Goal: Task Accomplishment & Management: Manage account settings

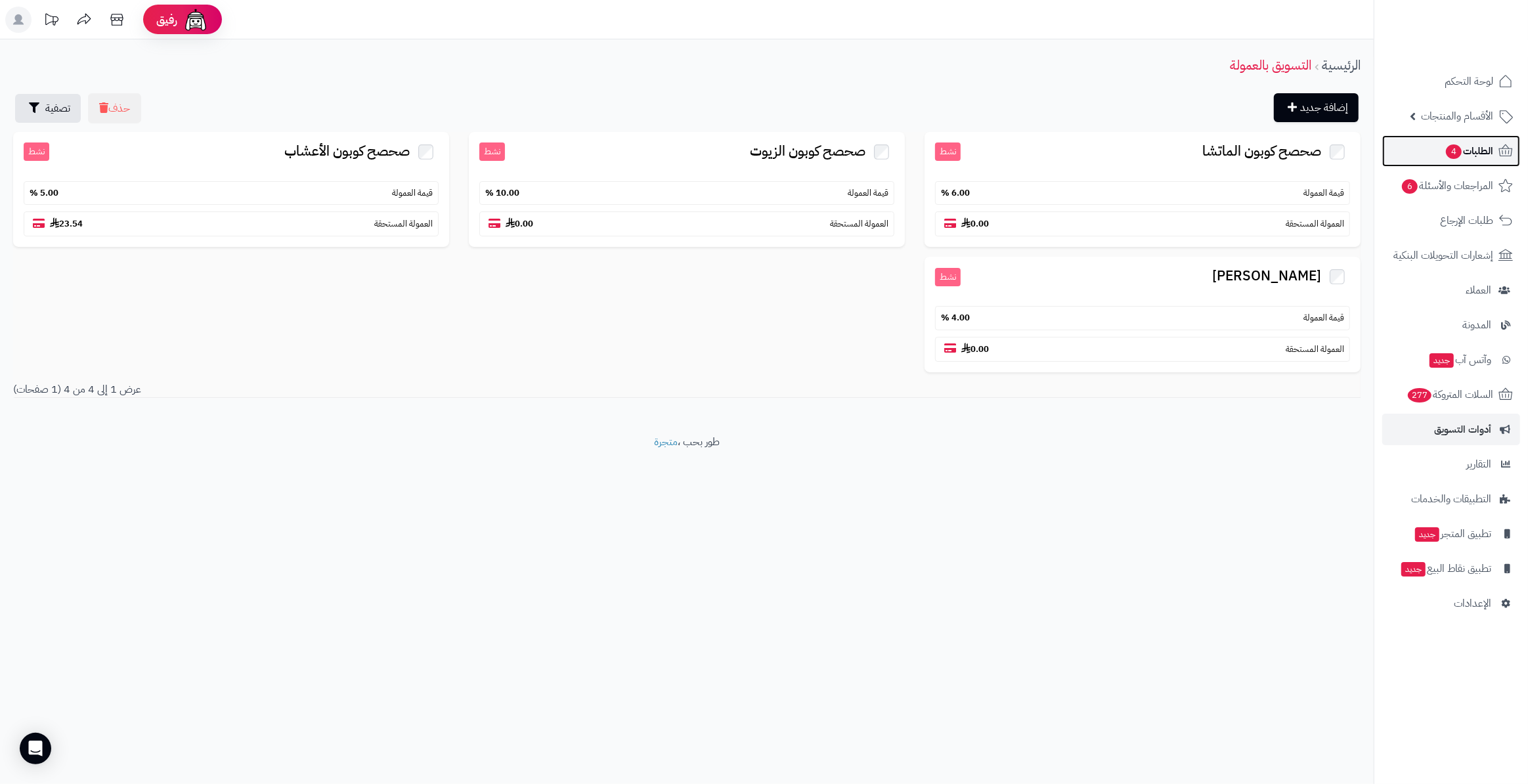
click at [1470, 160] on link "الطلبات 4" at bounding box center [1451, 151] width 138 height 32
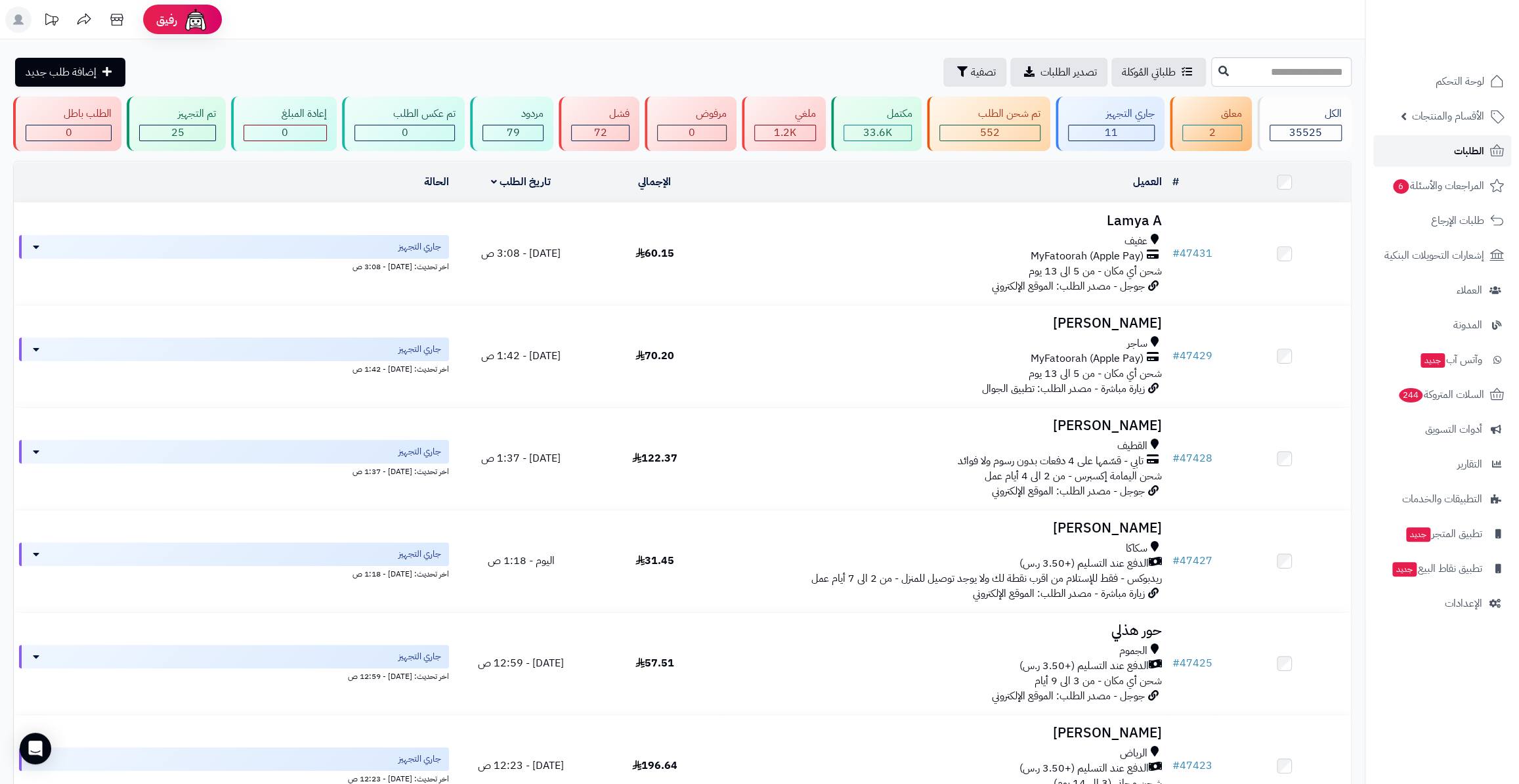
click at [1437, 158] on link "الطلبات" at bounding box center [1443, 151] width 138 height 32
click at [1419, 144] on link "الطلبات" at bounding box center [1443, 151] width 138 height 32
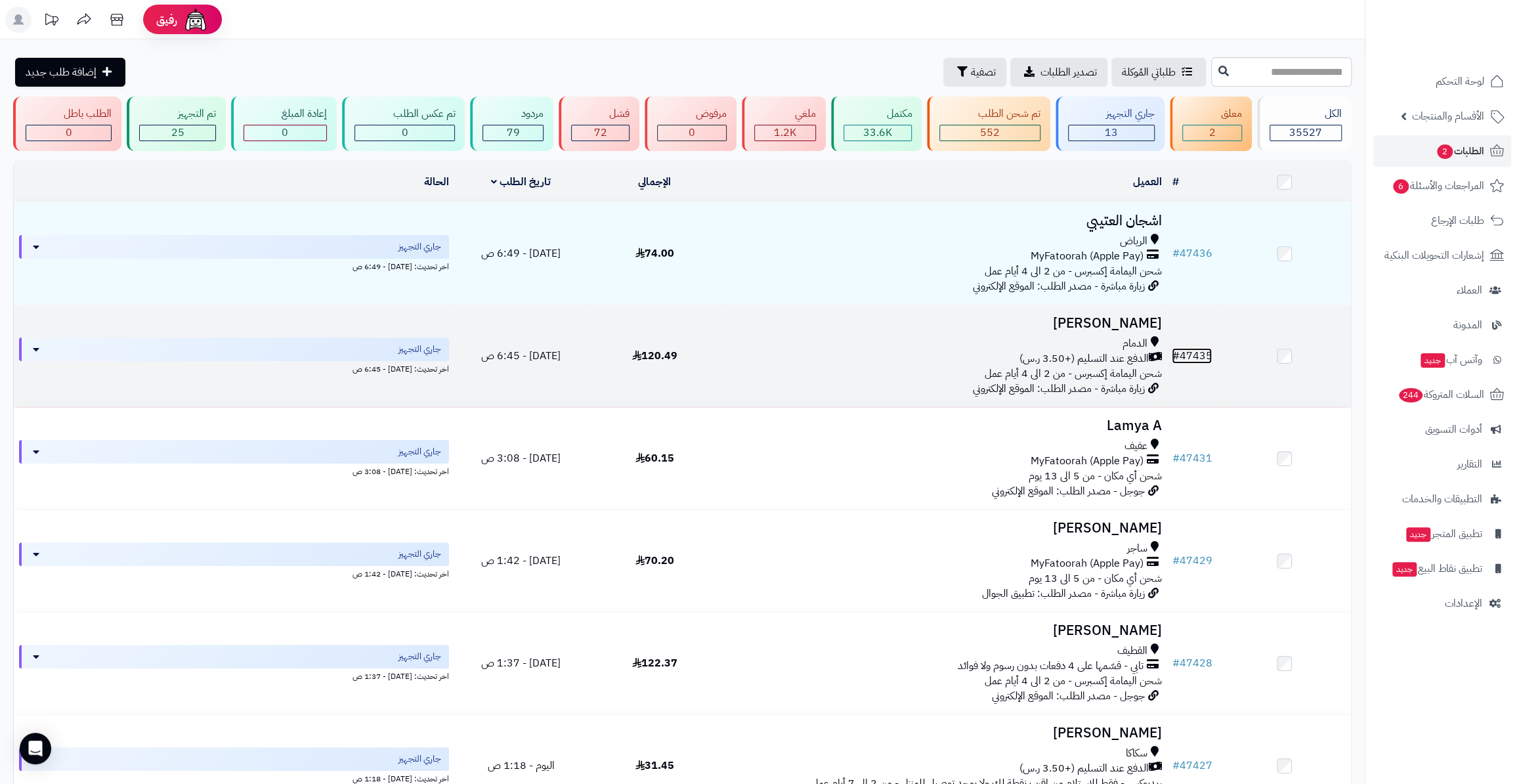
click at [1202, 352] on link "# 47435" at bounding box center [1192, 355] width 40 height 16
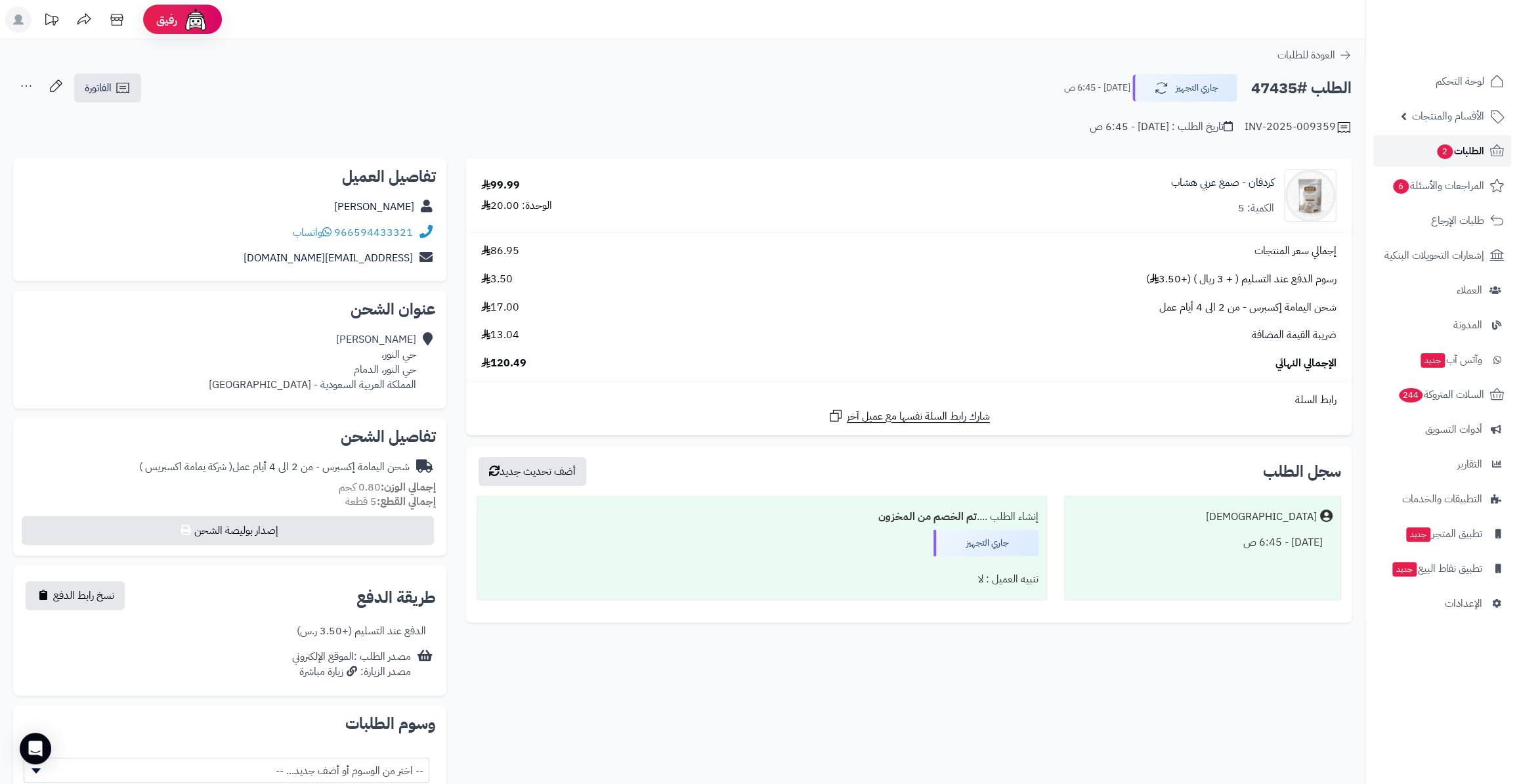
click at [1448, 149] on span "2" at bounding box center [1445, 152] width 16 height 15
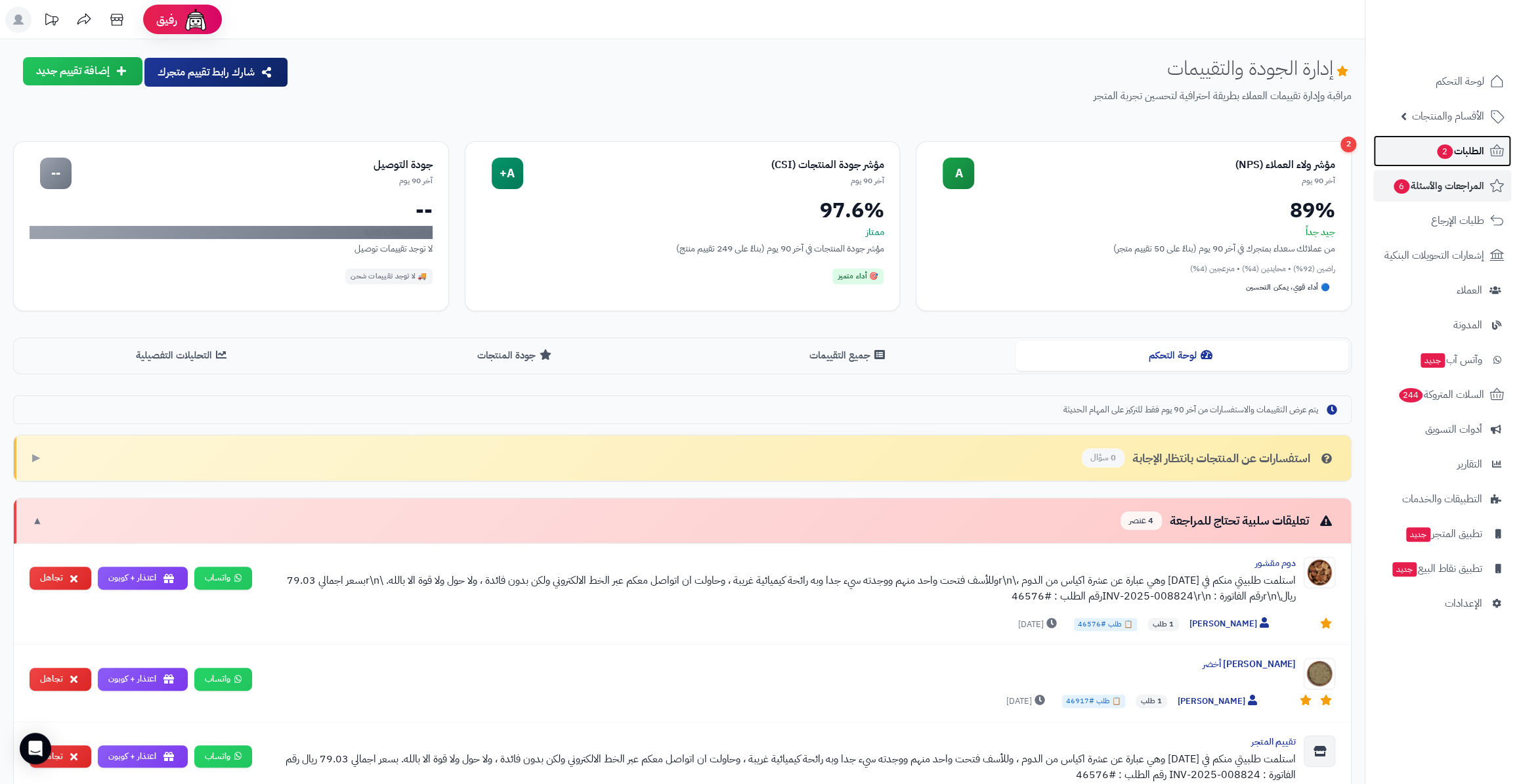
click at [1473, 158] on span "الطلبات 2" at bounding box center [1460, 151] width 48 height 19
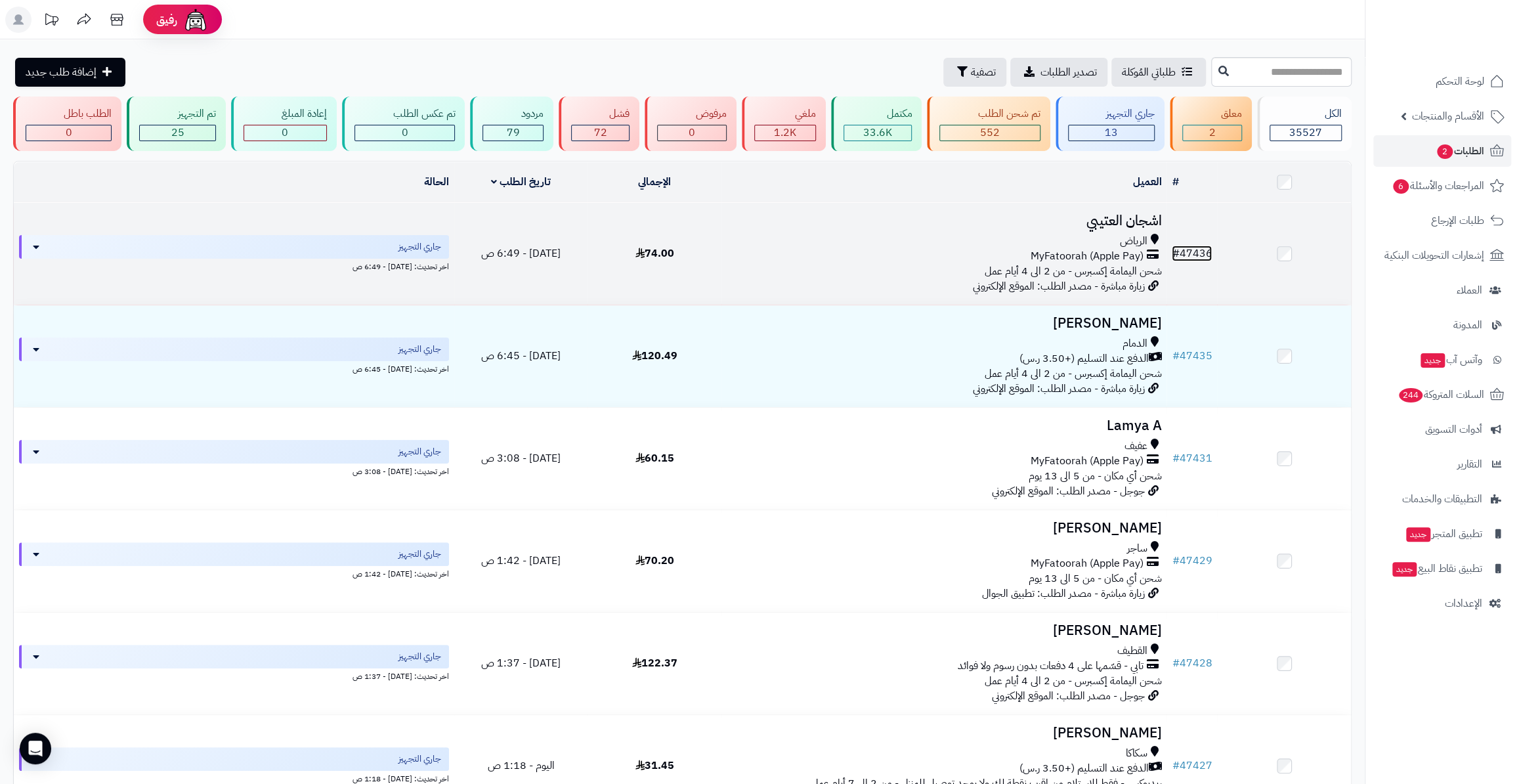
click at [1195, 249] on link "# 47436" at bounding box center [1192, 253] width 40 height 16
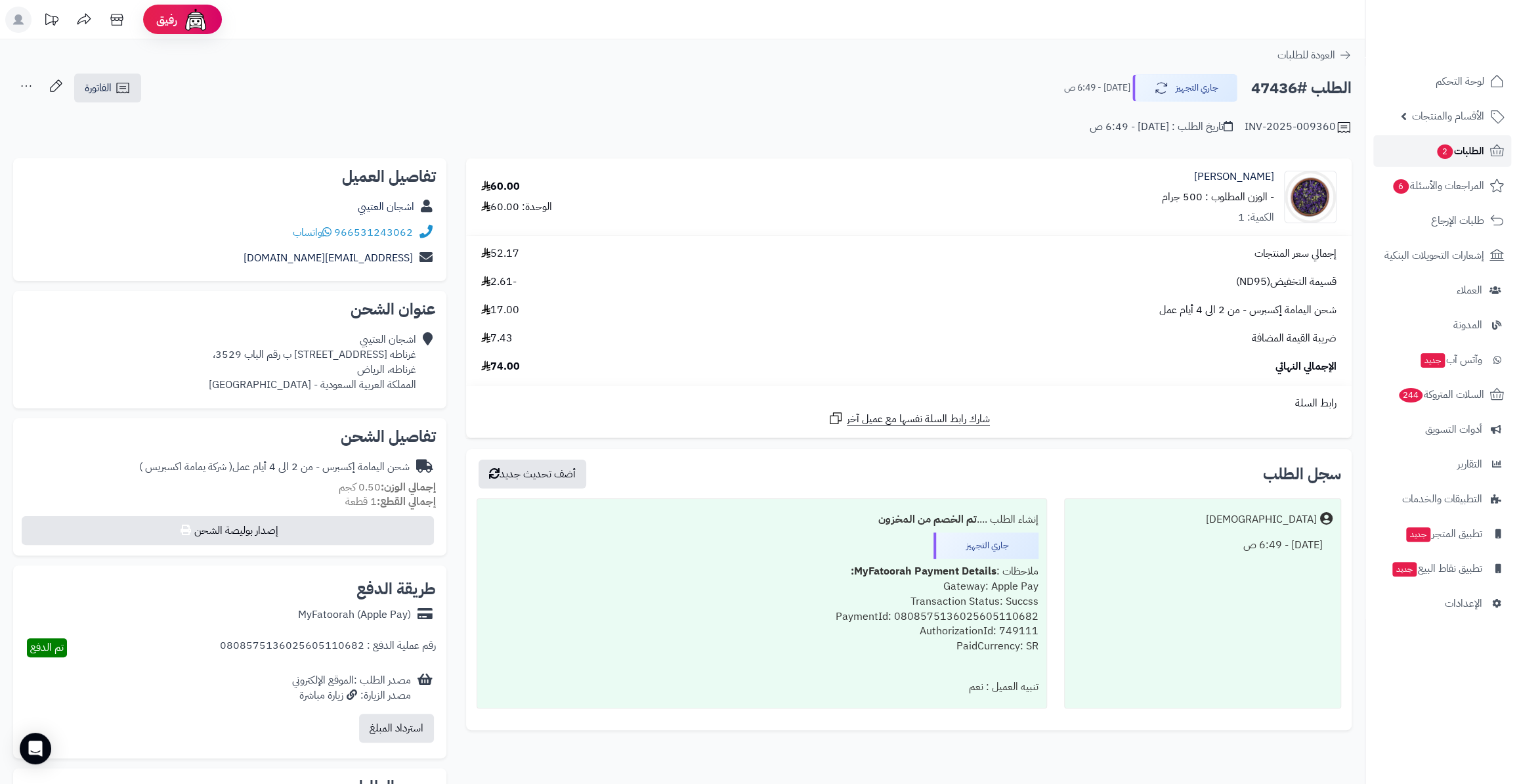
click at [1458, 144] on span "الطلبات 2" at bounding box center [1460, 151] width 48 height 19
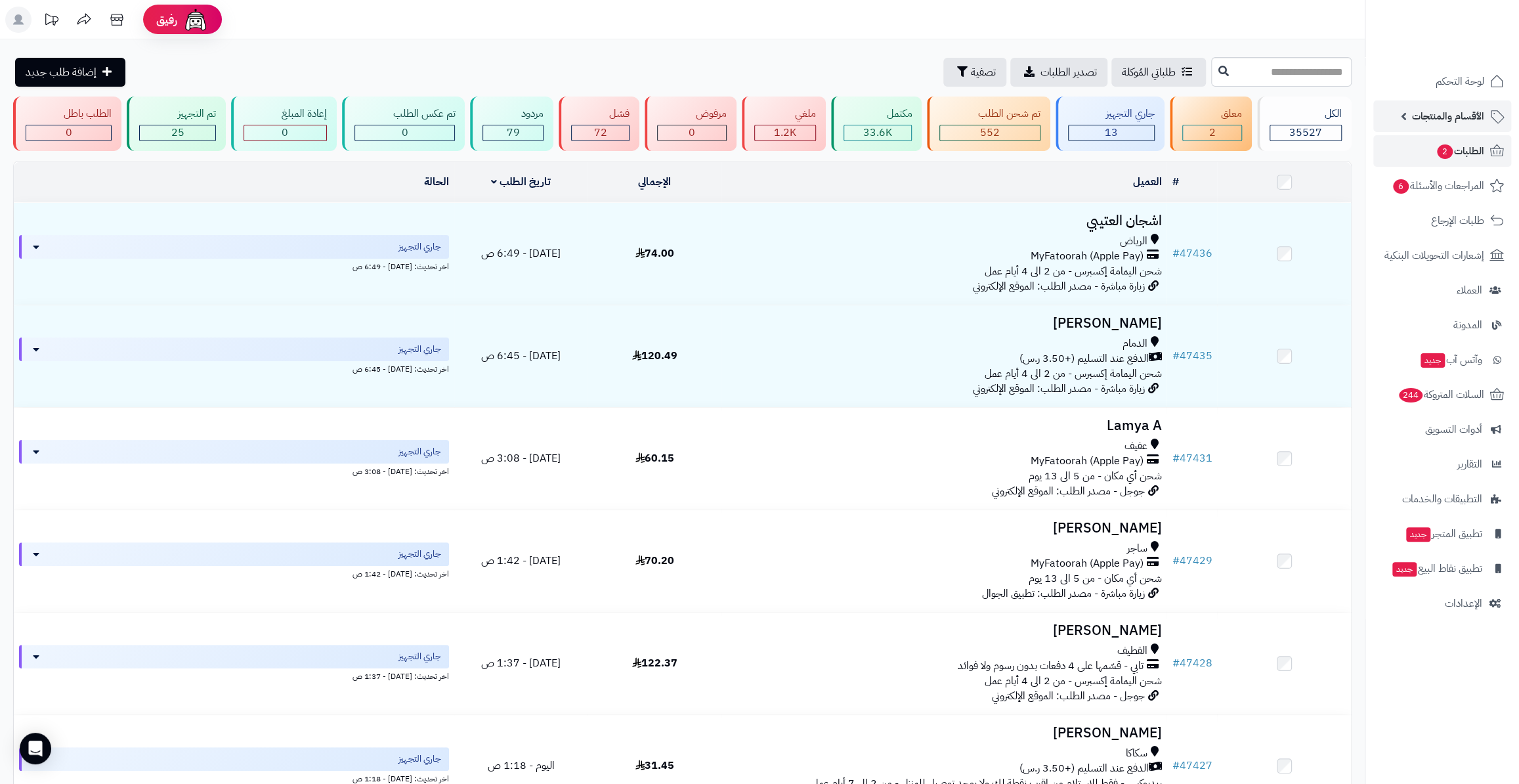
click at [1419, 100] on link "الأقسام والمنتجات" at bounding box center [1443, 116] width 138 height 32
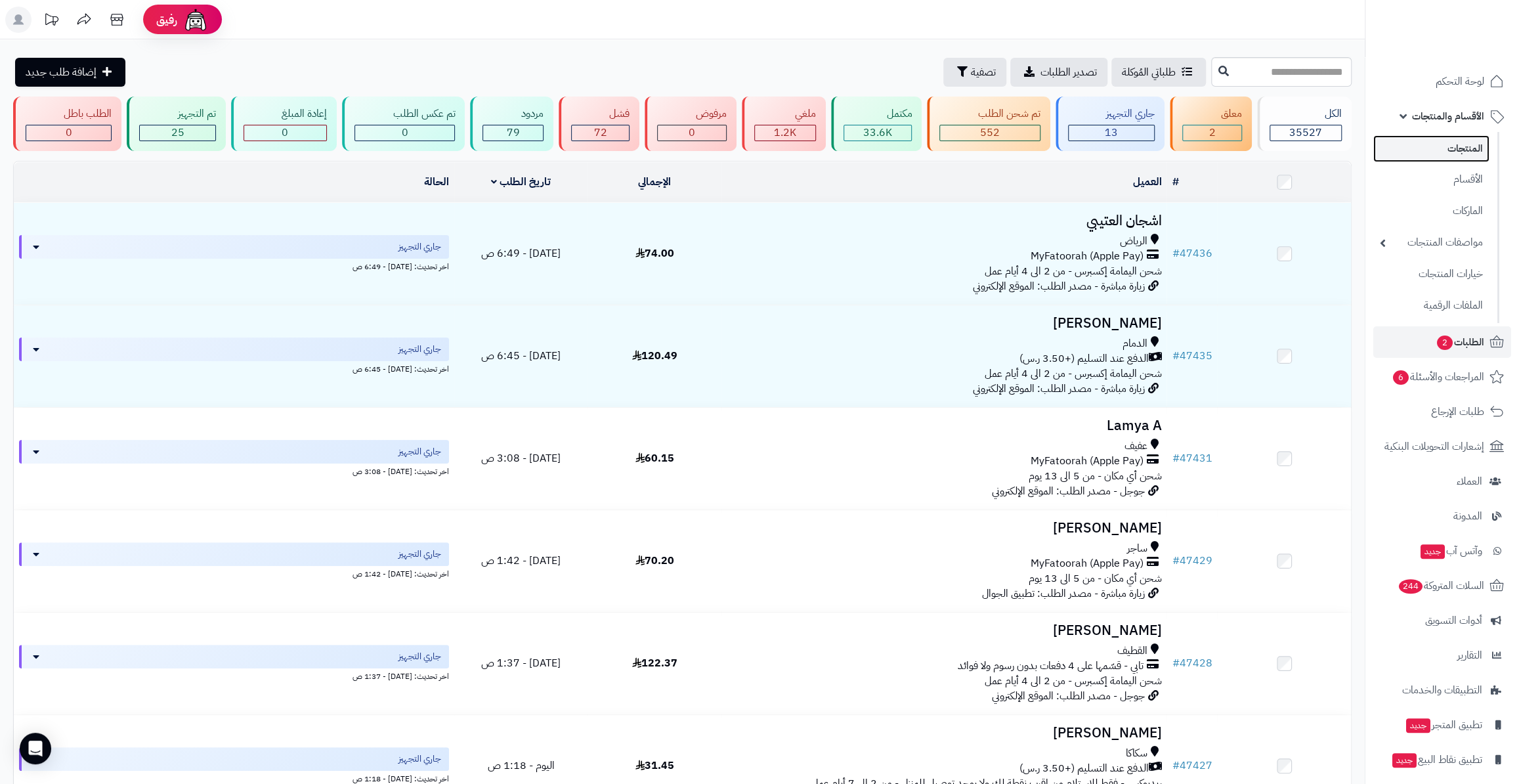
click at [1437, 141] on link "المنتجات" at bounding box center [1432, 148] width 116 height 27
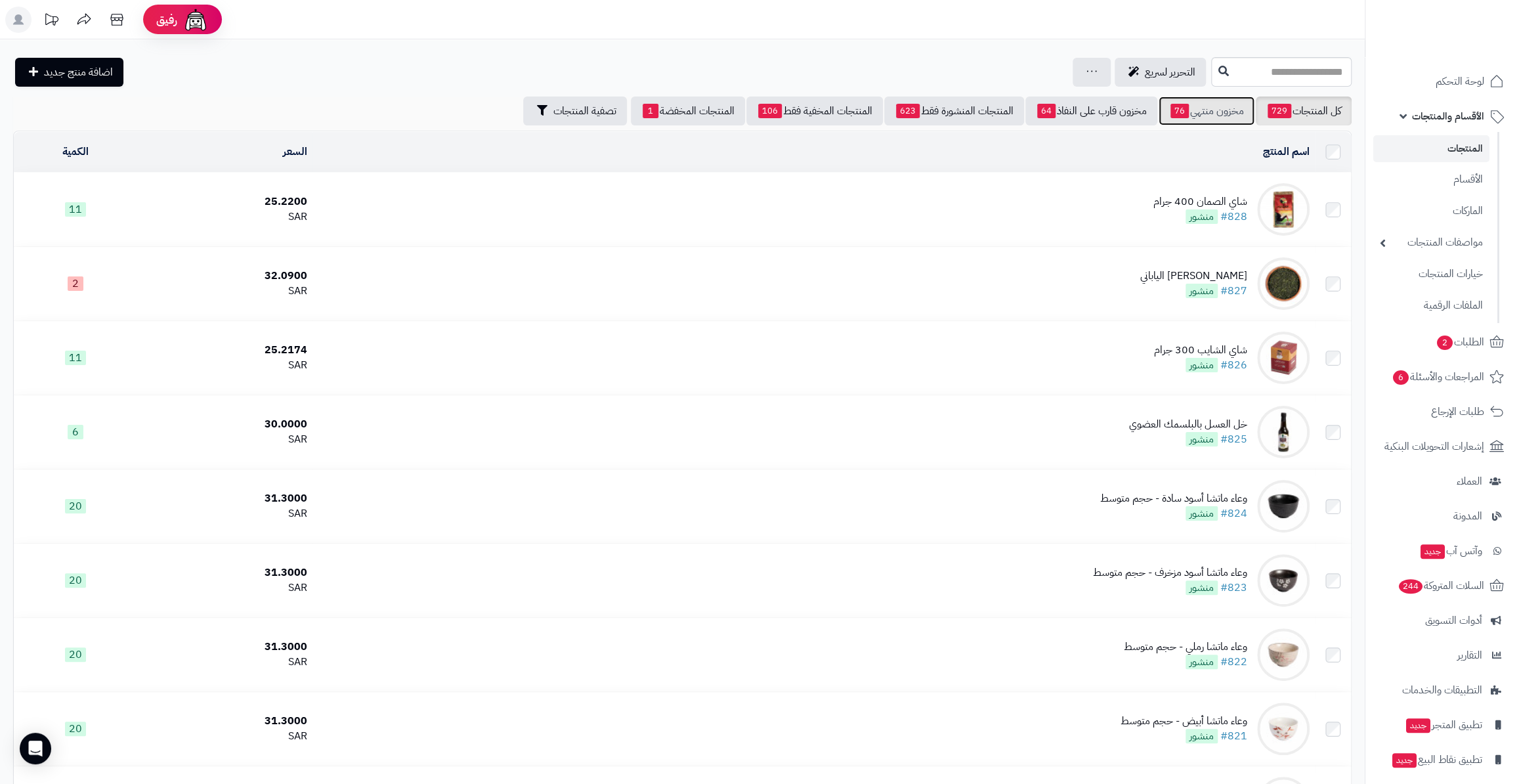
click at [1180, 110] on span "76" at bounding box center [1180, 112] width 19 height 15
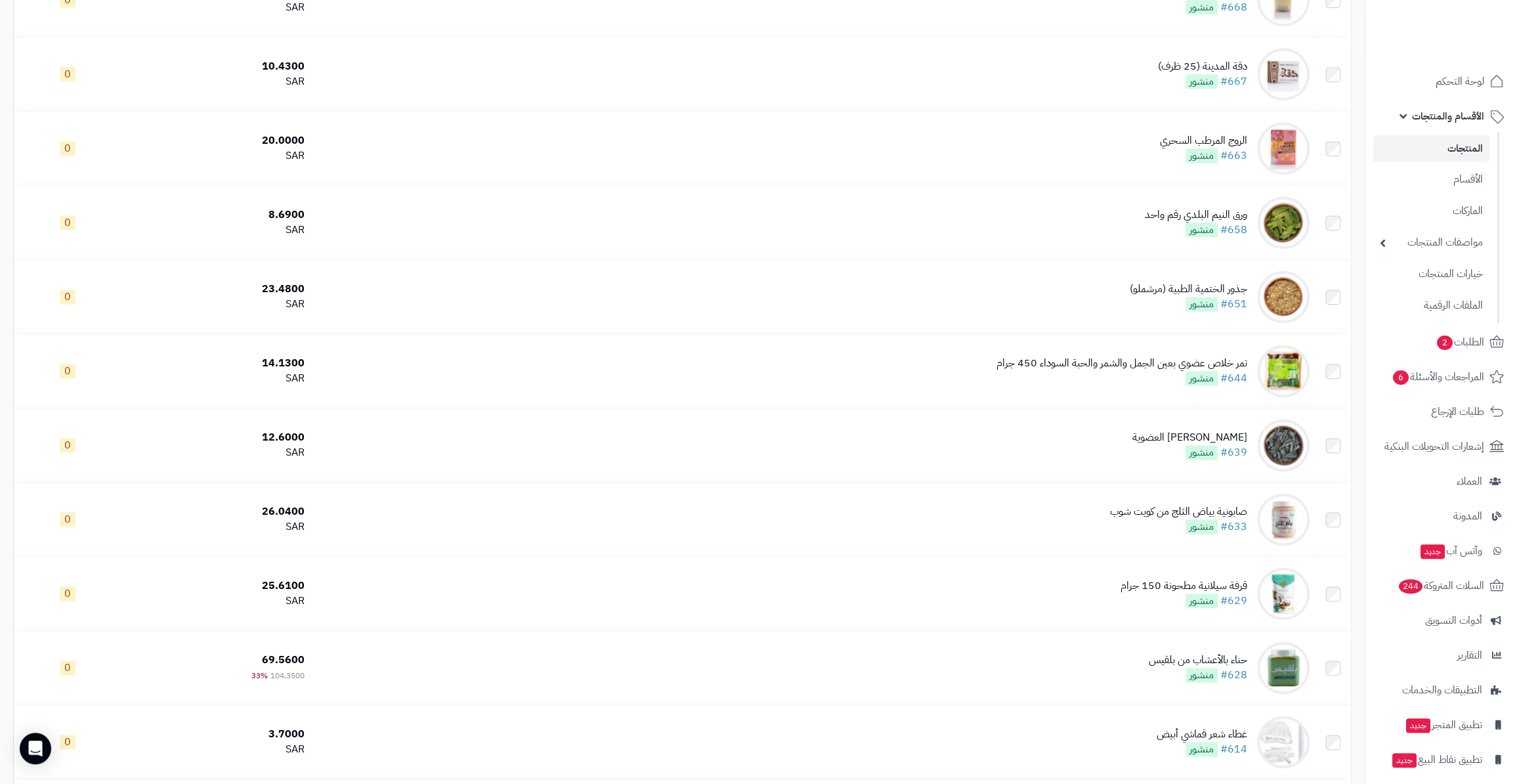
scroll to position [1193, 0]
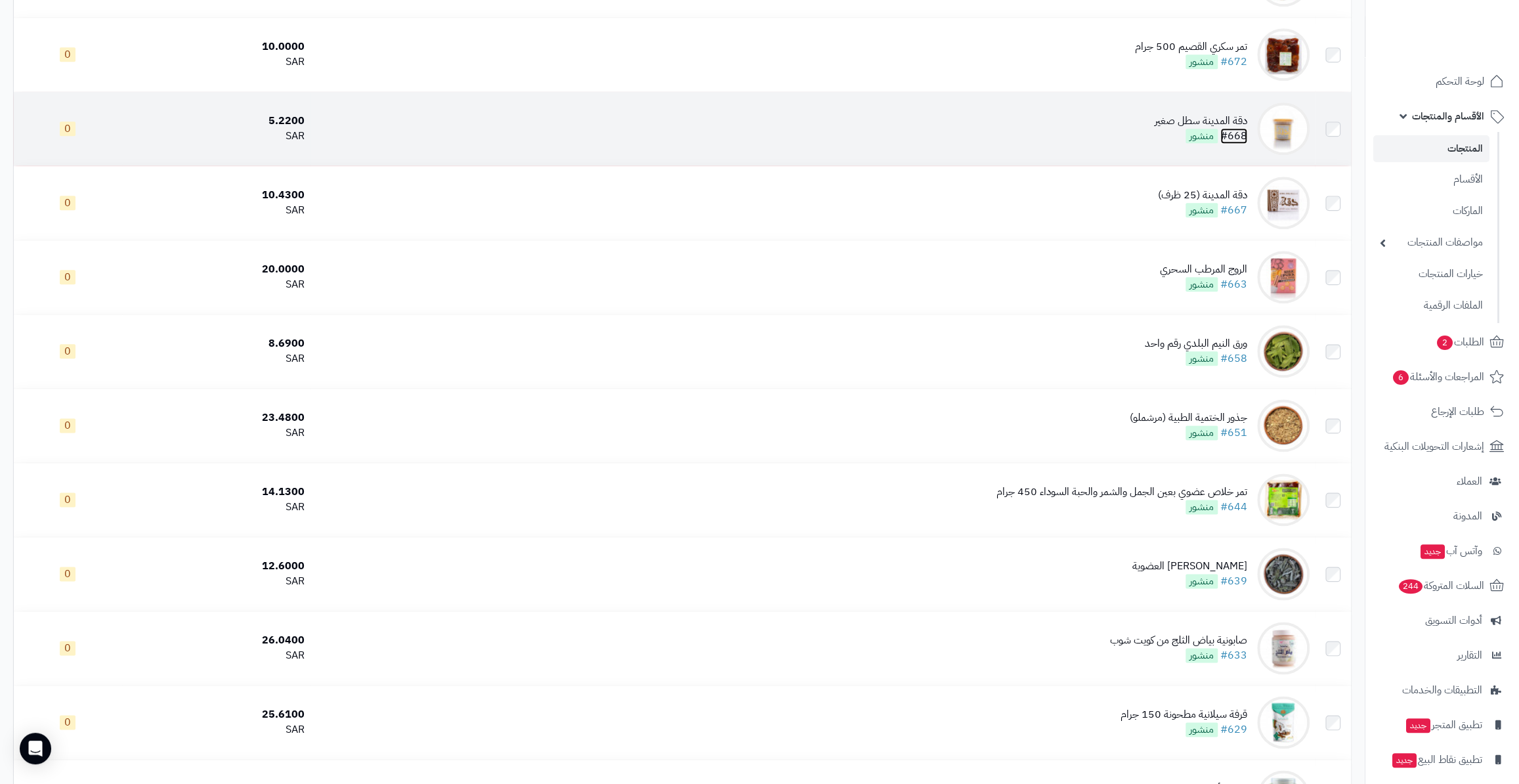
click at [1235, 129] on link "#668" at bounding box center [1233, 136] width 27 height 16
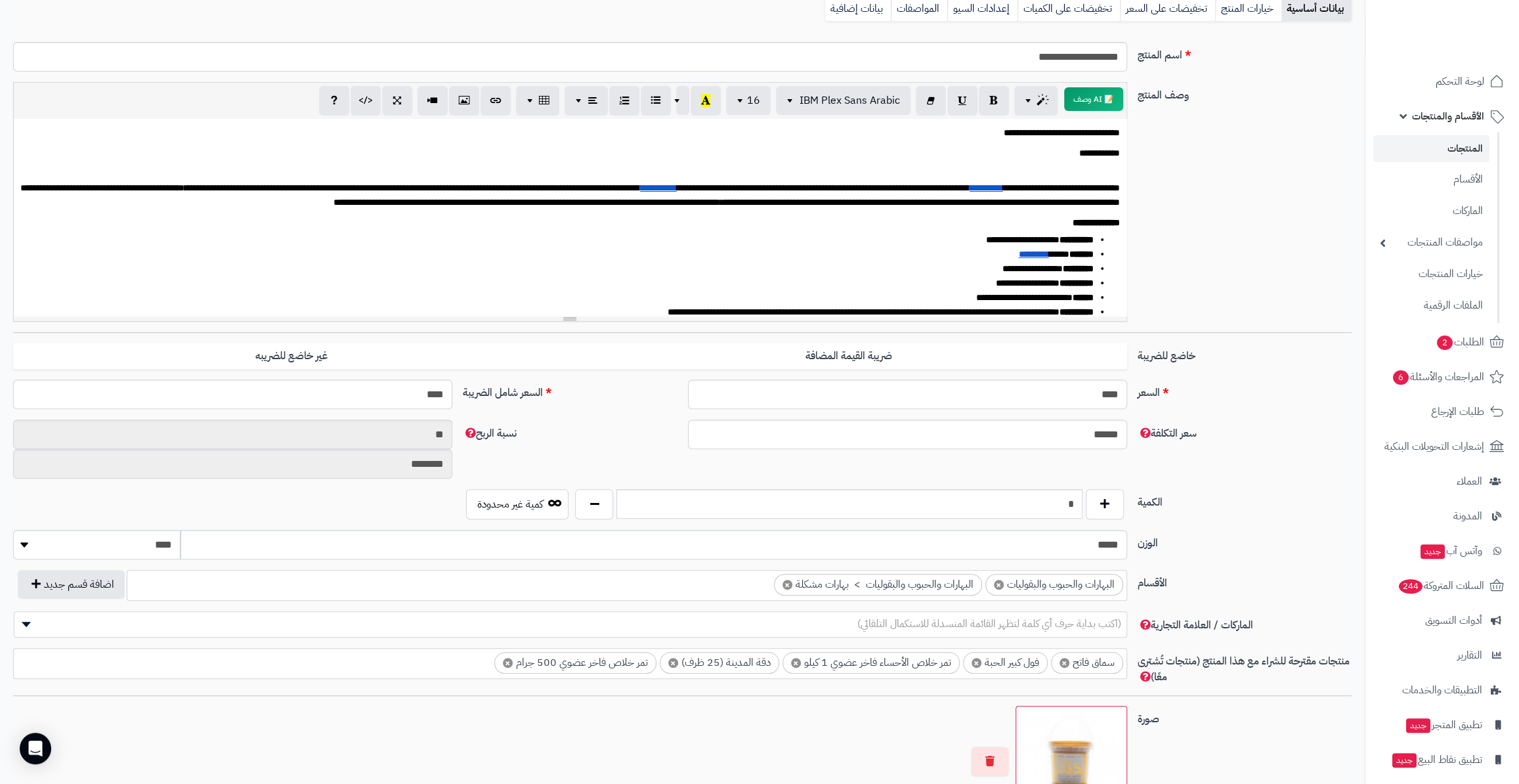
scroll to position [238, 0]
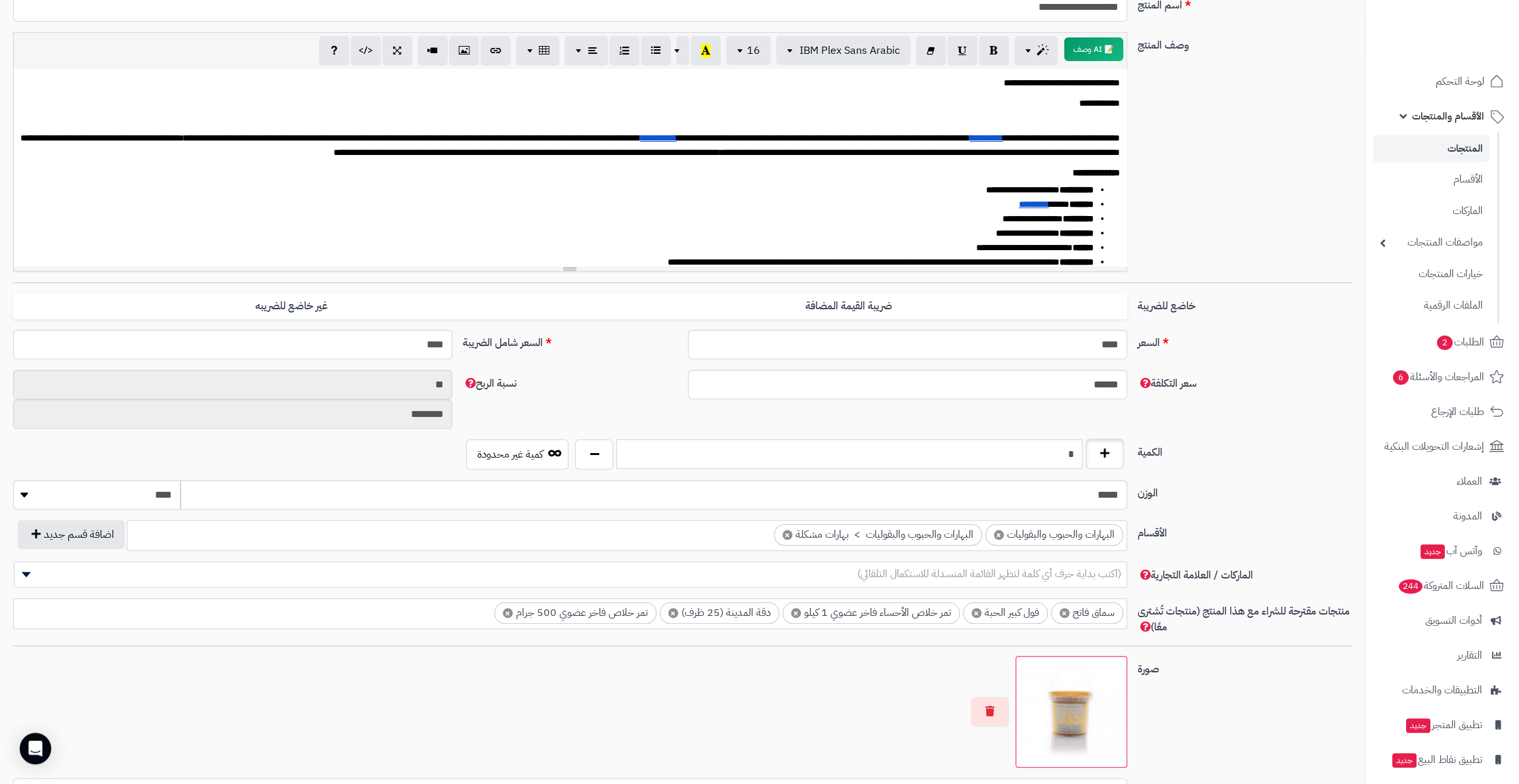
drag, startPoint x: 1061, startPoint y: 459, endPoint x: 1090, endPoint y: 460, distance: 29.0
click at [1089, 460] on div "*" at bounding box center [849, 454] width 554 height 30
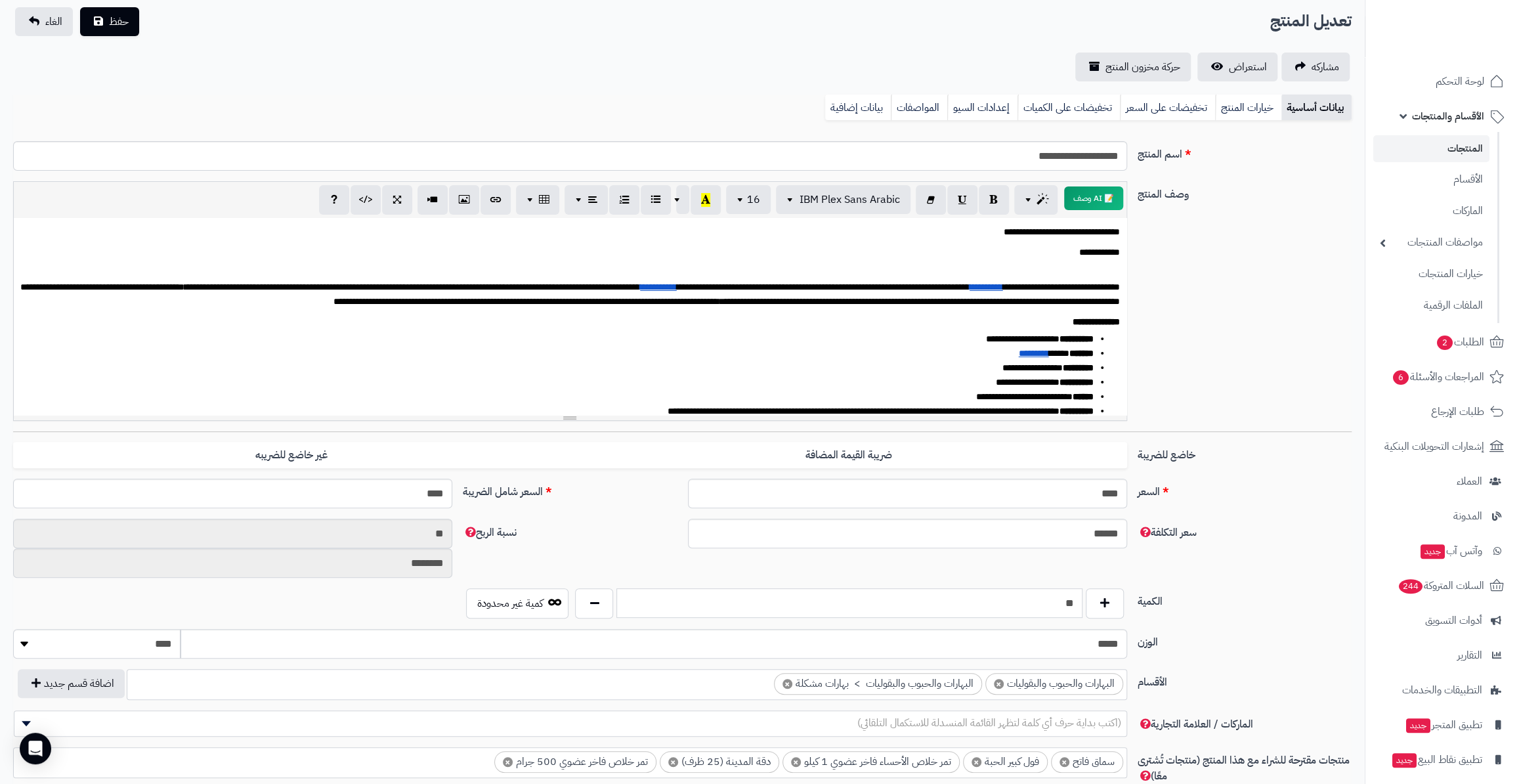
scroll to position [0, 0]
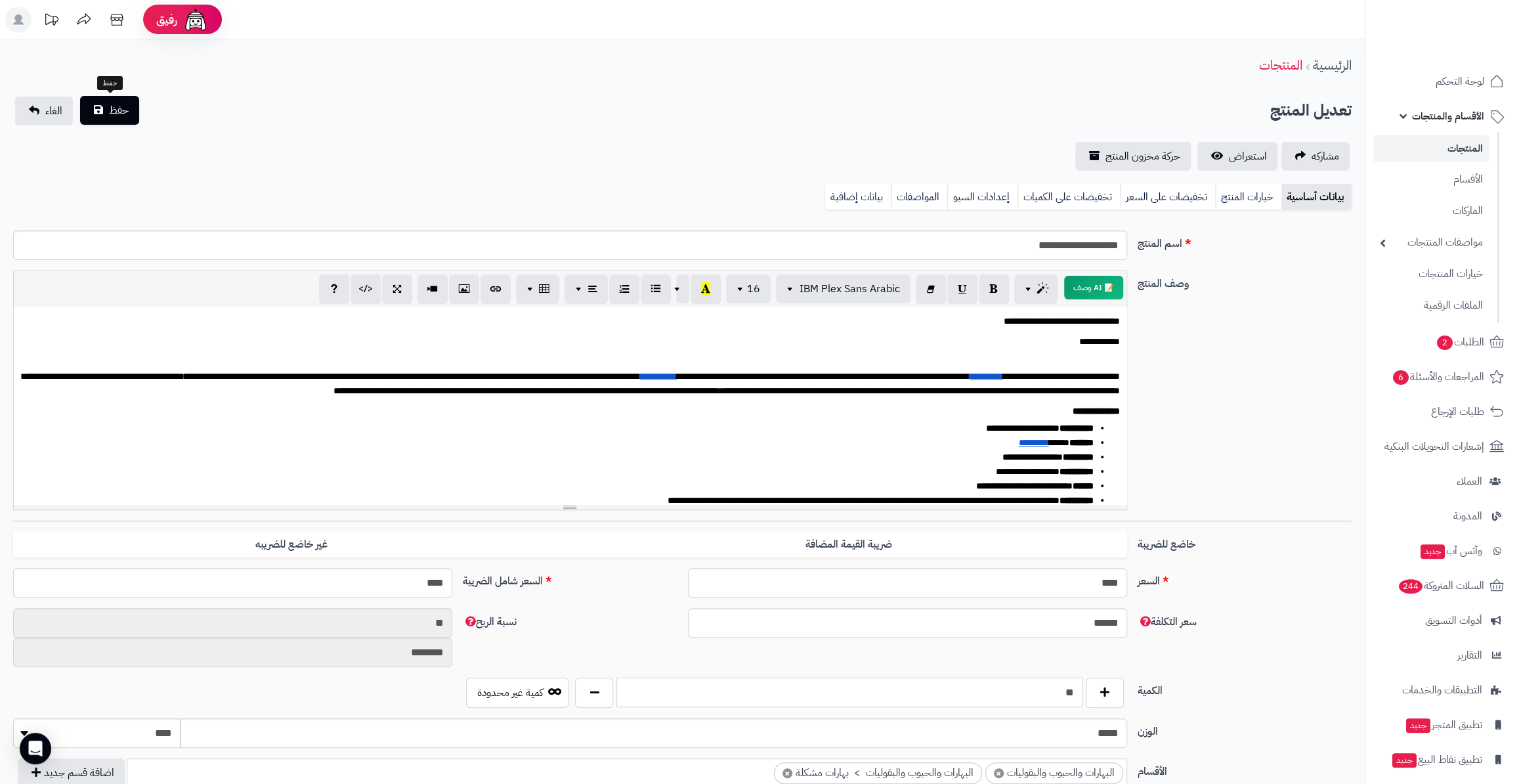
type input "**"
click at [125, 105] on span "حفظ" at bounding box center [118, 110] width 20 height 16
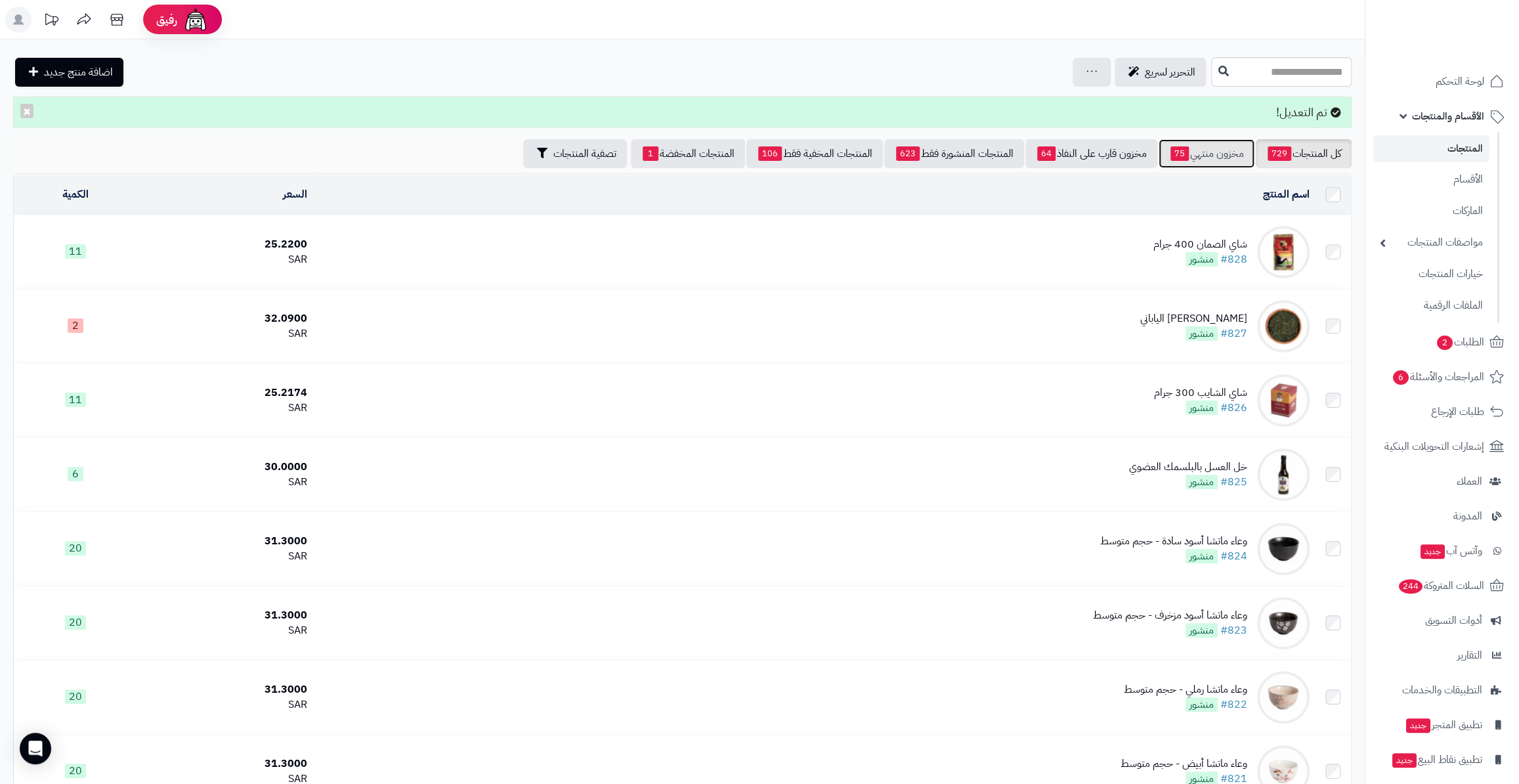
click at [1228, 151] on link "مخزون منتهي 75" at bounding box center [1206, 153] width 96 height 29
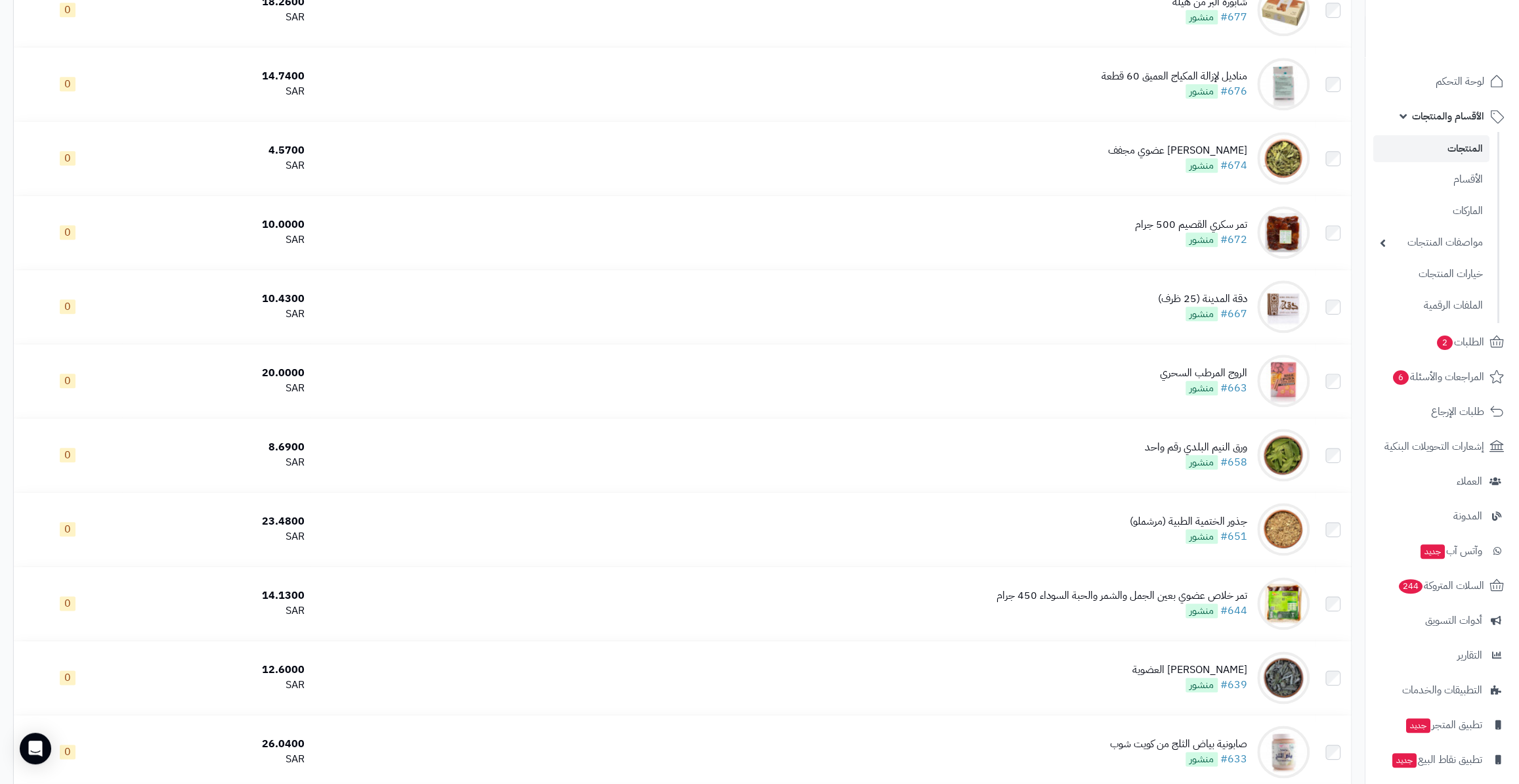
scroll to position [1015, 0]
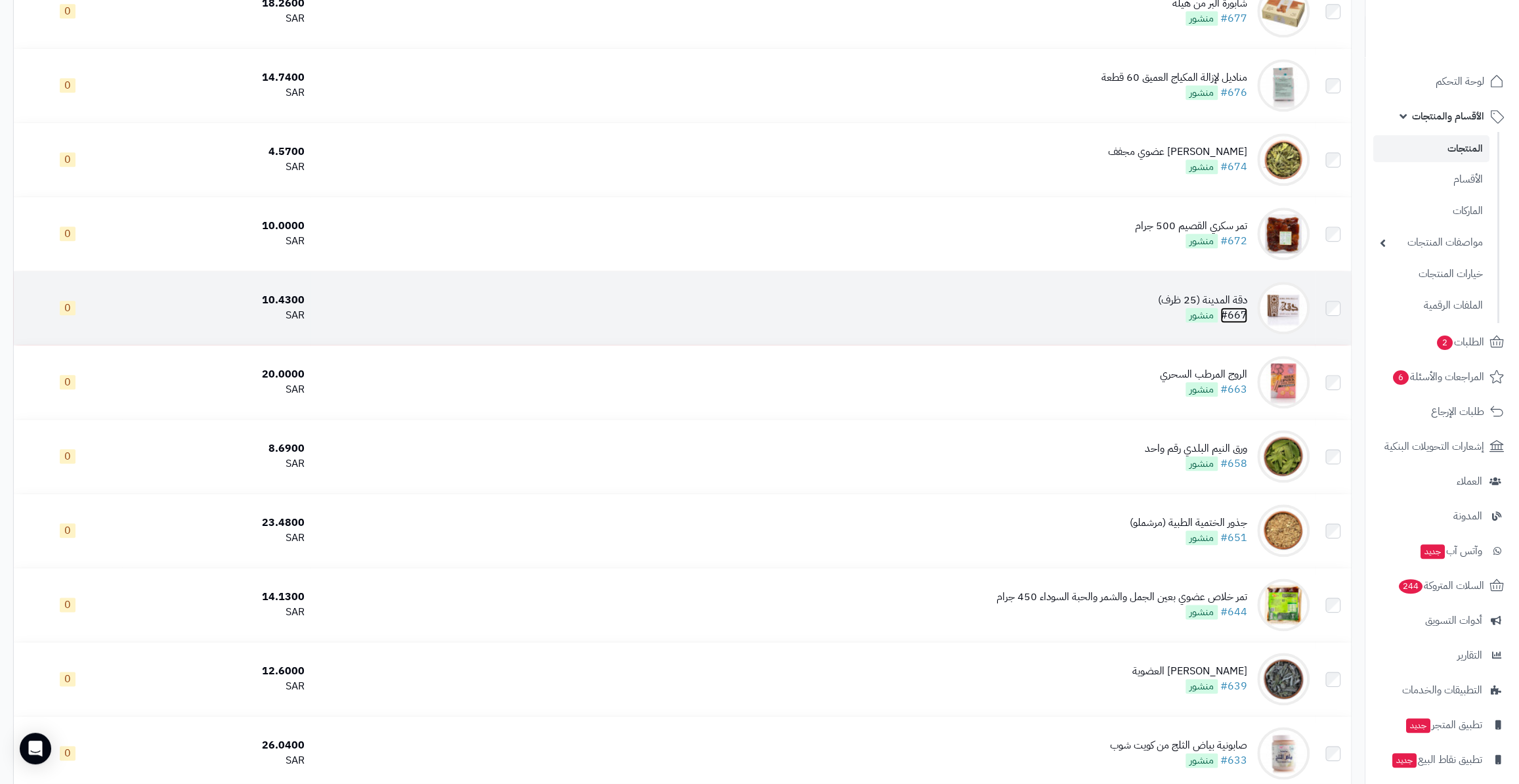
click at [1233, 310] on link "#667" at bounding box center [1233, 314] width 27 height 16
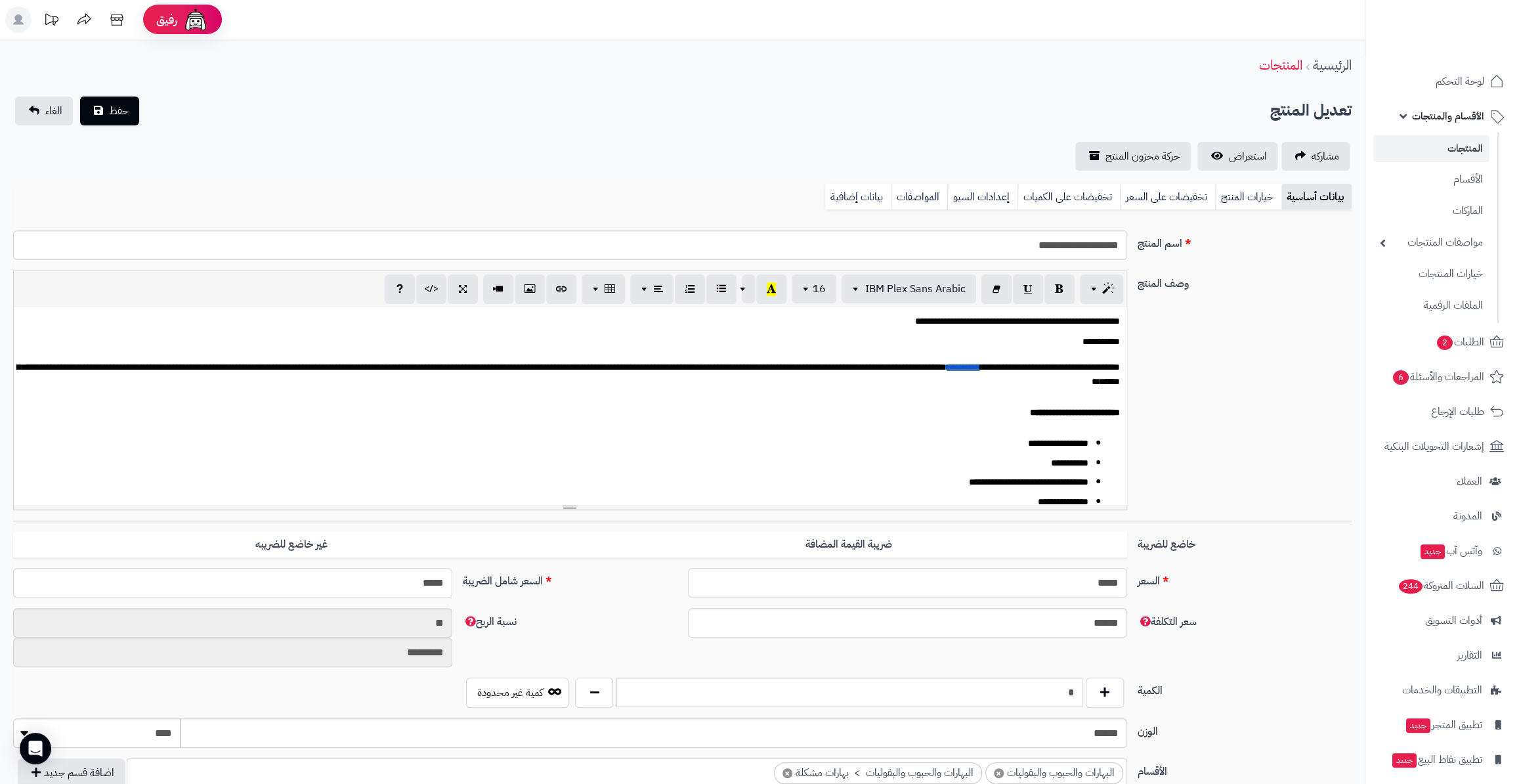
scroll to position [122, 0]
drag, startPoint x: 1064, startPoint y: 704, endPoint x: 1086, endPoint y: 704, distance: 22.0
click at [1086, 704] on div "*" at bounding box center [849, 692] width 554 height 30
type input "**"
click at [127, 106] on button "حفظ" at bounding box center [110, 110] width 60 height 29
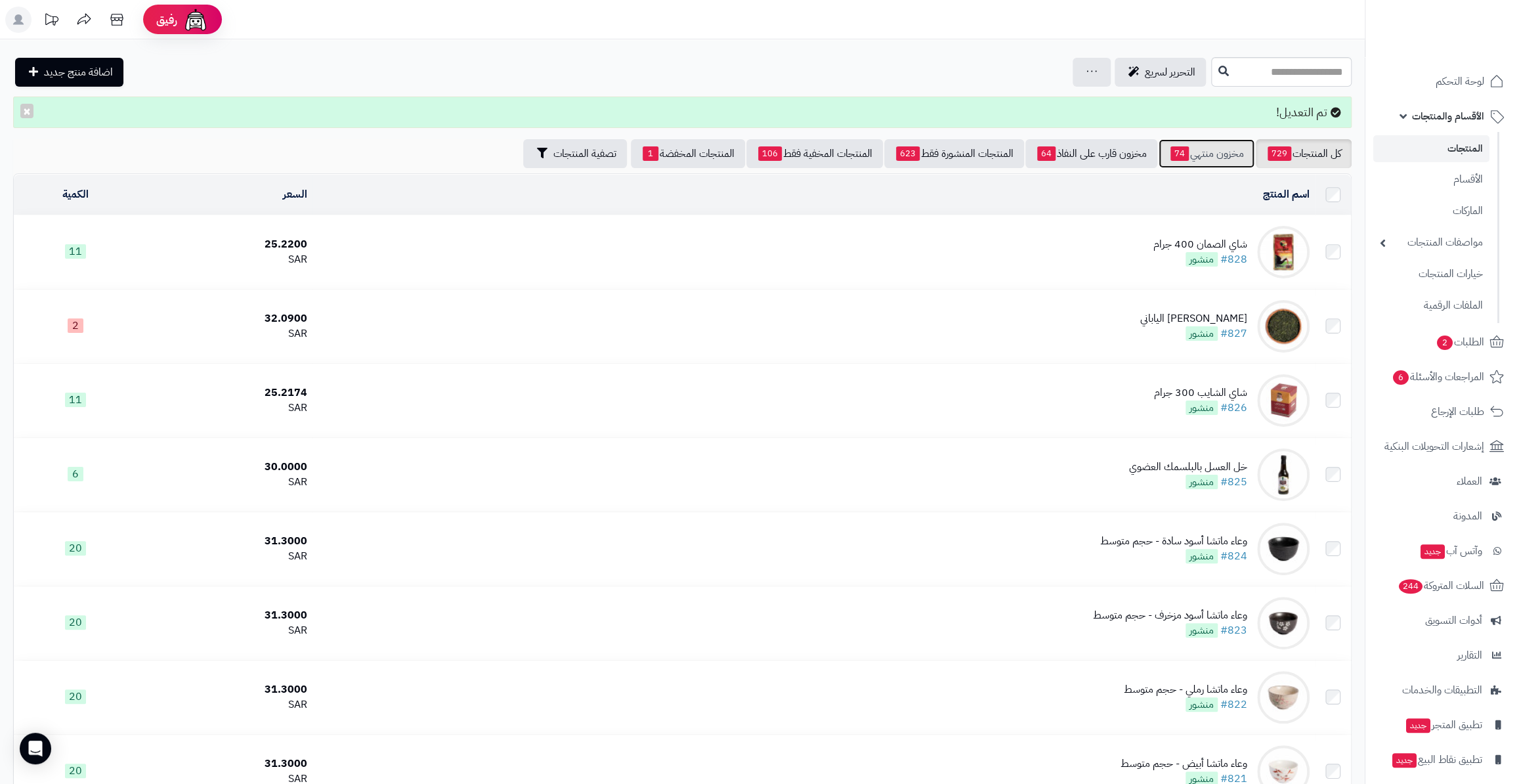
click at [1204, 155] on link "مخزون منتهي 74" at bounding box center [1206, 153] width 96 height 29
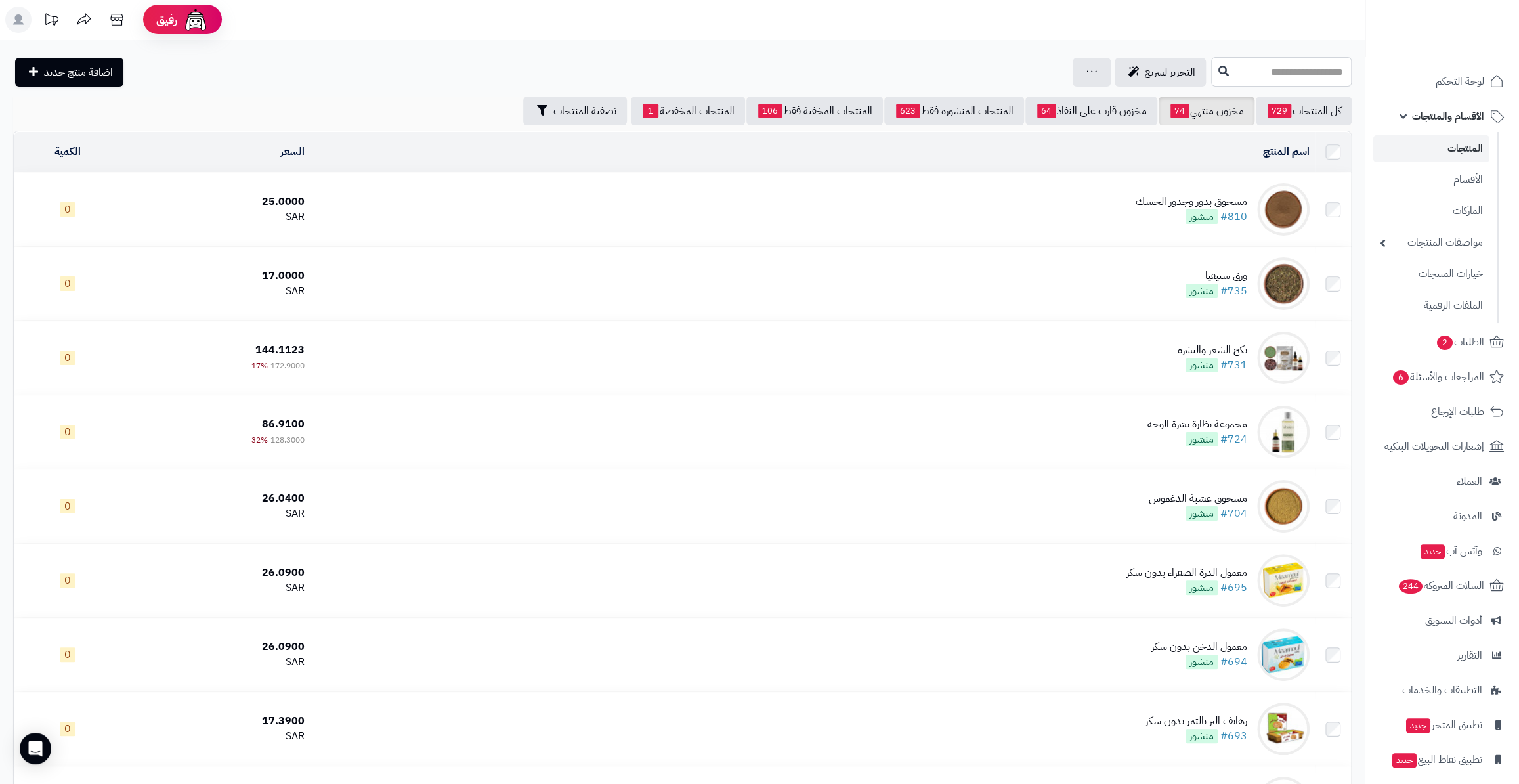
click at [1240, 74] on input "text" at bounding box center [1281, 72] width 140 height 30
type input "****"
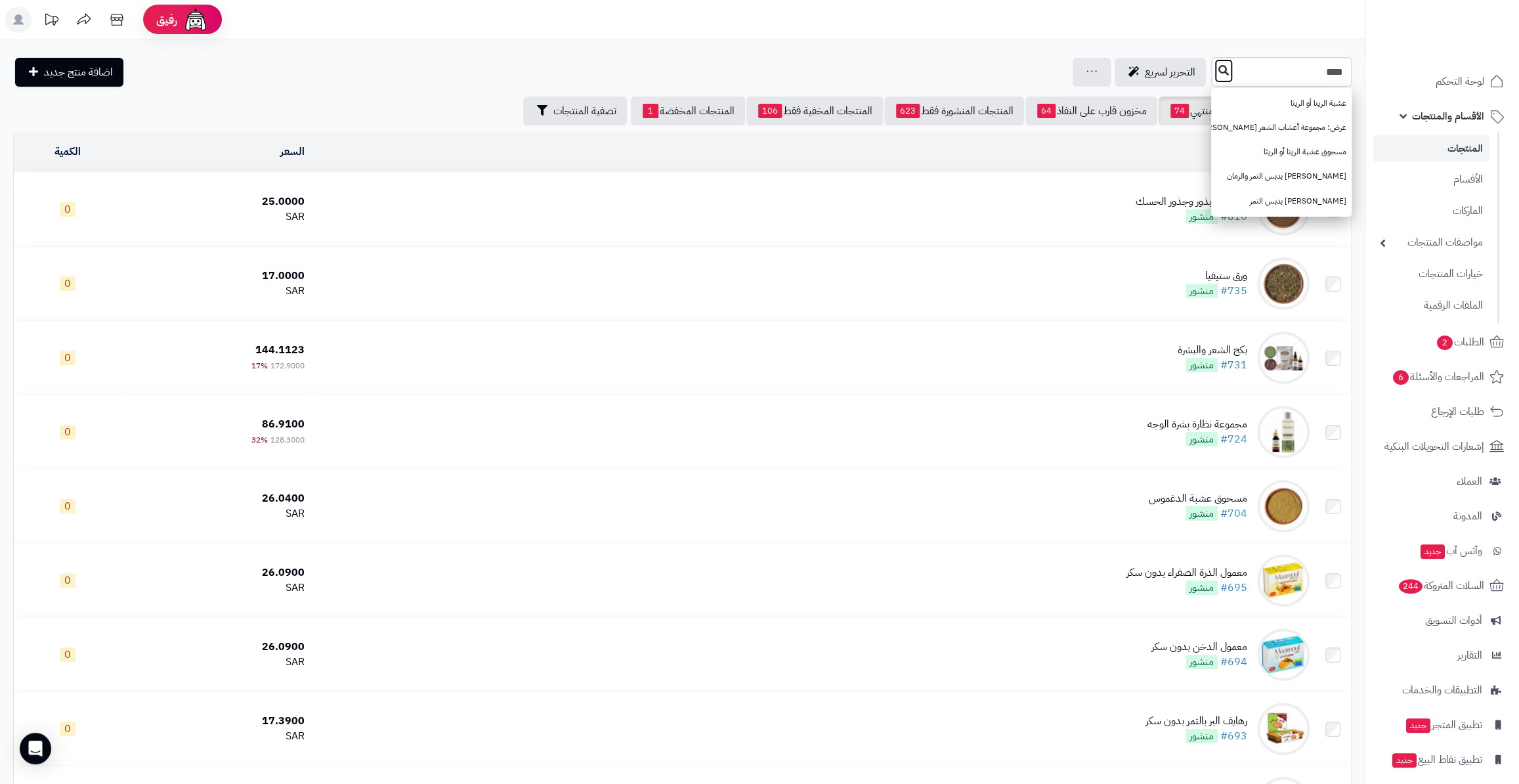
click at [1219, 73] on icon at bounding box center [1223, 70] width 10 height 10
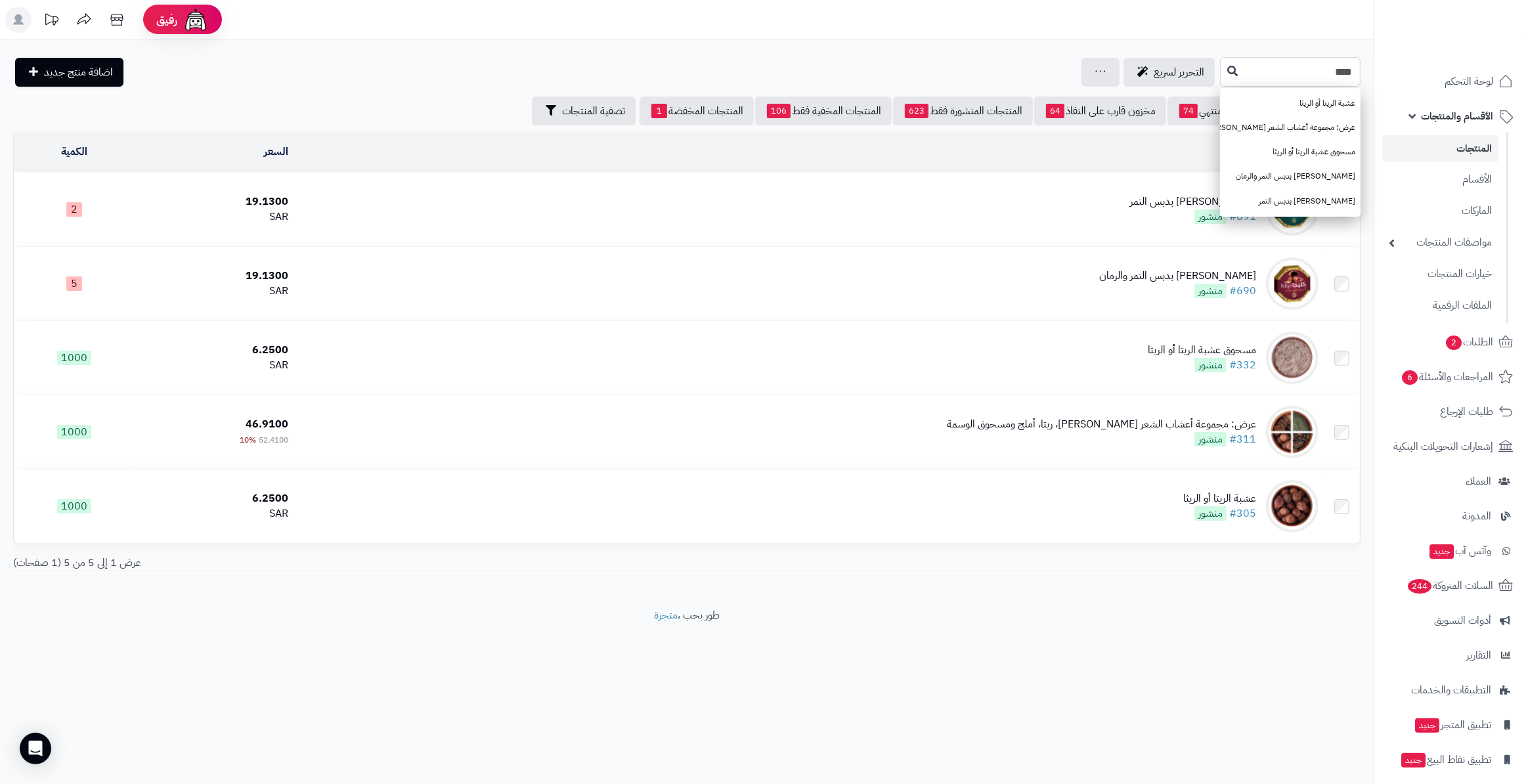
drag, startPoint x: 1227, startPoint y: 73, endPoint x: 1369, endPoint y: 66, distance: 142.2
click at [1369, 66] on div "**** عشبة الريتا أو الريثا عرض: مجموعة أعشاب الشعر [PERSON_NAME]، ريتا، أملج وم…" at bounding box center [686, 72] width 1374 height 30
type input "****"
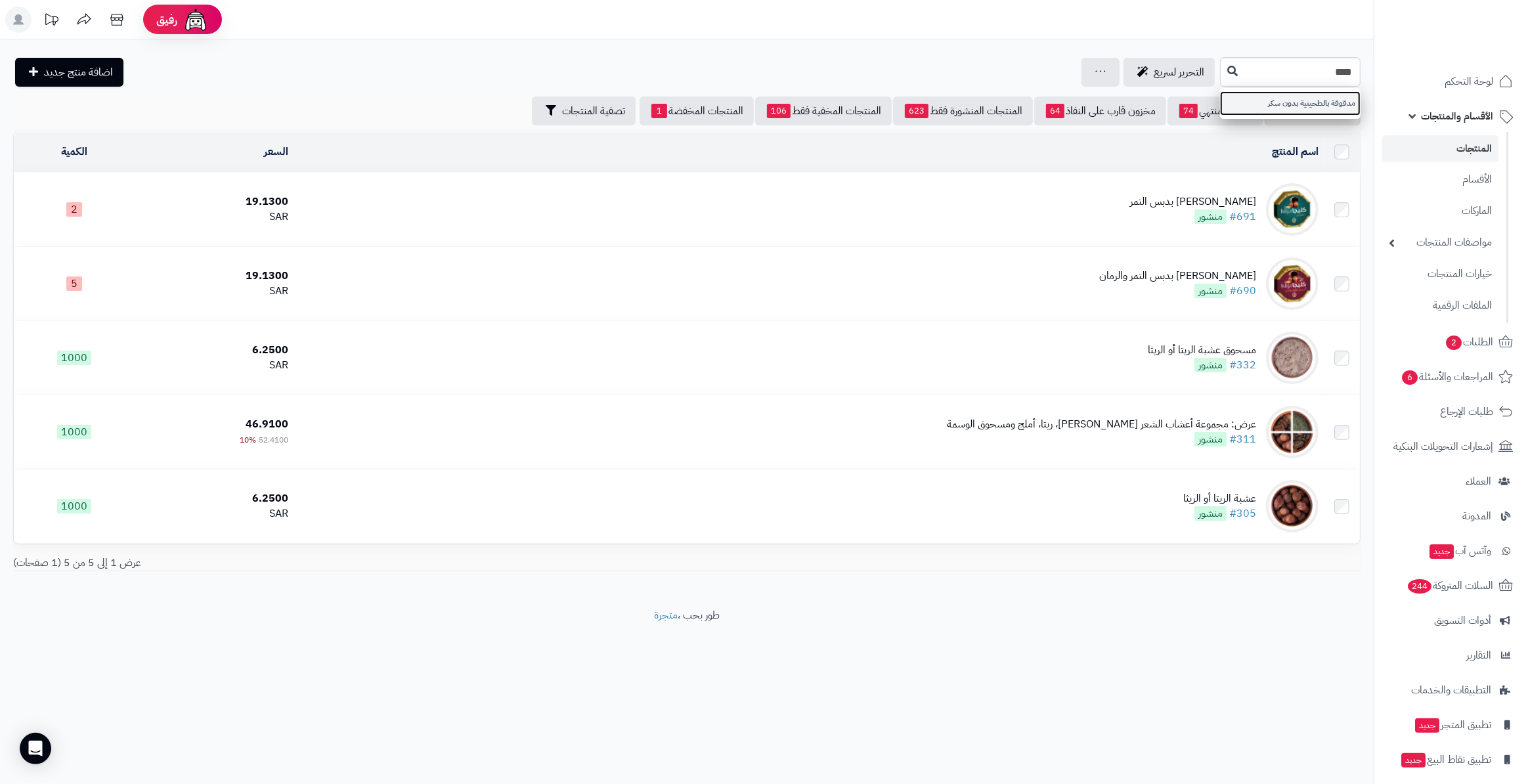
click at [1292, 105] on link "مدقوقة بالطحينية بدون سكر" at bounding box center [1290, 103] width 140 height 24
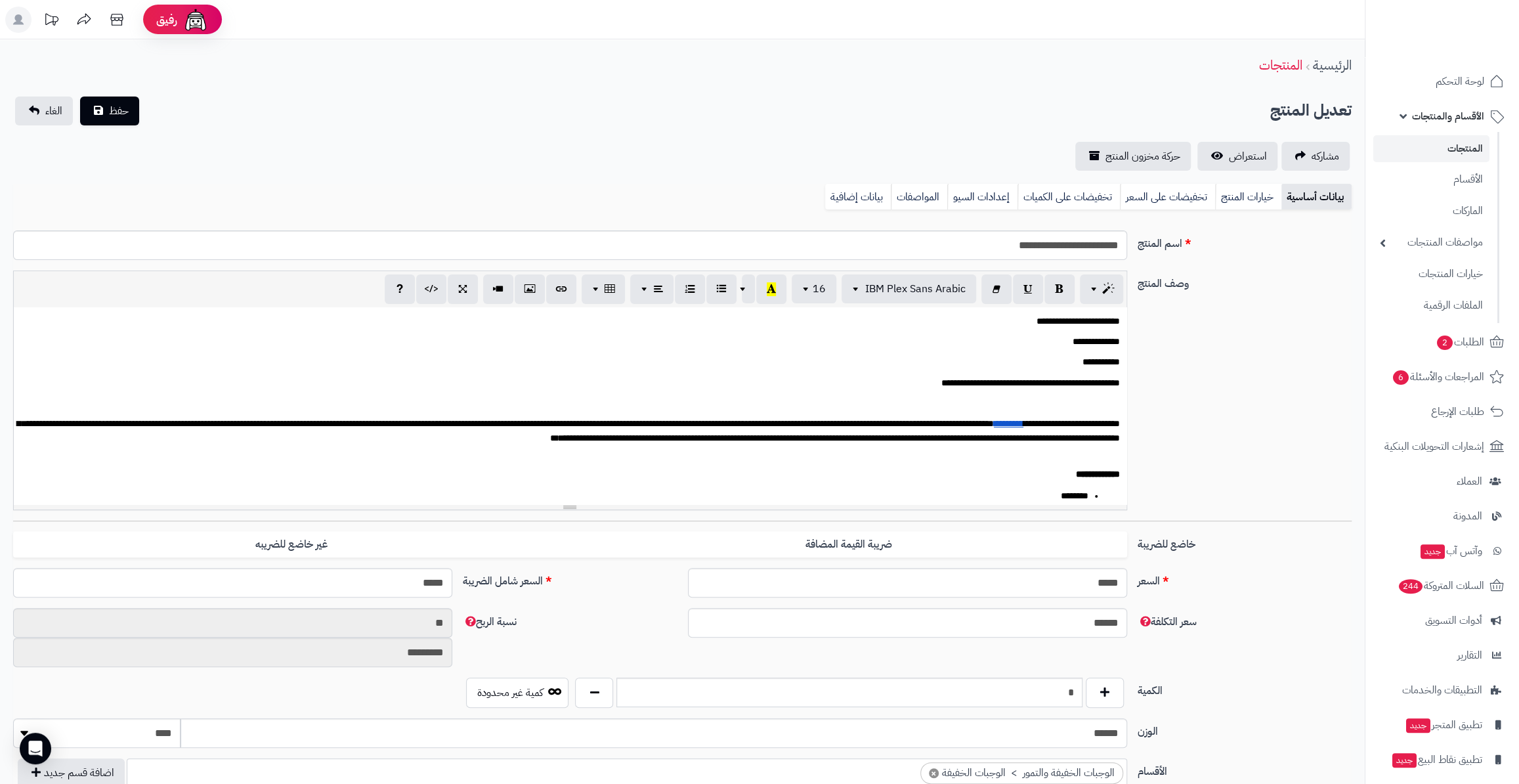
scroll to position [461, 0]
drag, startPoint x: 1044, startPoint y: 702, endPoint x: 1089, endPoint y: 702, distance: 45.0
click at [1089, 702] on div "*" at bounding box center [849, 692] width 554 height 30
type input "**"
click at [130, 109] on button "حفظ" at bounding box center [110, 110] width 60 height 29
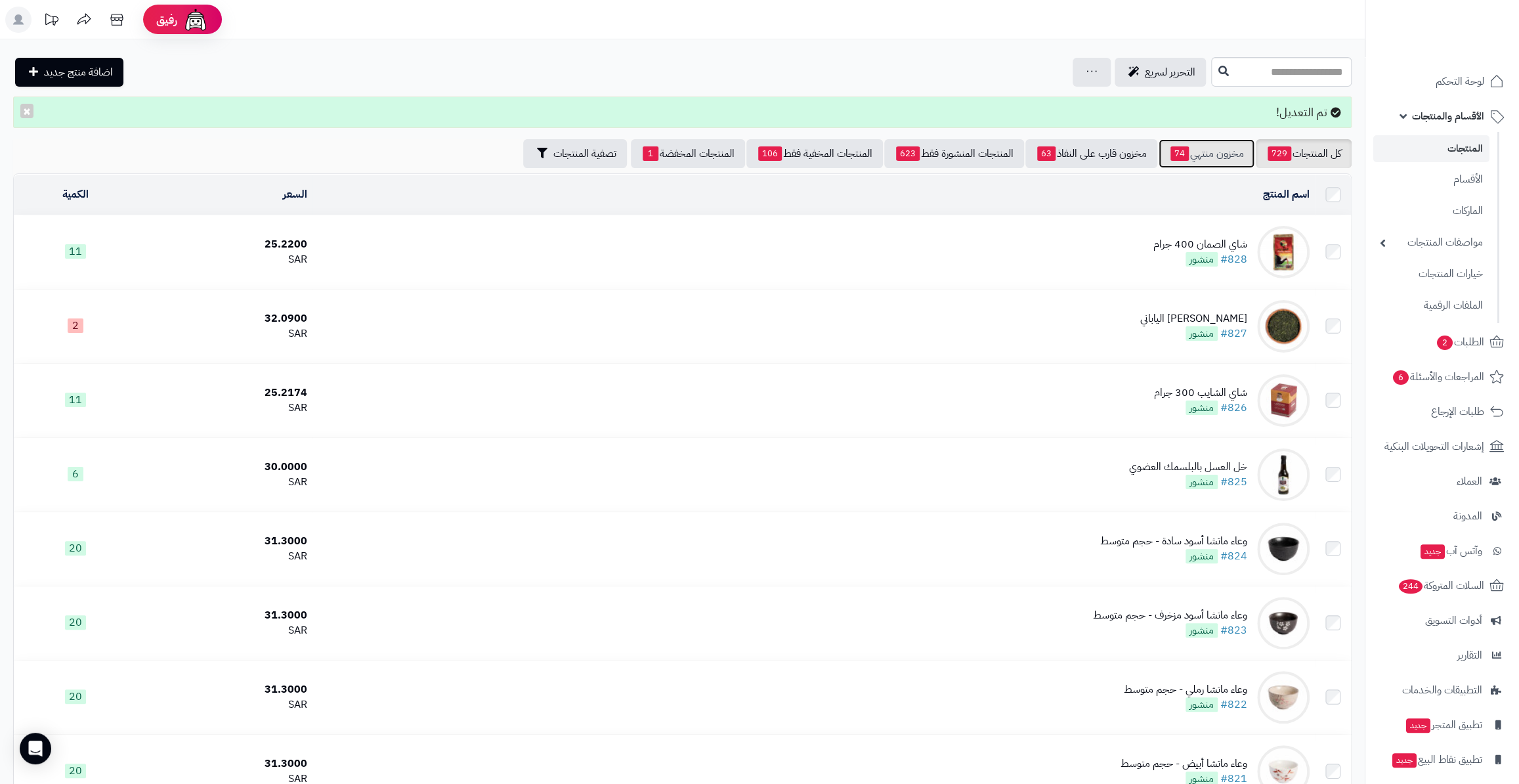
click at [1187, 156] on link "مخزون منتهي 74" at bounding box center [1206, 153] width 96 height 29
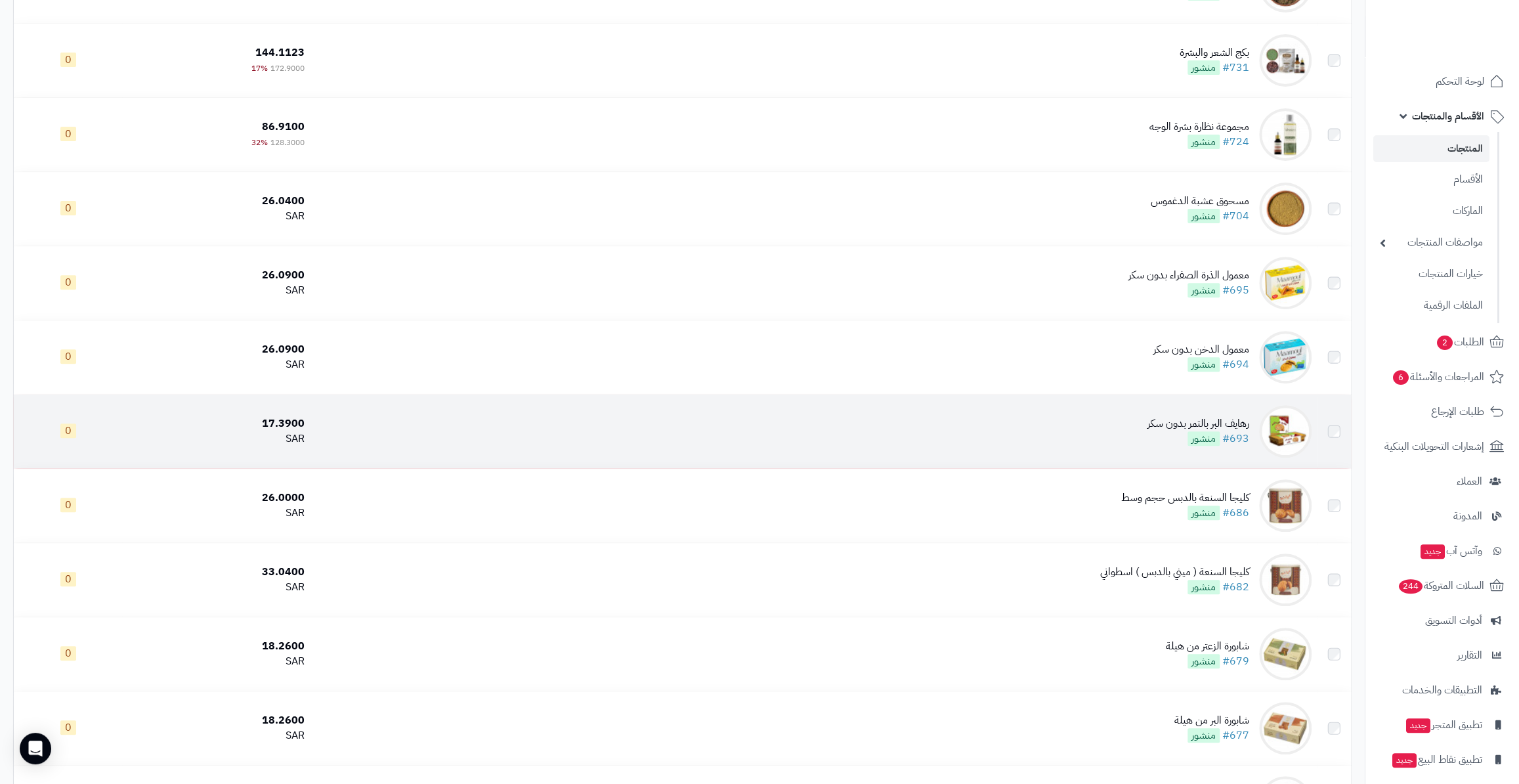
scroll to position [298, 0]
click at [1244, 432] on link "#693" at bounding box center [1233, 437] width 27 height 16
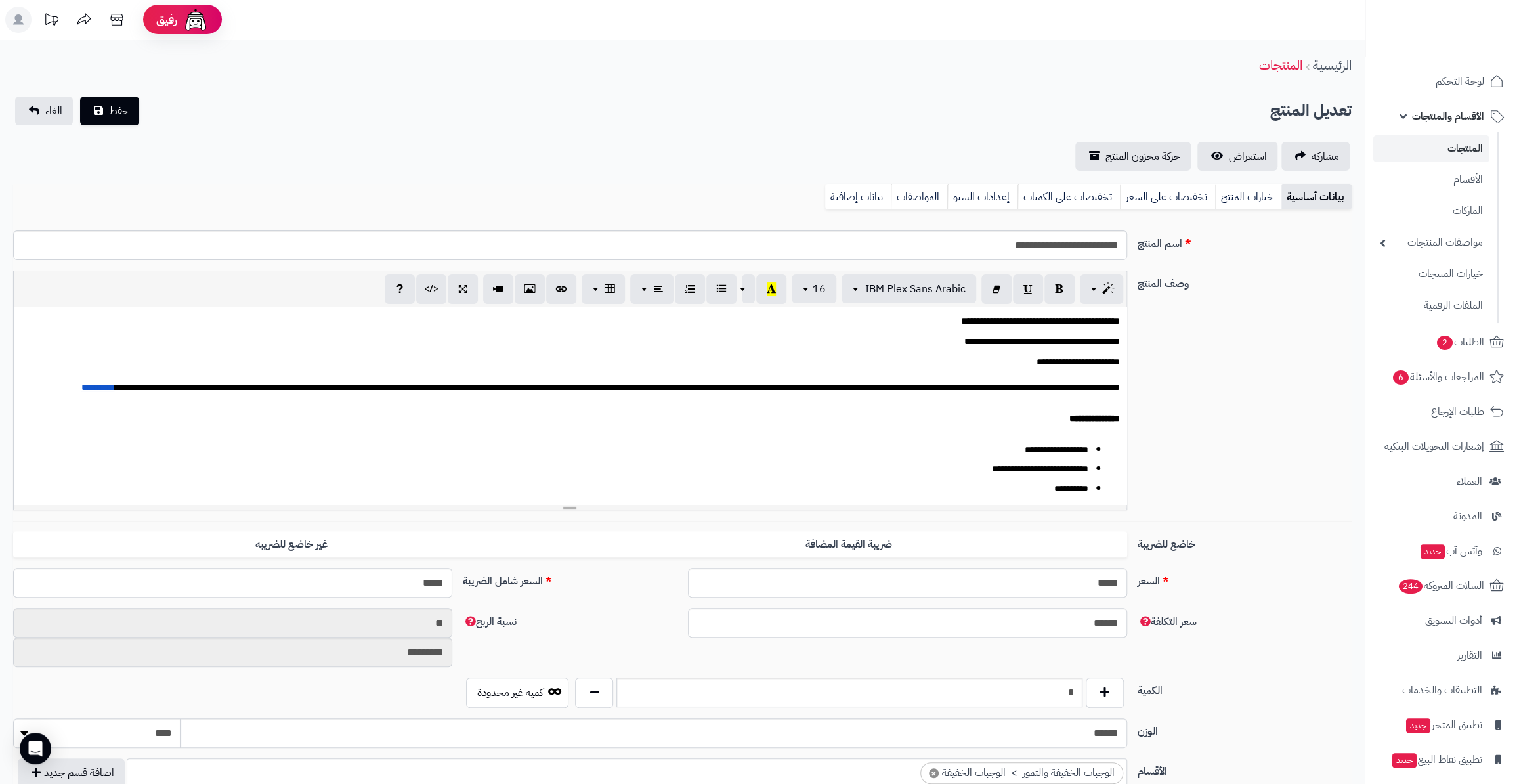
scroll to position [461, 0]
drag, startPoint x: 1032, startPoint y: 696, endPoint x: 1105, endPoint y: 688, distance: 73.4
click at [1105, 688] on div "*" at bounding box center [849, 692] width 554 height 30
type input "*"
click at [115, 110] on span "حفظ" at bounding box center [118, 110] width 20 height 16
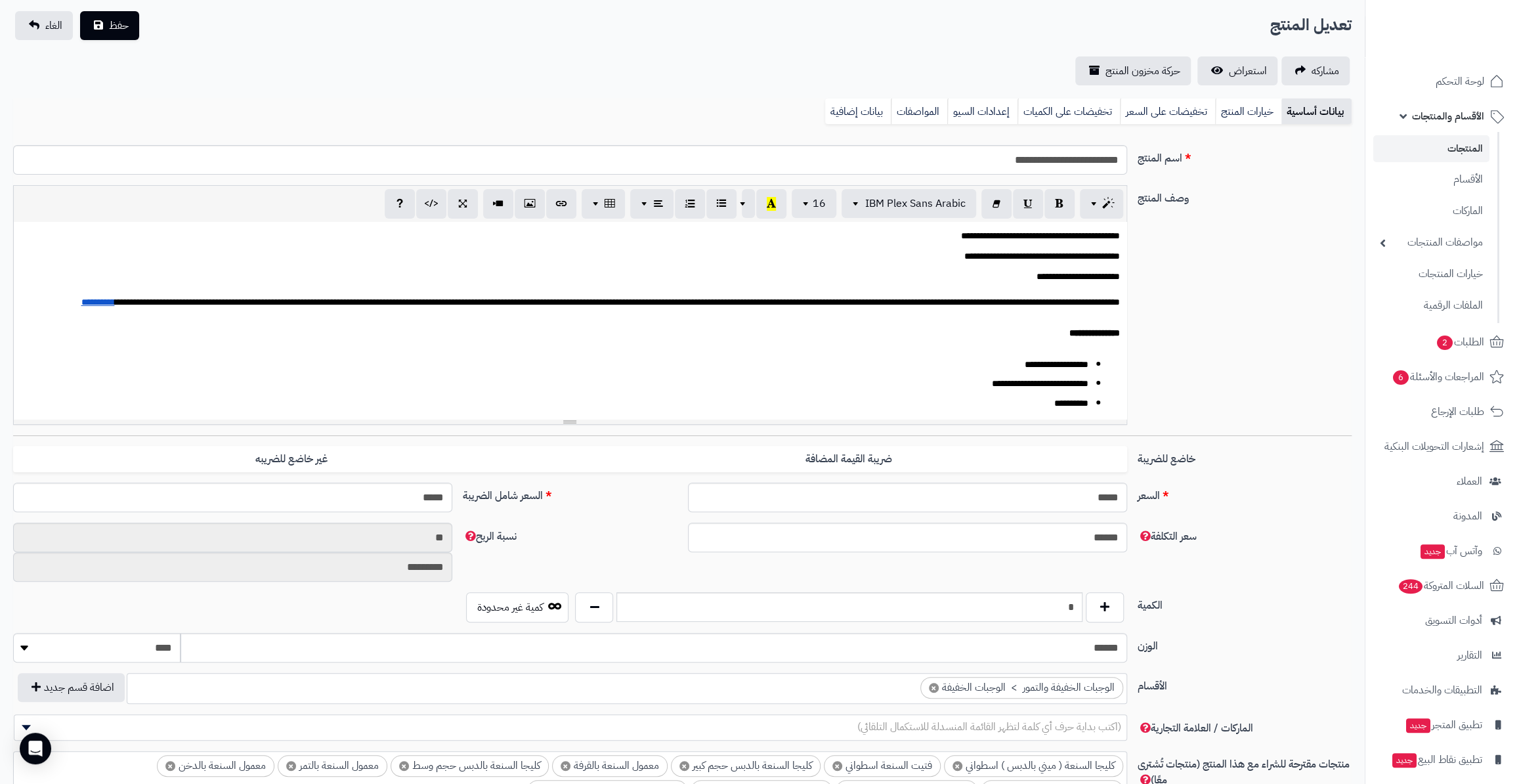
scroll to position [469, 0]
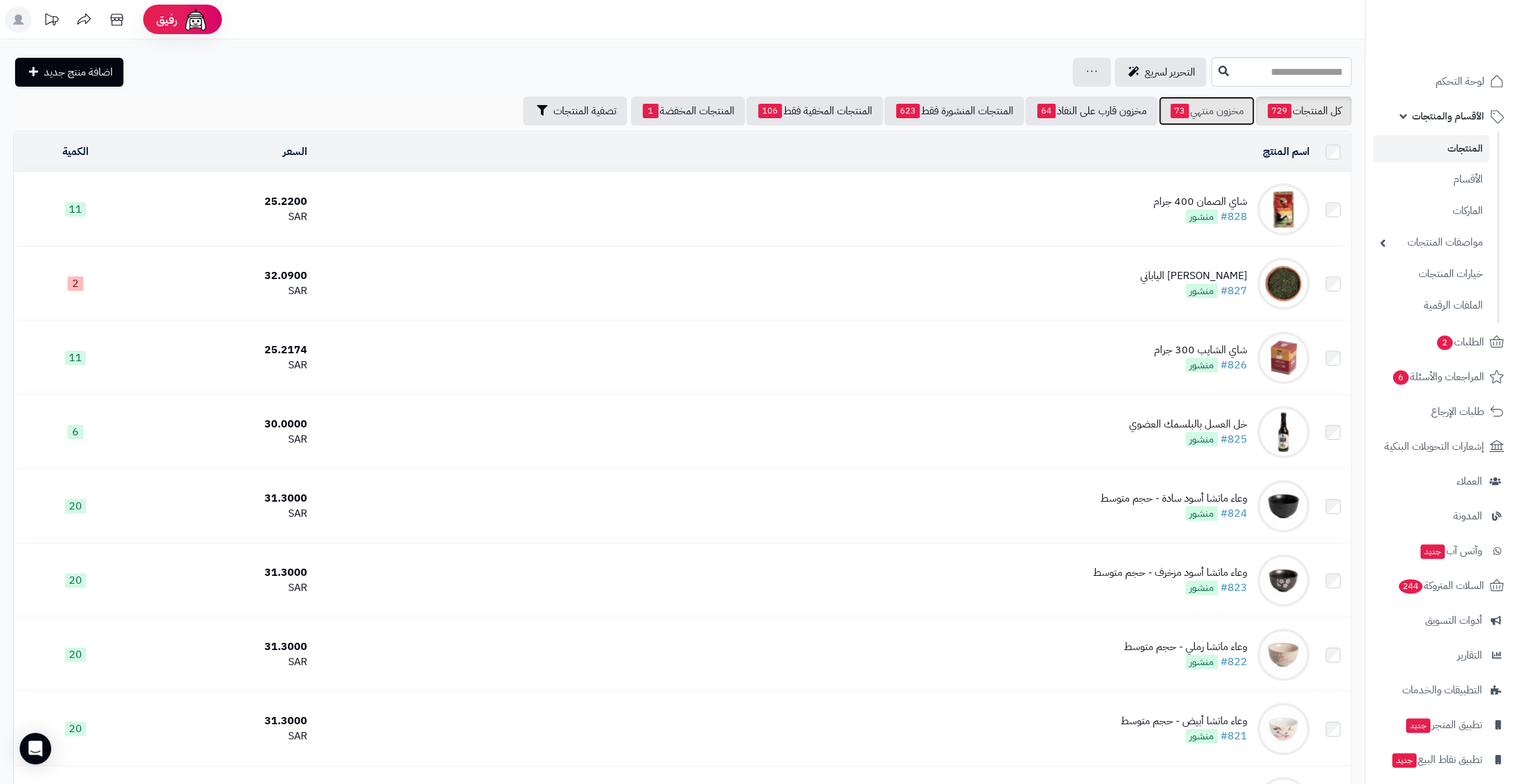
click at [1213, 117] on link "مخزون منتهي 73" at bounding box center [1206, 111] width 96 height 29
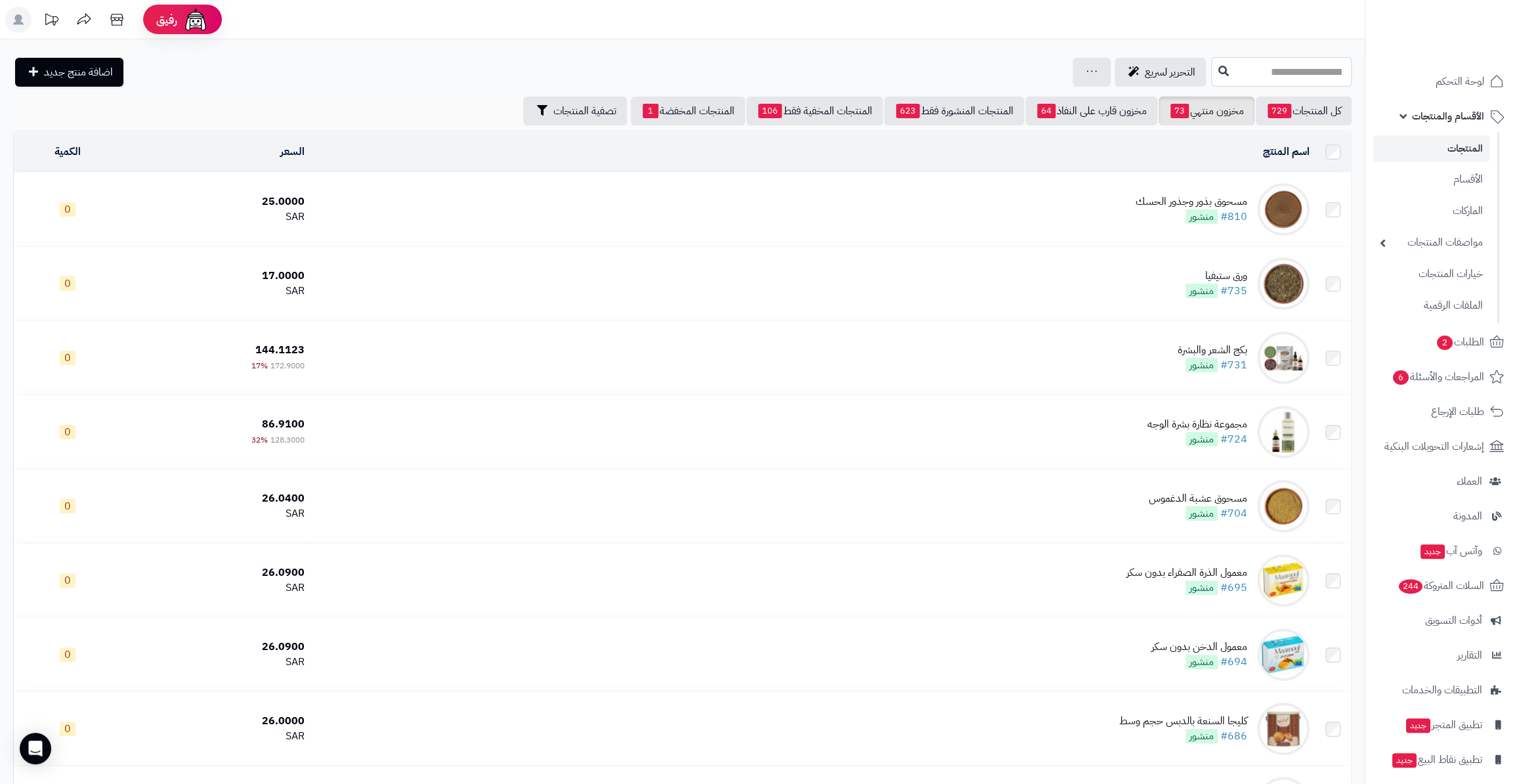
click at [1300, 75] on input "text" at bounding box center [1281, 72] width 140 height 30
click at [1229, 78] on input "text" at bounding box center [1281, 72] width 140 height 30
type input "*****"
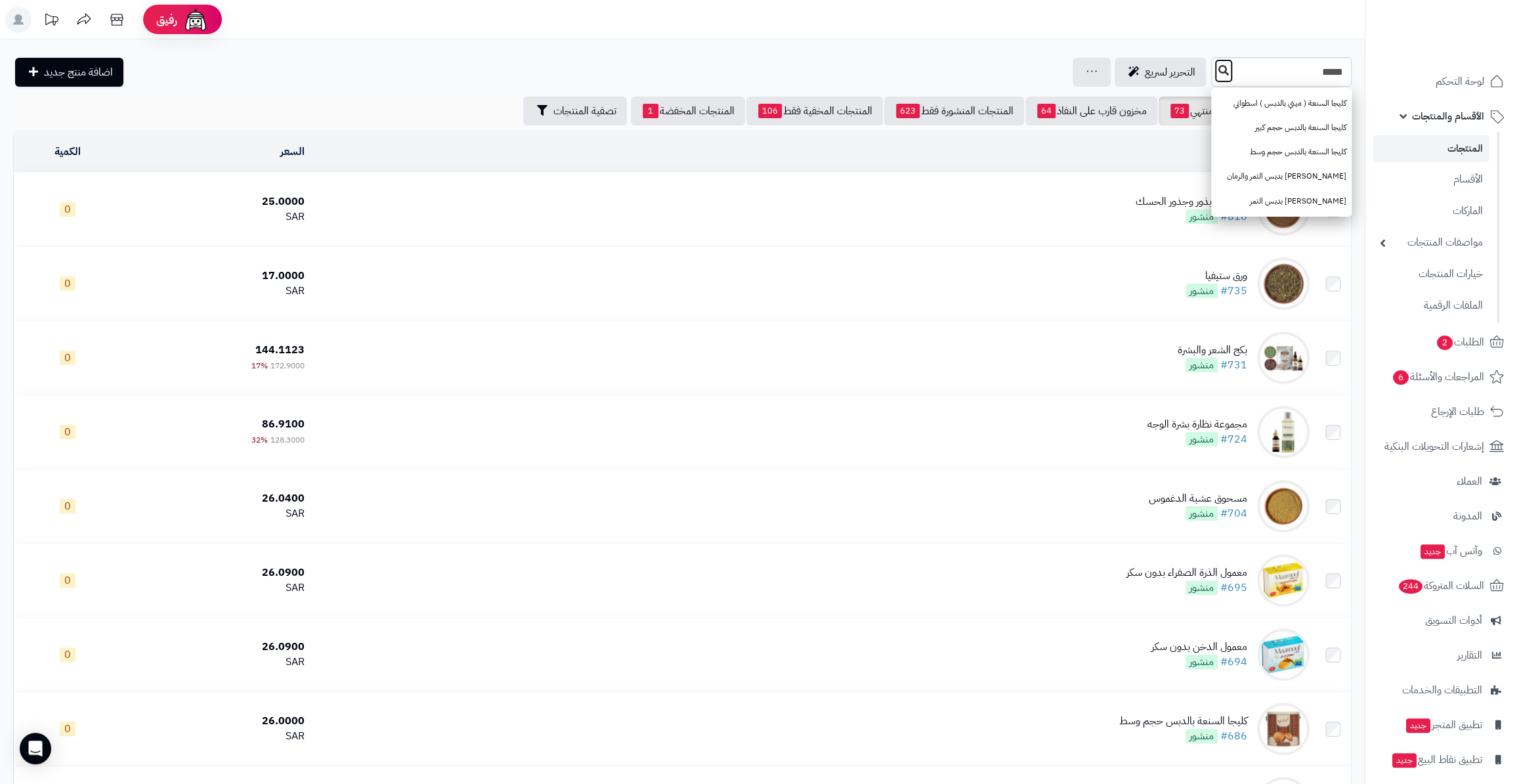
click at [1219, 70] on icon at bounding box center [1223, 70] width 10 height 10
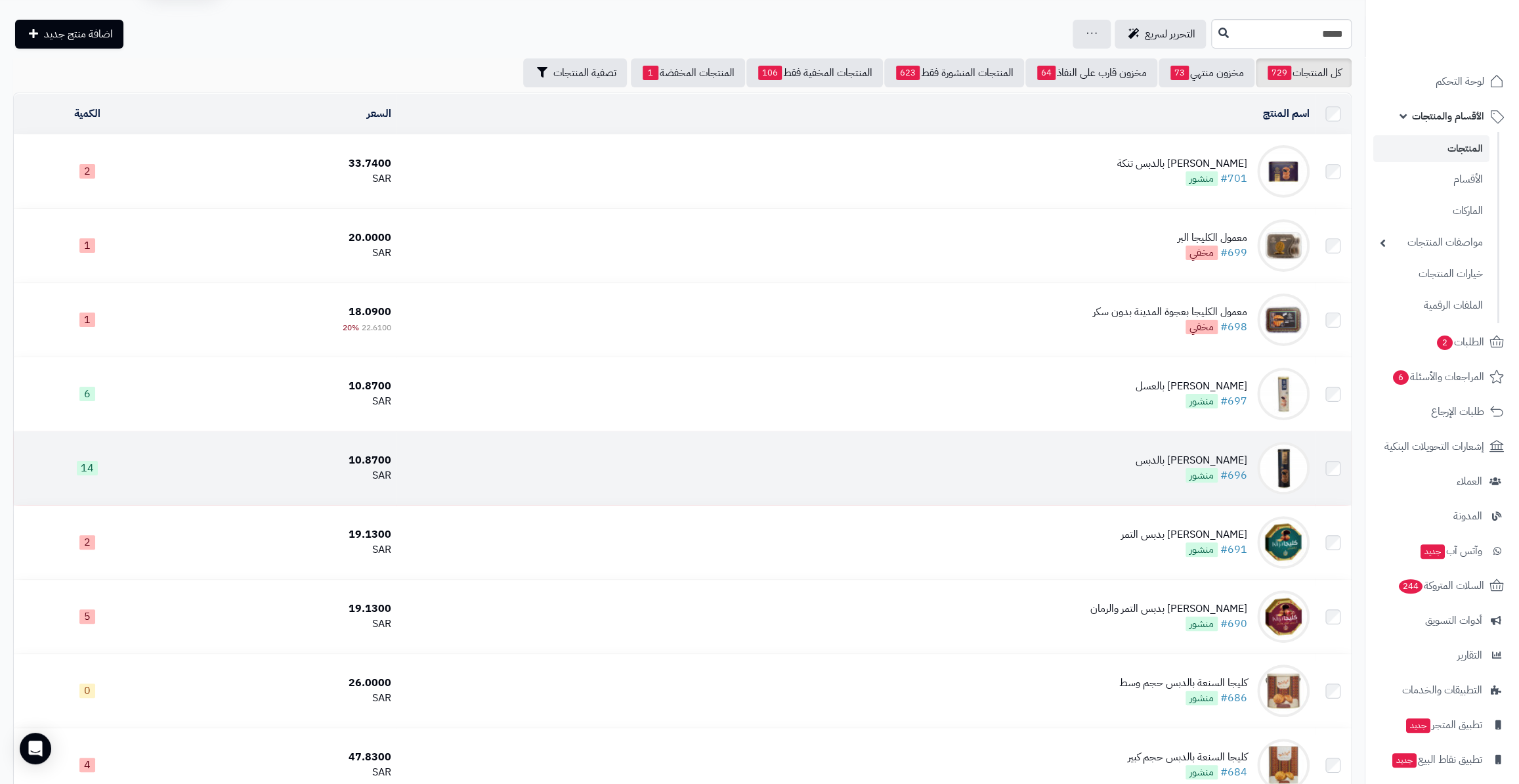
scroll to position [60, 0]
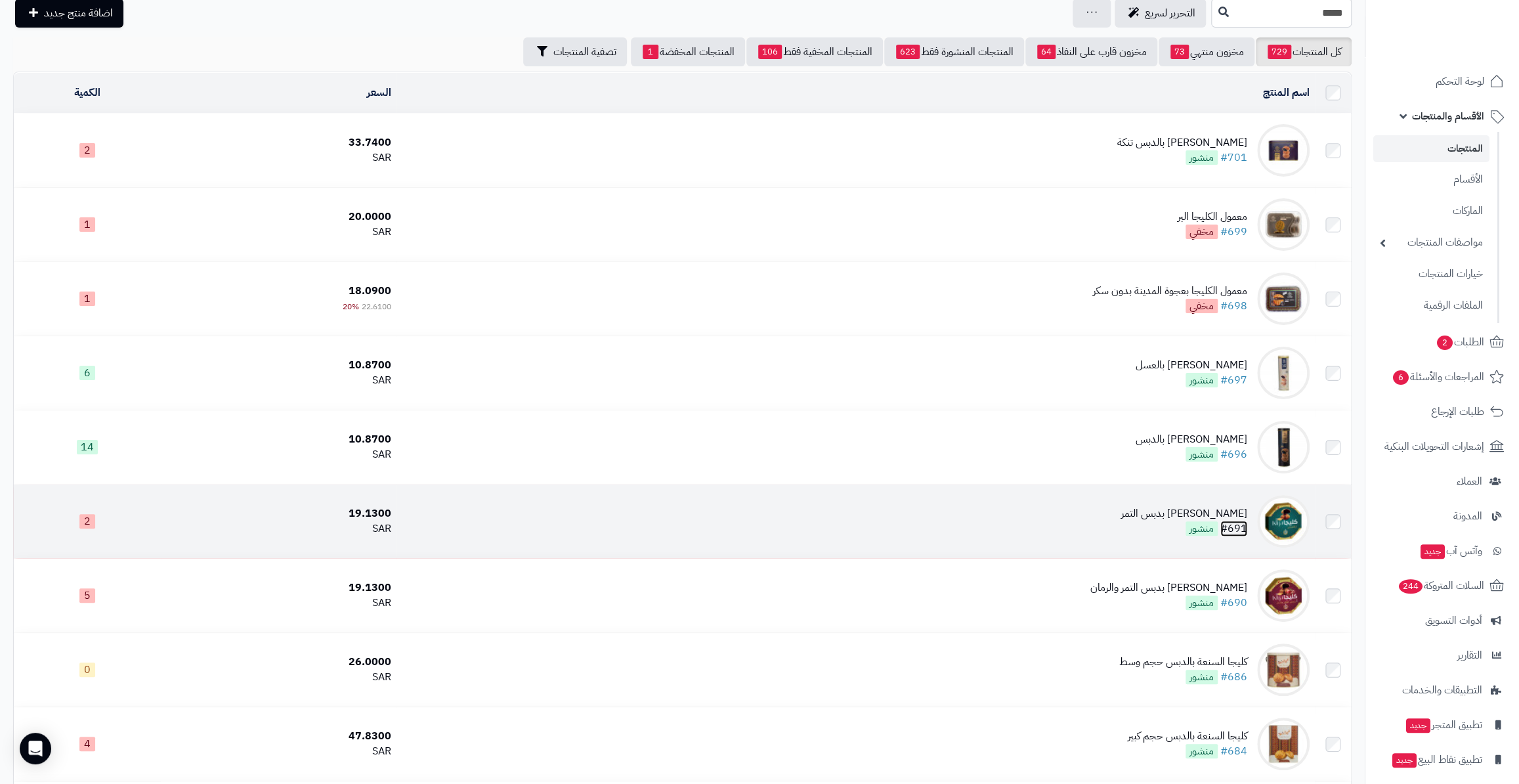
click at [1246, 526] on link "#691" at bounding box center [1233, 528] width 27 height 16
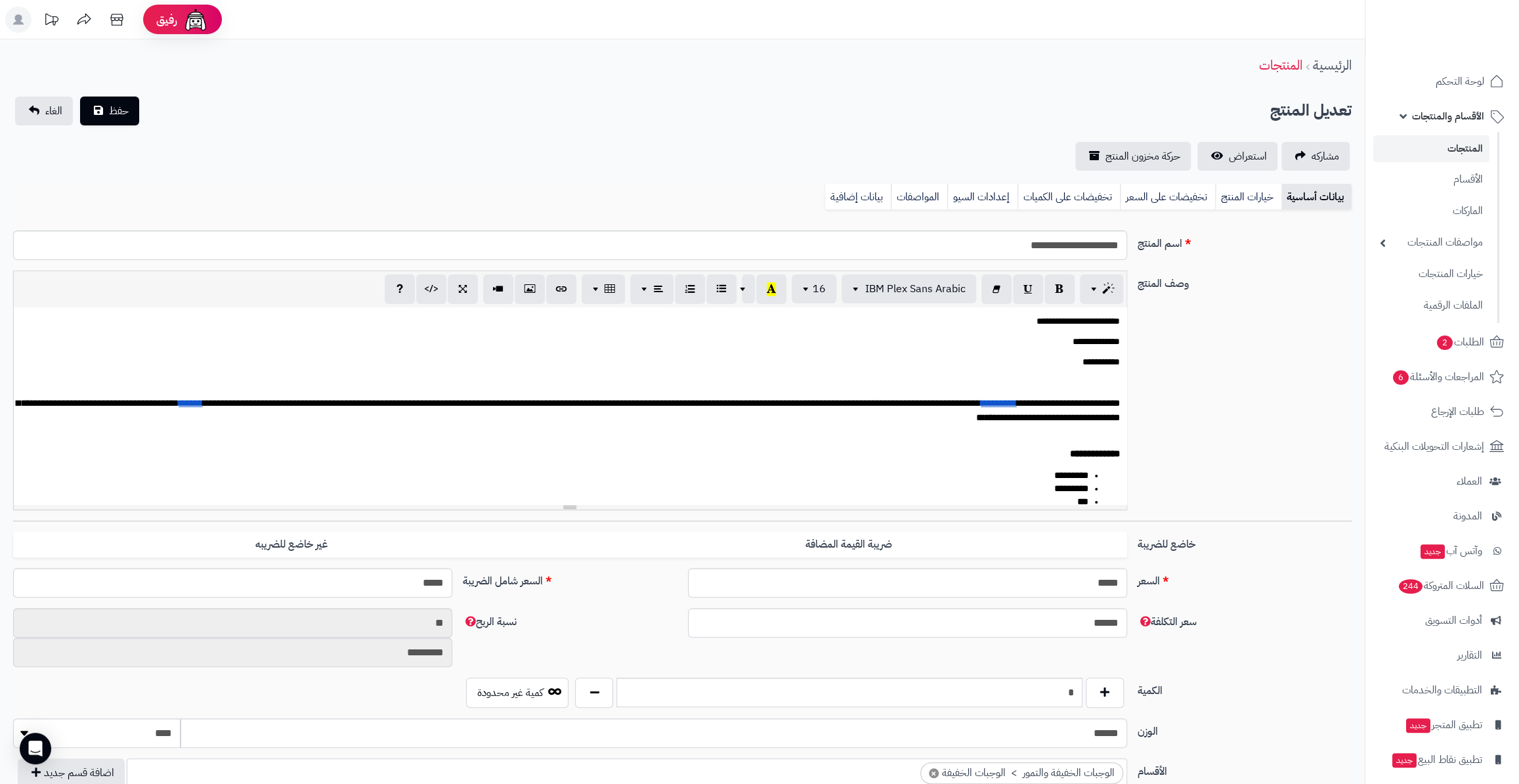
scroll to position [461, 0]
drag, startPoint x: 1037, startPoint y: 698, endPoint x: 1111, endPoint y: 696, distance: 74.0
click at [1111, 696] on div "*" at bounding box center [849, 692] width 554 height 30
type input "**"
click at [113, 113] on span "حفظ" at bounding box center [118, 110] width 20 height 16
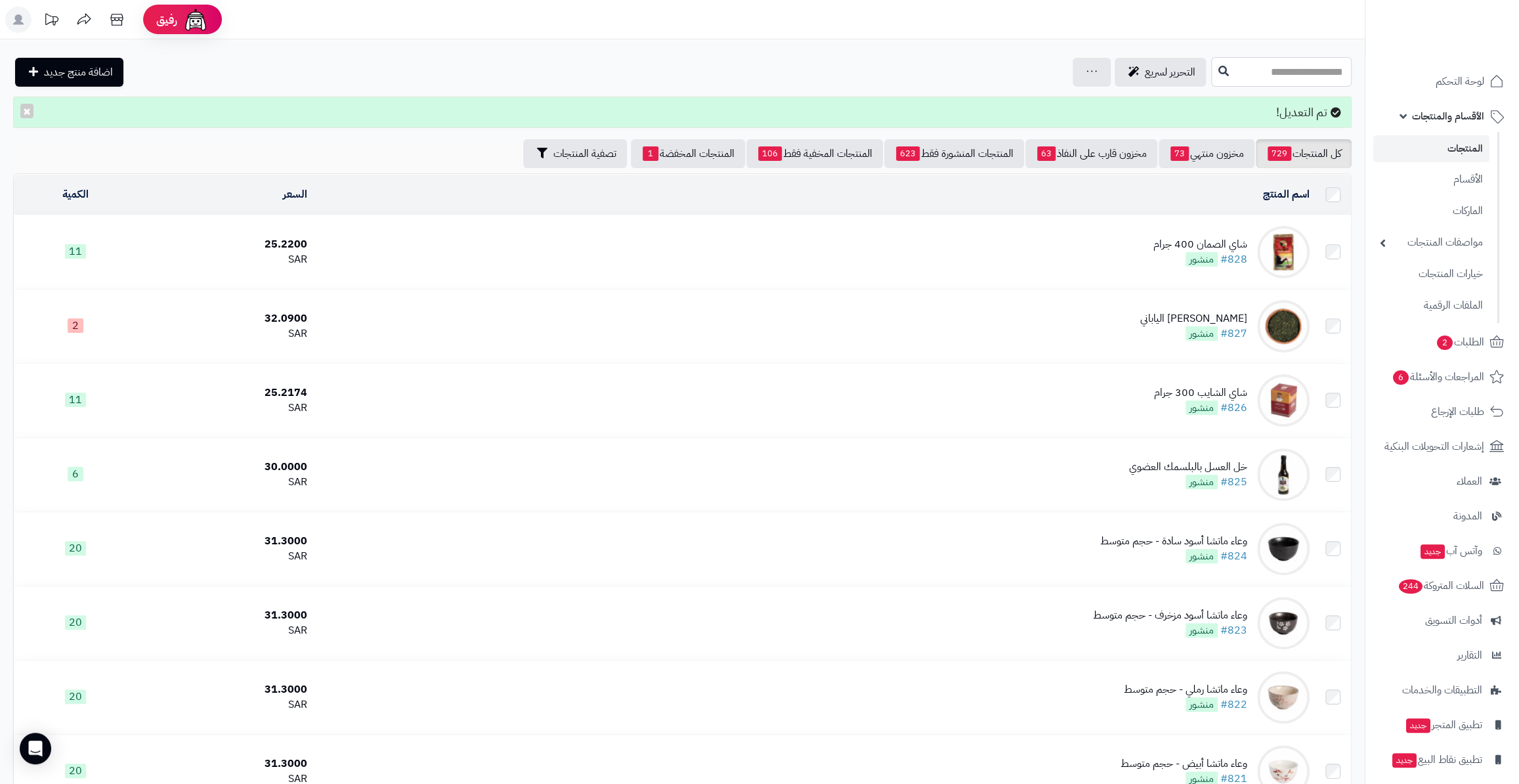
click at [1240, 70] on input "text" at bounding box center [1281, 72] width 140 height 30
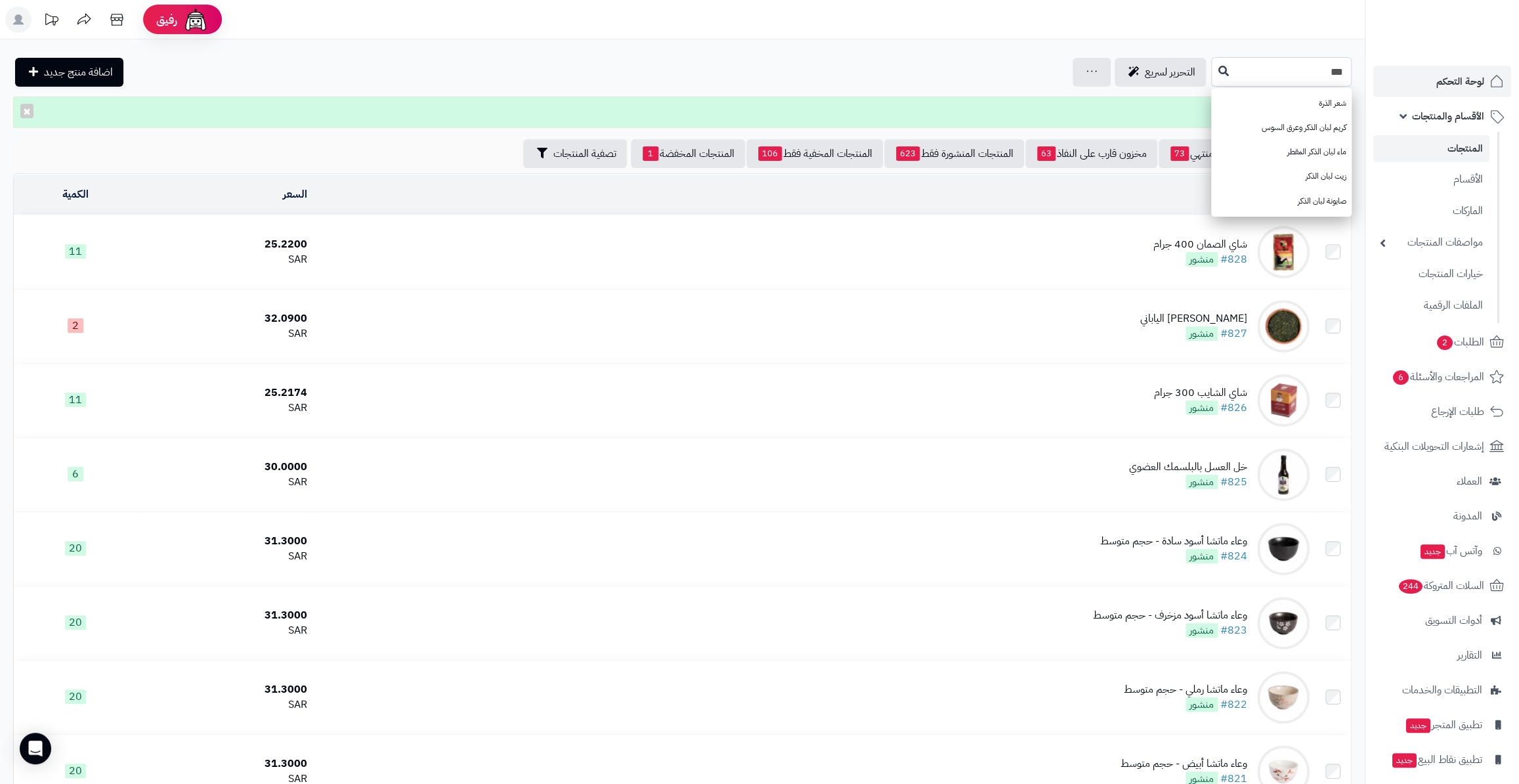
drag, startPoint x: 1251, startPoint y: 83, endPoint x: 1386, endPoint y: 80, distance: 135.0
type input "***"
click at [1053, 118] on div "تم التعديل! ×" at bounding box center [682, 113] width 1339 height 32
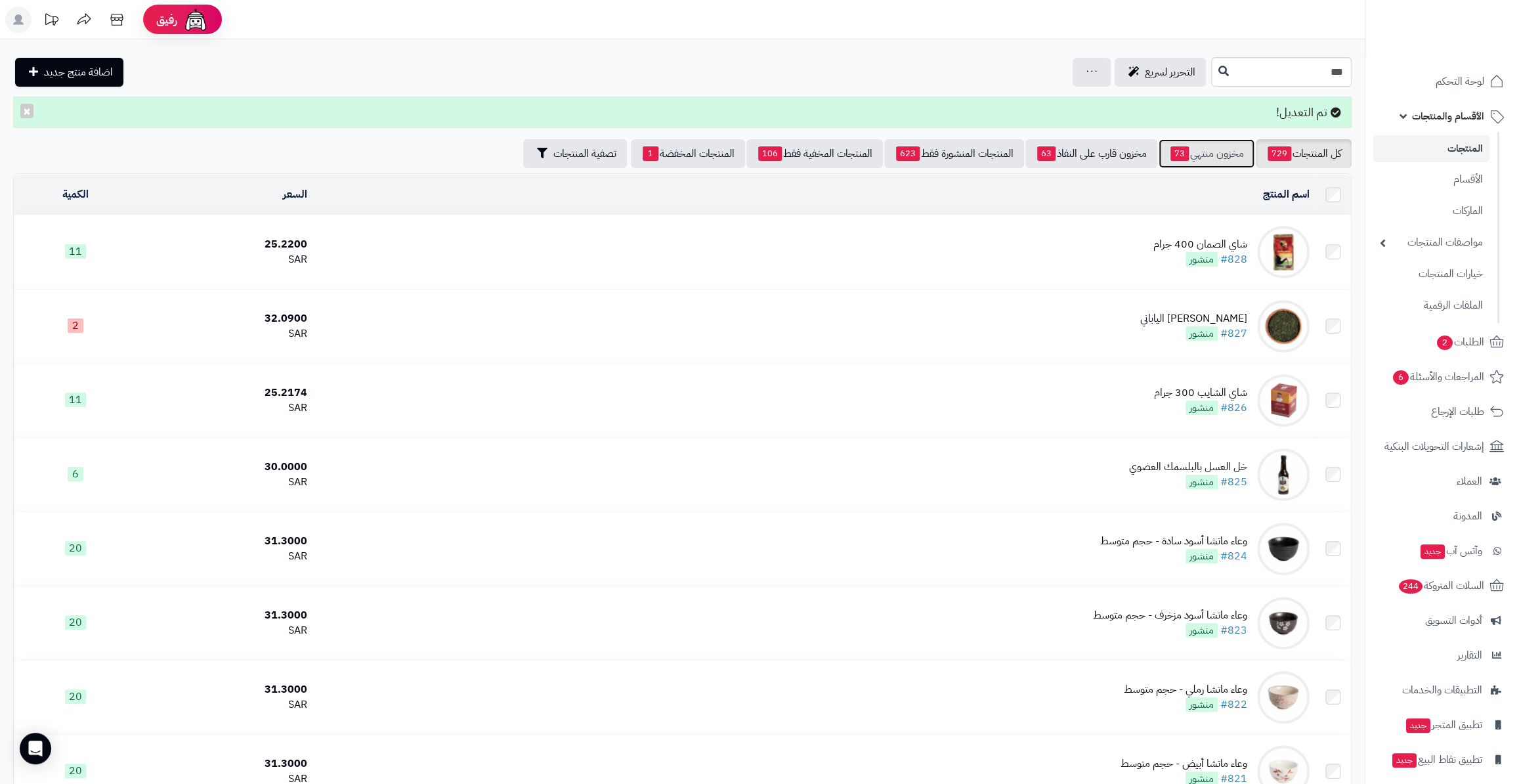
click at [1193, 155] on link "مخزون منتهي 73" at bounding box center [1206, 153] width 96 height 29
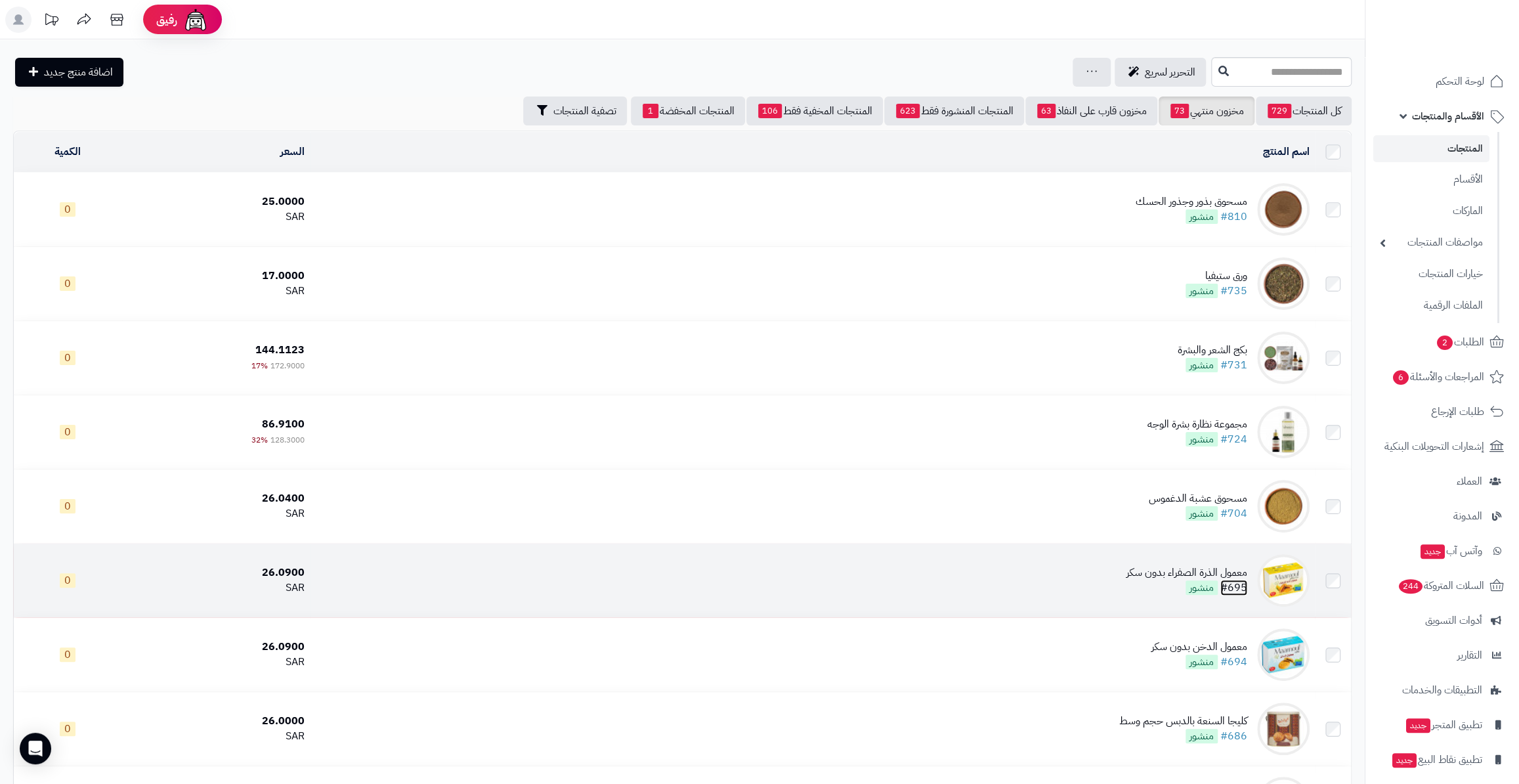
click at [1247, 587] on link "#695" at bounding box center [1233, 587] width 27 height 16
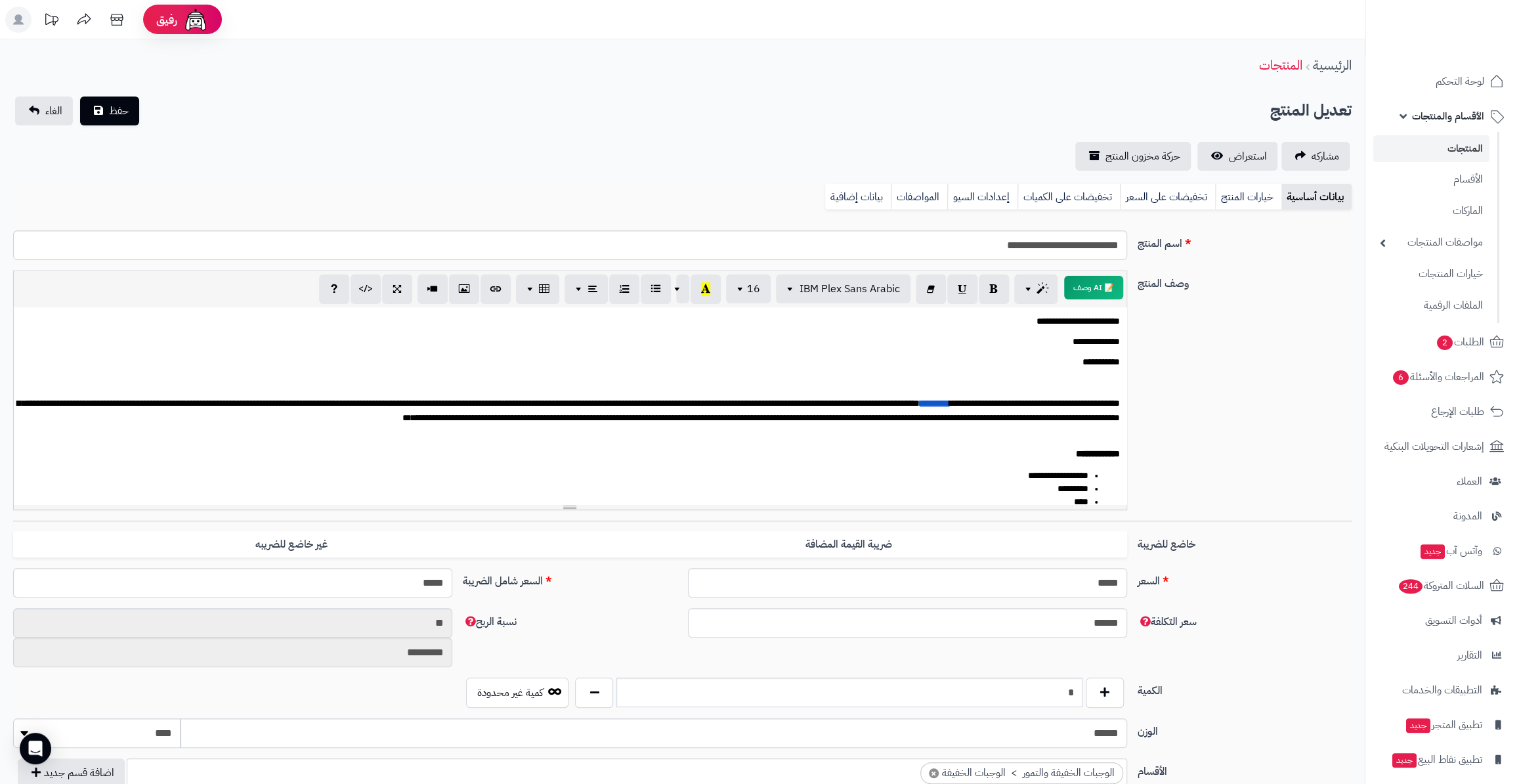
click at [1046, 341] on p "**********" at bounding box center [570, 341] width 1099 height 15
drag, startPoint x: 1044, startPoint y: 341, endPoint x: 1104, endPoint y: 346, distance: 60.2
click at [1104, 346] on p "**********" at bounding box center [570, 341] width 1099 height 15
drag, startPoint x: 999, startPoint y: 345, endPoint x: 1054, endPoint y: 342, distance: 55.1
click at [1054, 342] on p "**********" at bounding box center [570, 341] width 1099 height 15
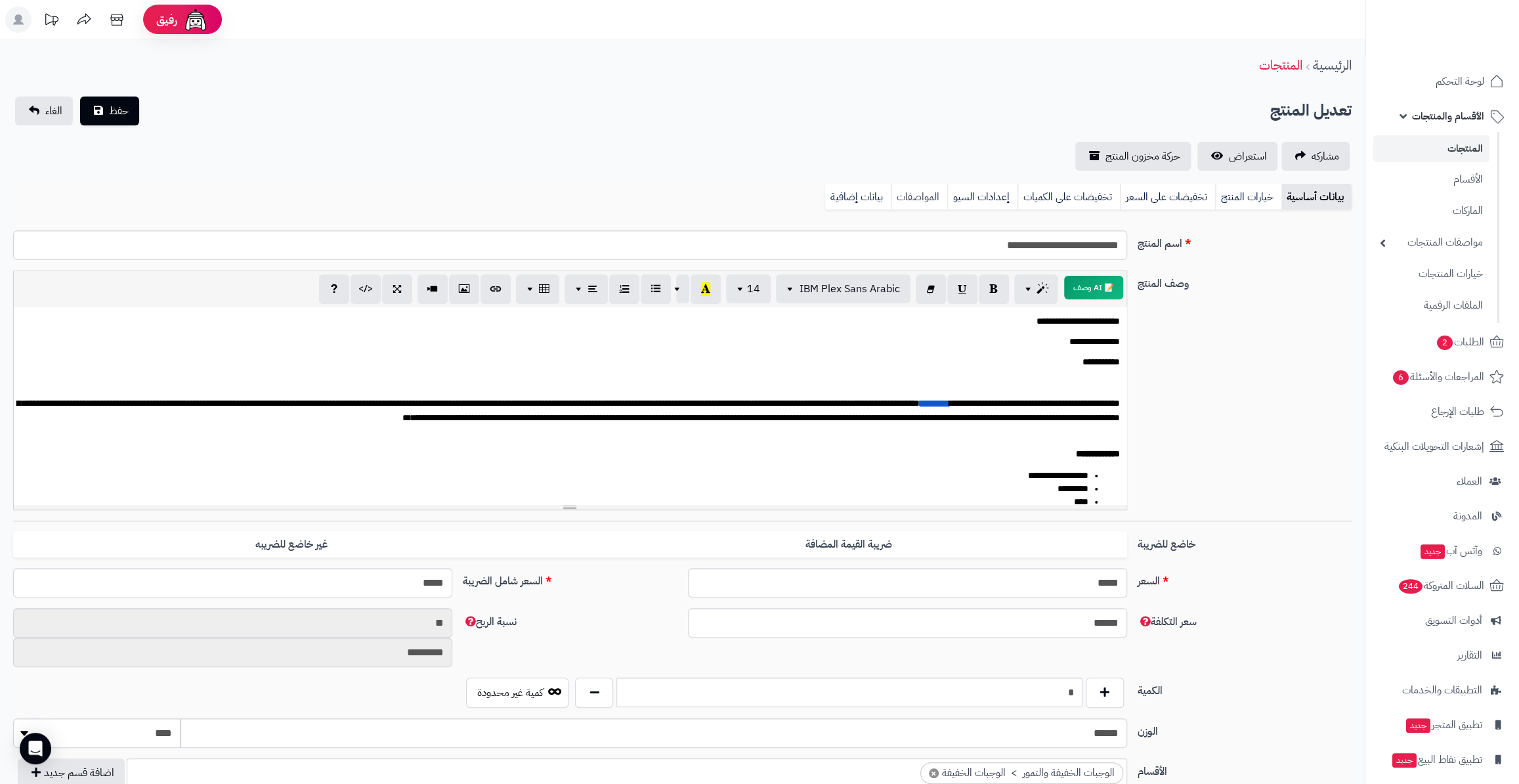
click at [917, 204] on link "المواصفات" at bounding box center [919, 197] width 57 height 26
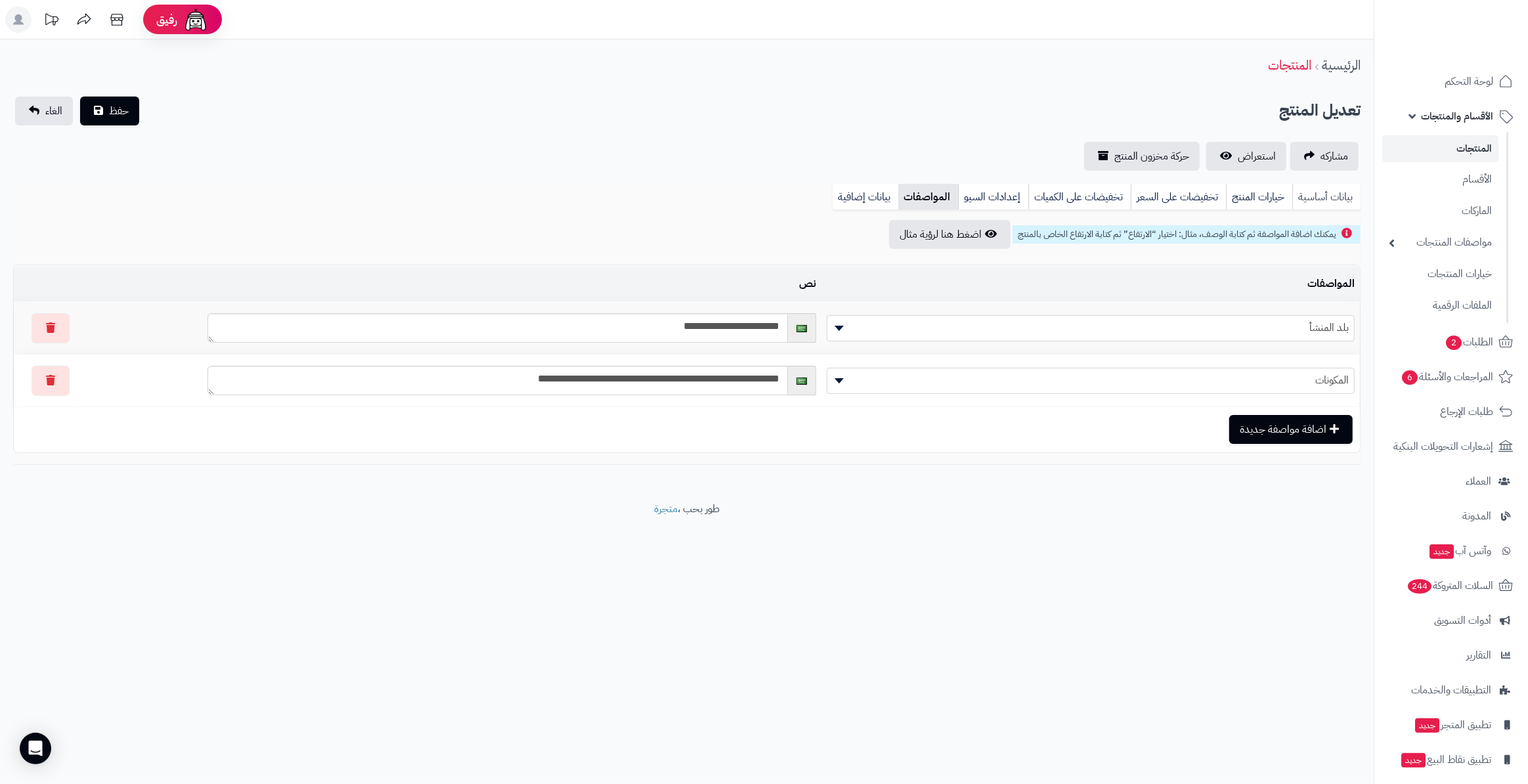
click at [1309, 195] on link "بيانات أساسية" at bounding box center [1325, 197] width 68 height 26
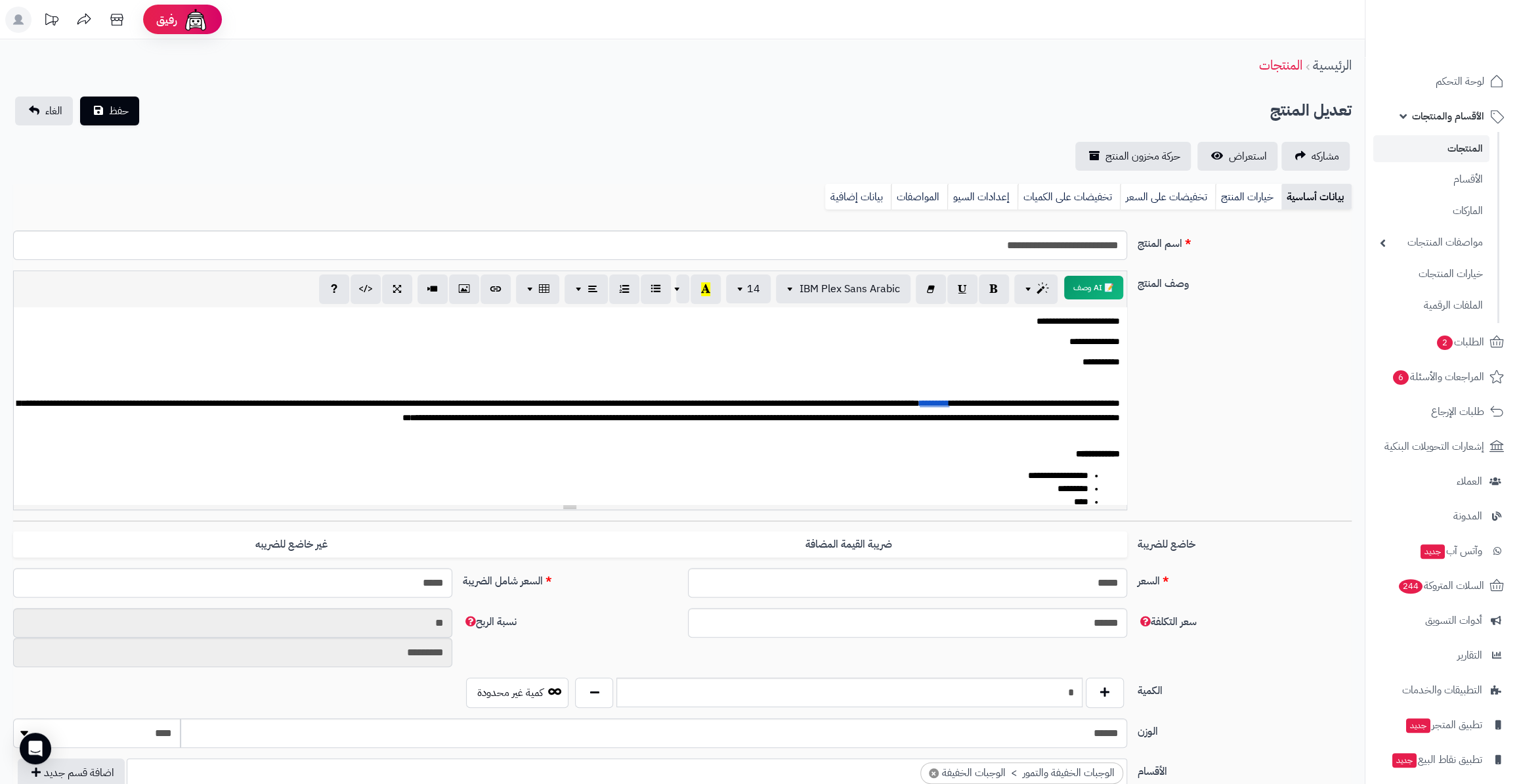
click at [1021, 339] on p "**********" at bounding box center [570, 341] width 1099 height 15
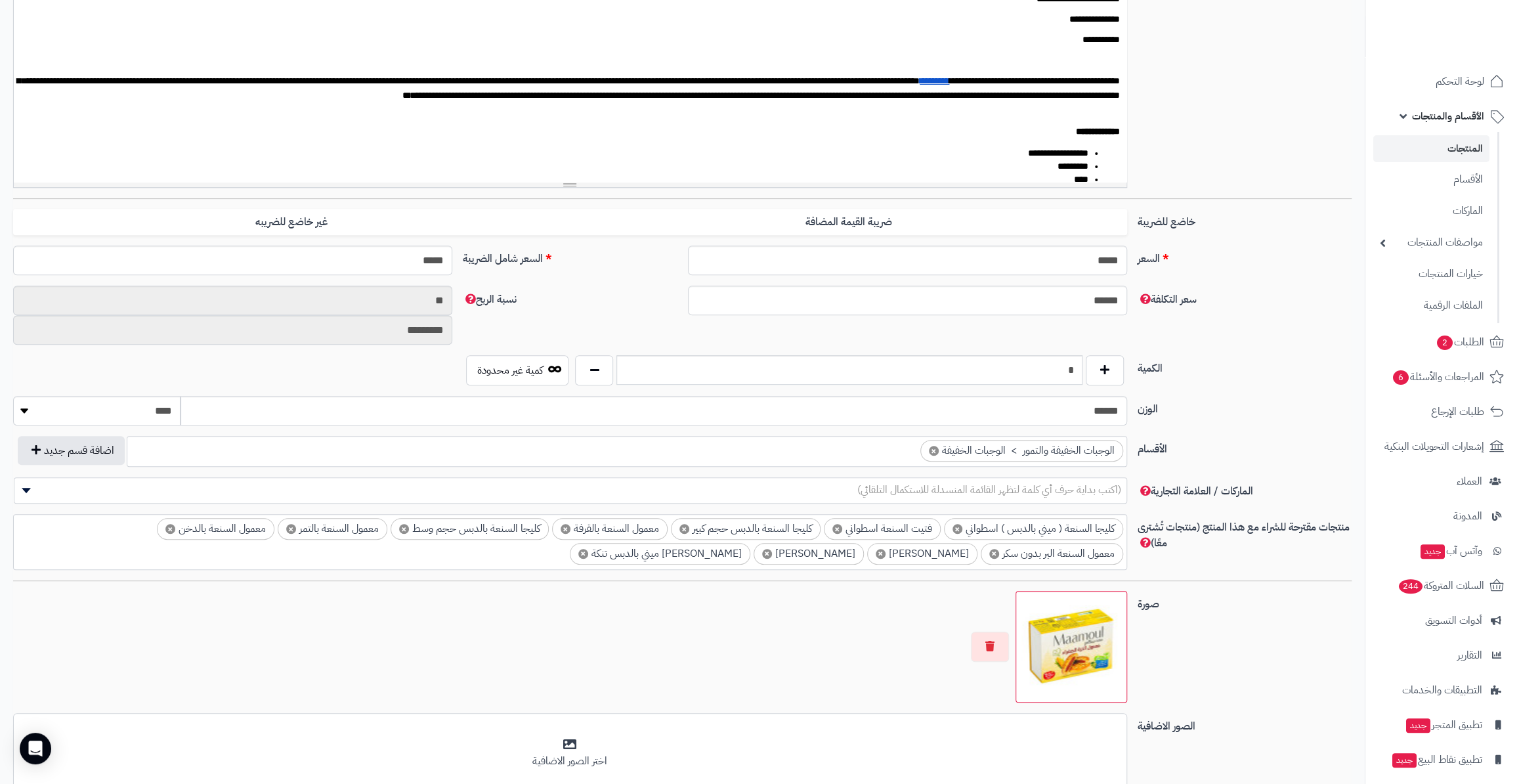
scroll to position [418, 0]
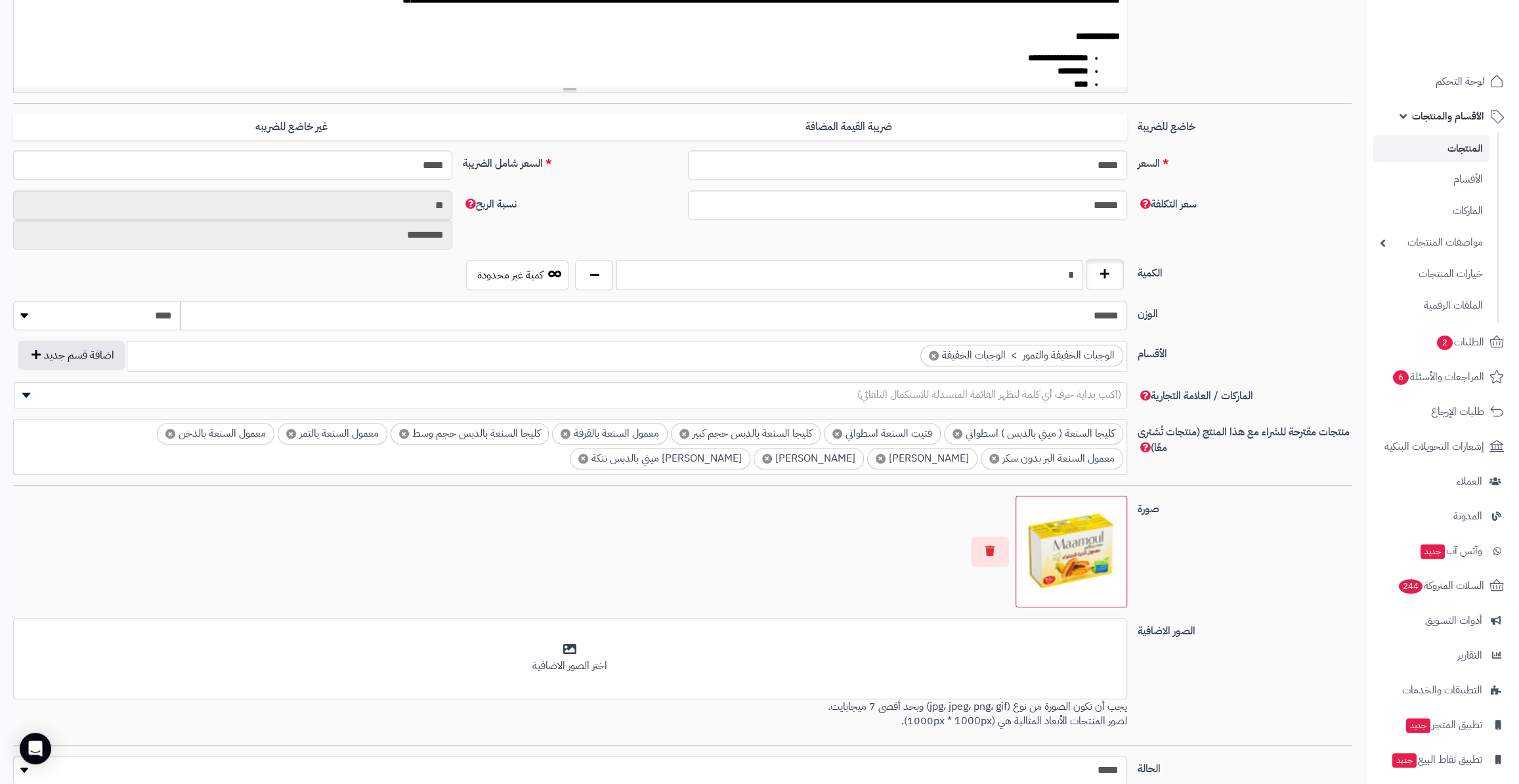
drag, startPoint x: 1057, startPoint y: 274, endPoint x: 1104, endPoint y: 274, distance: 47.0
click at [1102, 274] on div "*" at bounding box center [849, 275] width 554 height 30
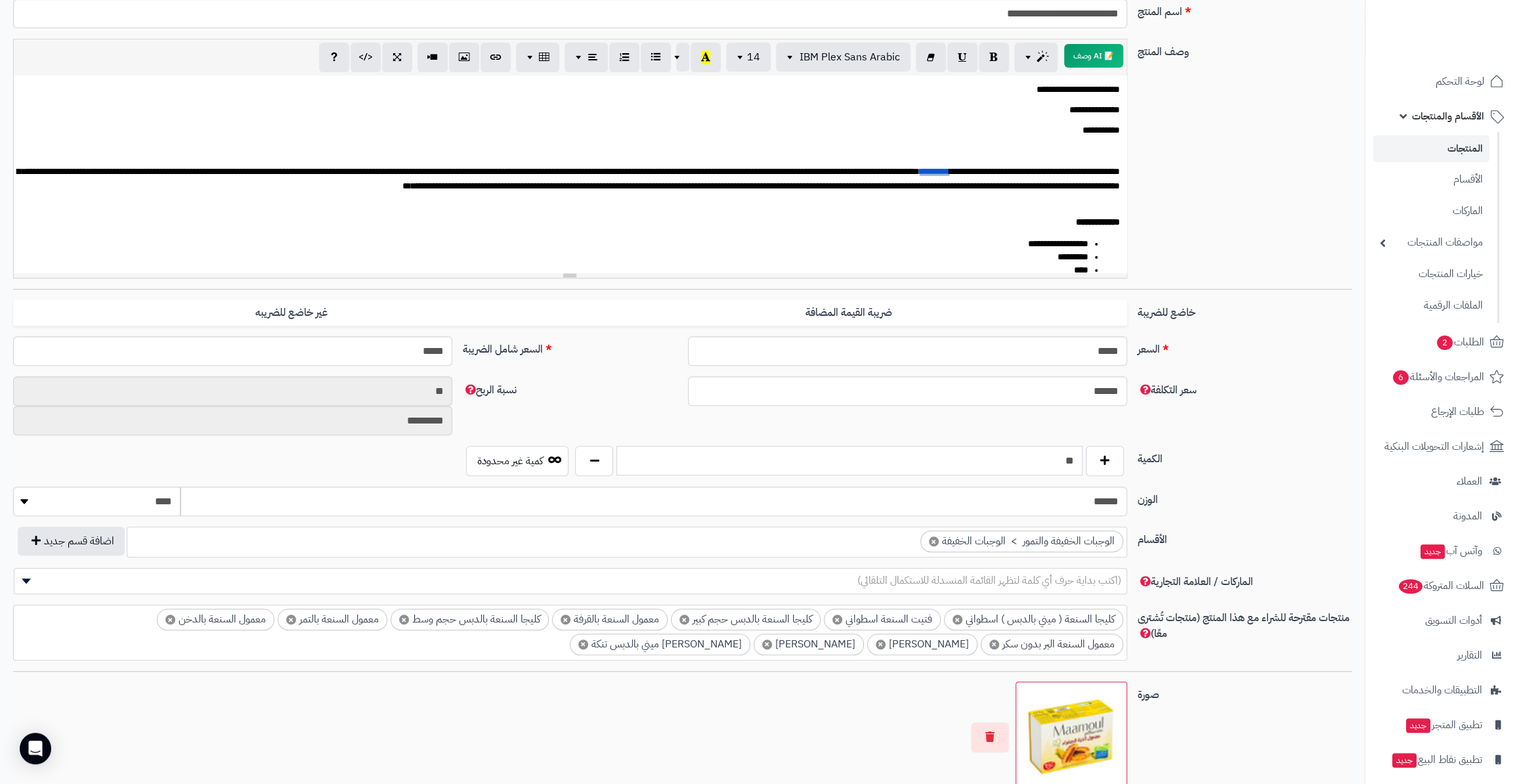
scroll to position [0, 0]
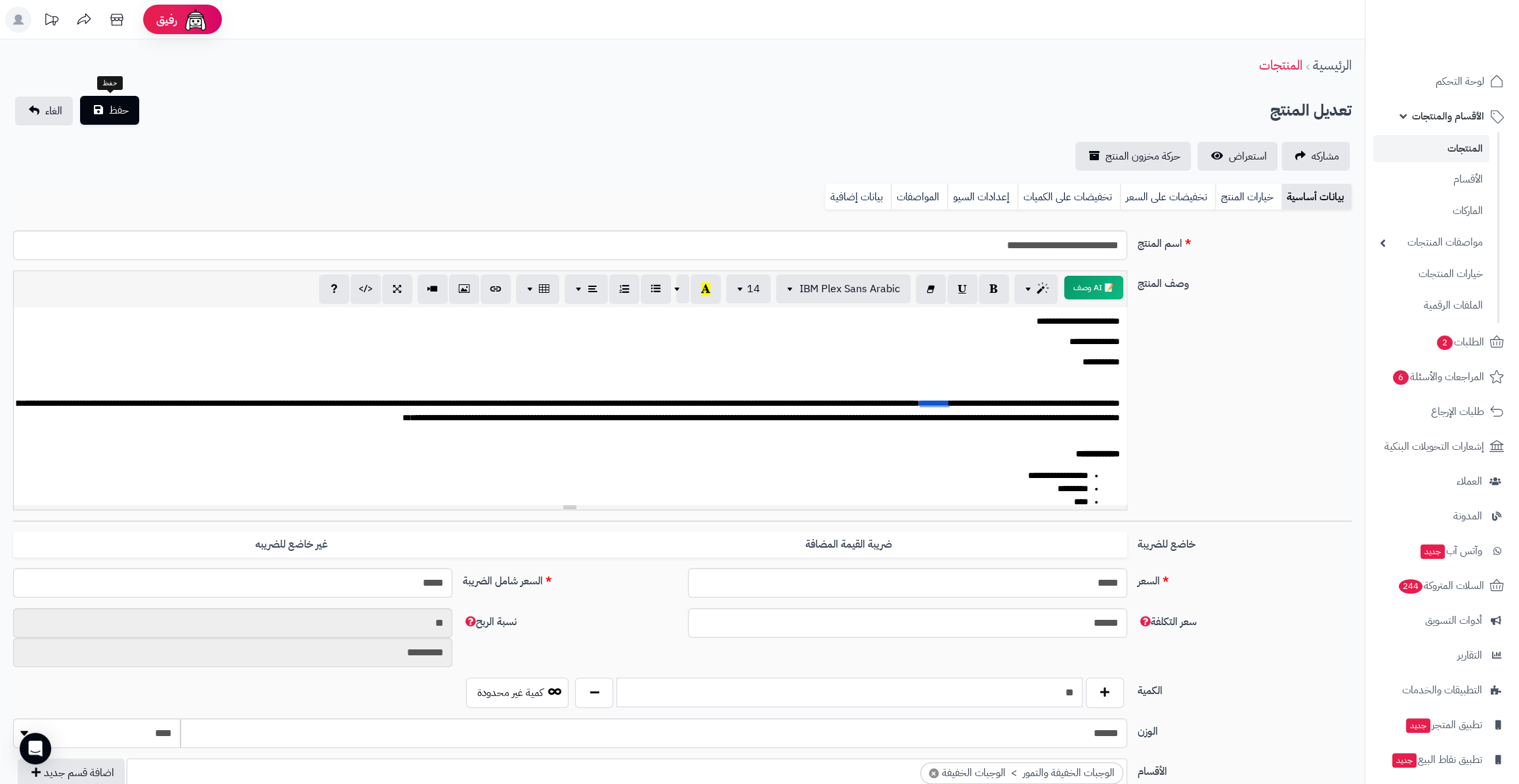
type input "**"
click at [130, 99] on button "حفظ" at bounding box center [110, 110] width 60 height 29
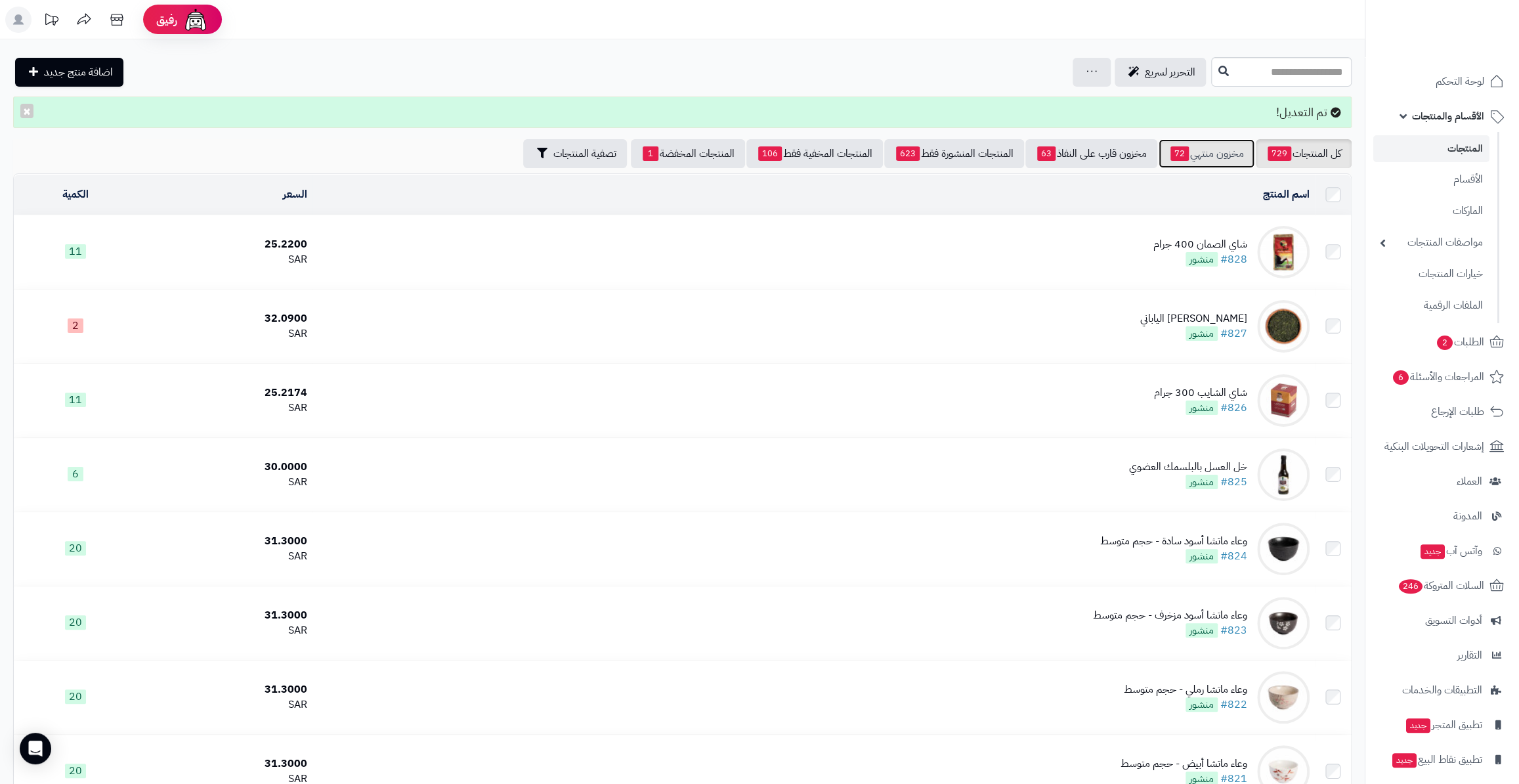
click at [1222, 149] on link "مخزون منتهي 72" at bounding box center [1206, 153] width 96 height 29
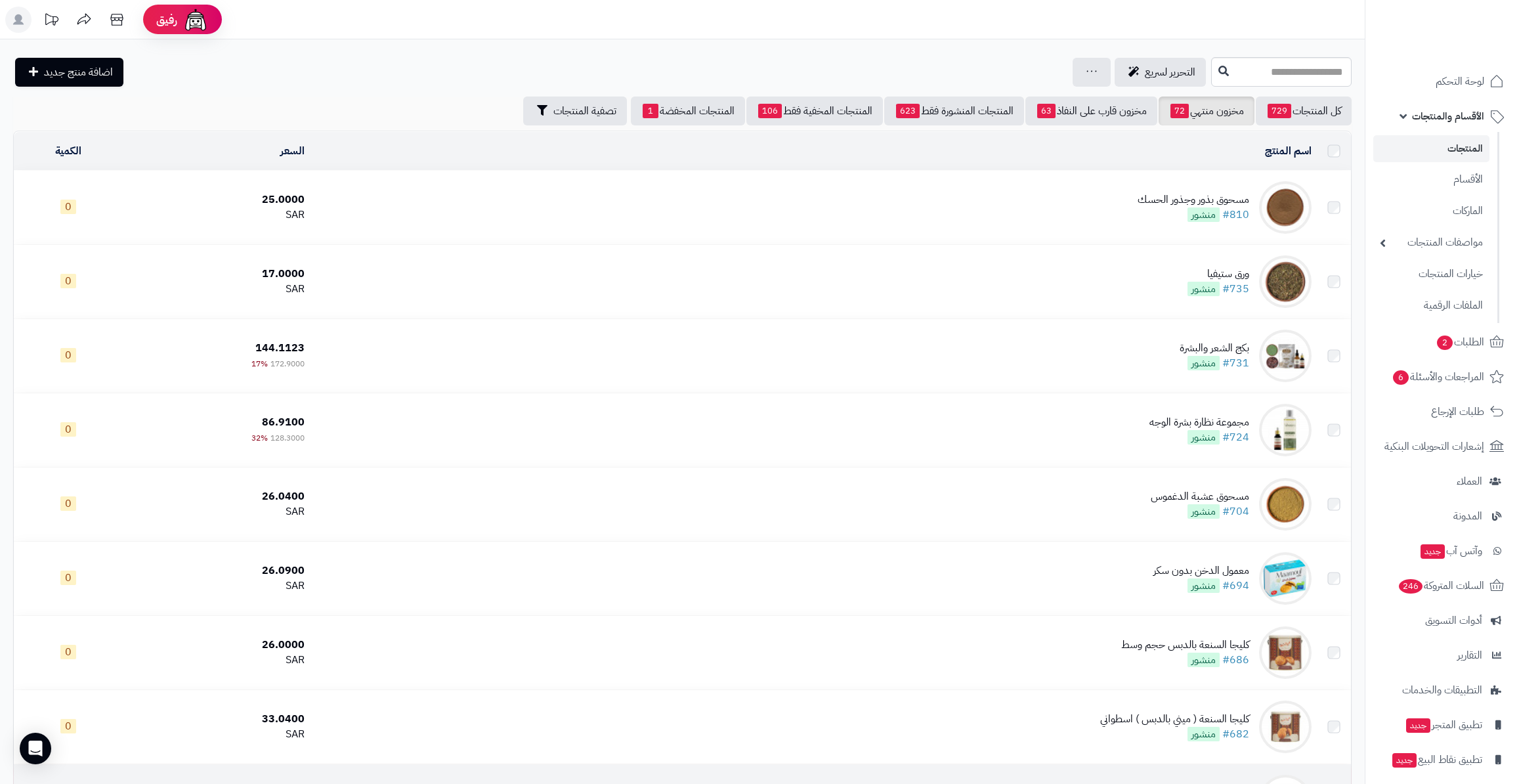
scroll to position [358, 0]
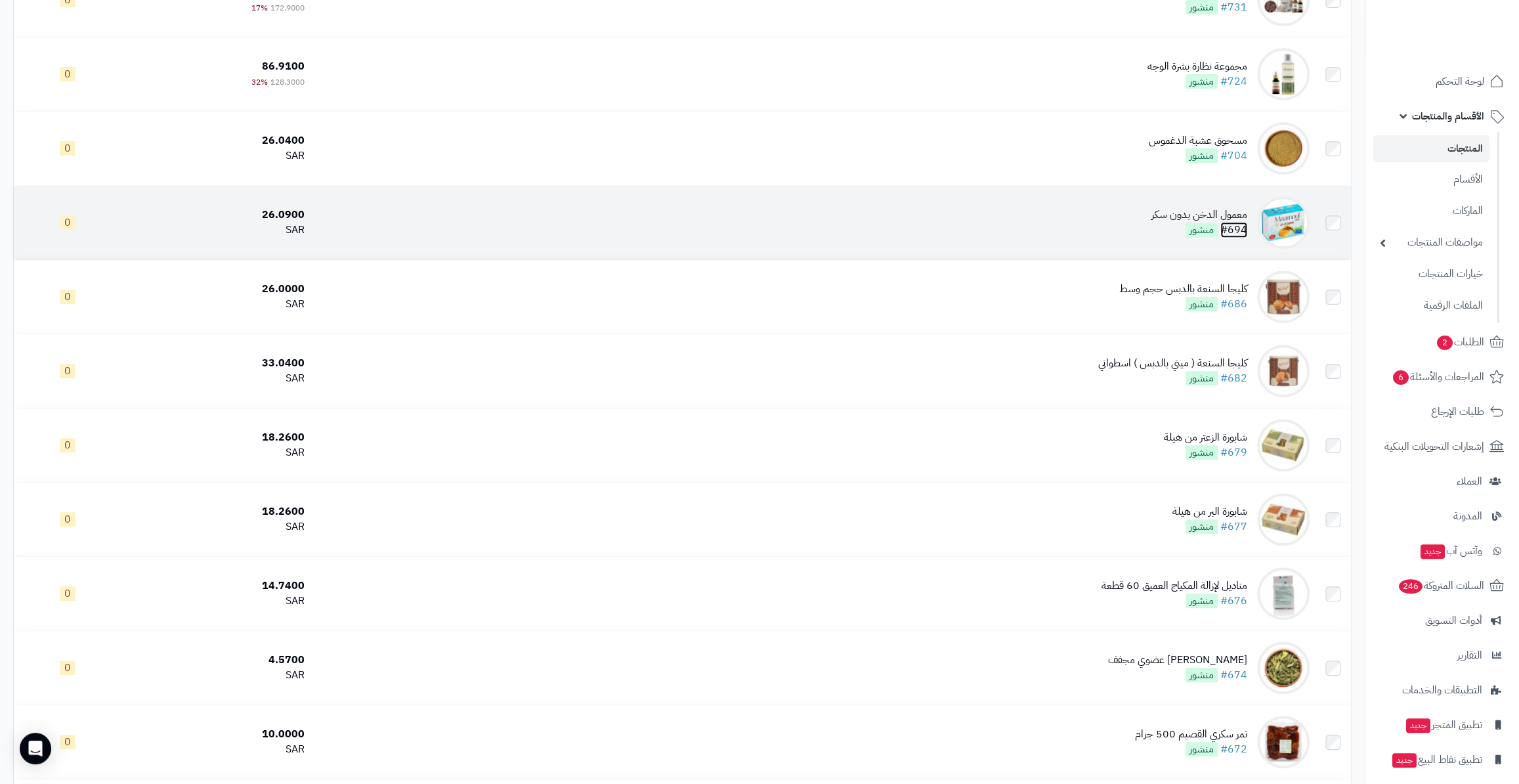
click at [1233, 222] on link "#694" at bounding box center [1233, 230] width 27 height 16
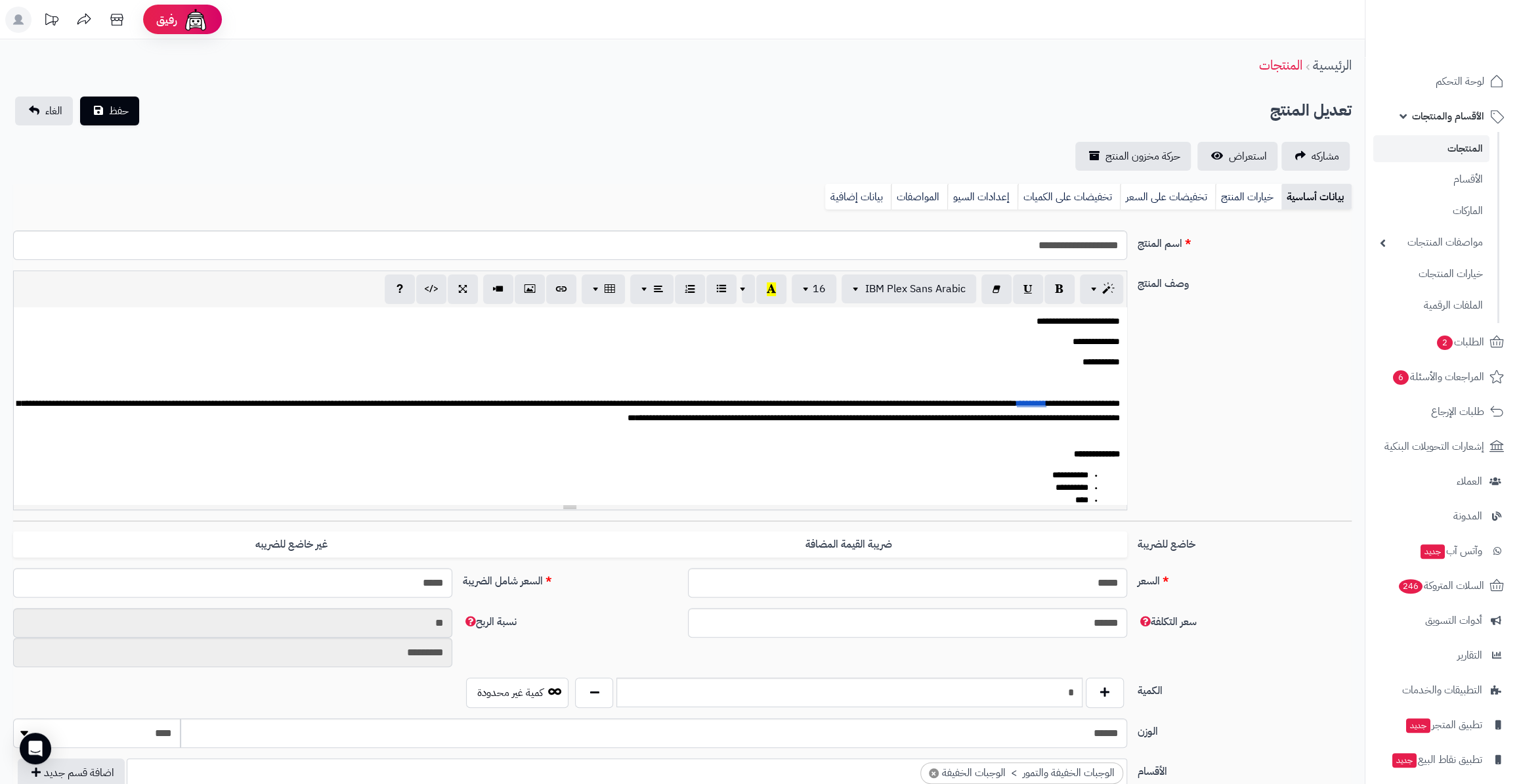
scroll to position [461, 0]
drag, startPoint x: 1039, startPoint y: 698, endPoint x: 1110, endPoint y: 693, distance: 71.2
click at [1097, 696] on div "*" at bounding box center [849, 692] width 554 height 30
type input "**"
click at [110, 116] on span "حفظ" at bounding box center [118, 110] width 20 height 16
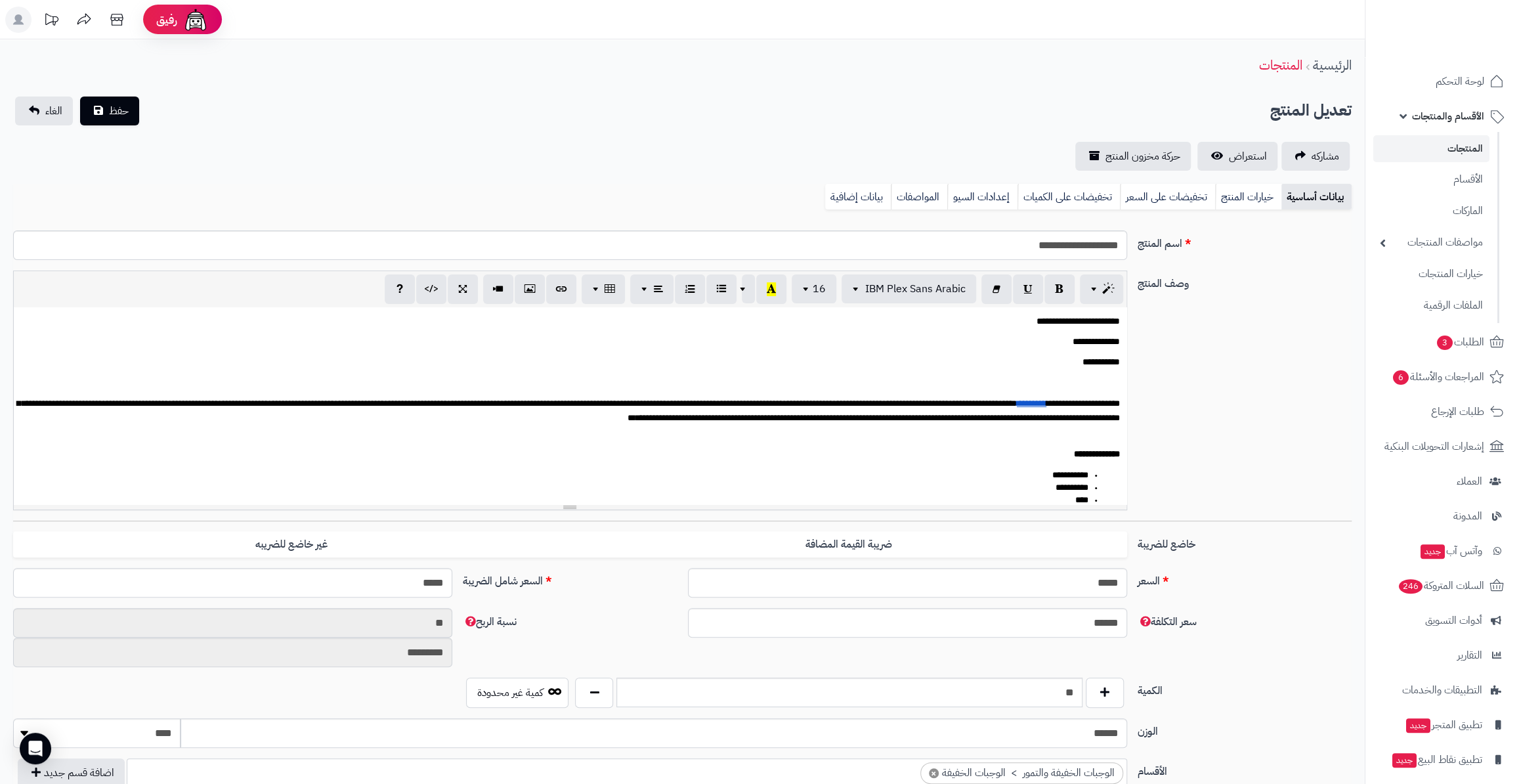
scroll to position [469, 0]
drag, startPoint x: 1061, startPoint y: 345, endPoint x: 1099, endPoint y: 345, distance: 38.0
click at [1099, 345] on p "**********" at bounding box center [570, 341] width 1099 height 15
click at [138, 112] on div "حفظ الغاء" at bounding box center [77, 111] width 128 height 29
click at [114, 113] on span "حفظ" at bounding box center [118, 110] width 20 height 16
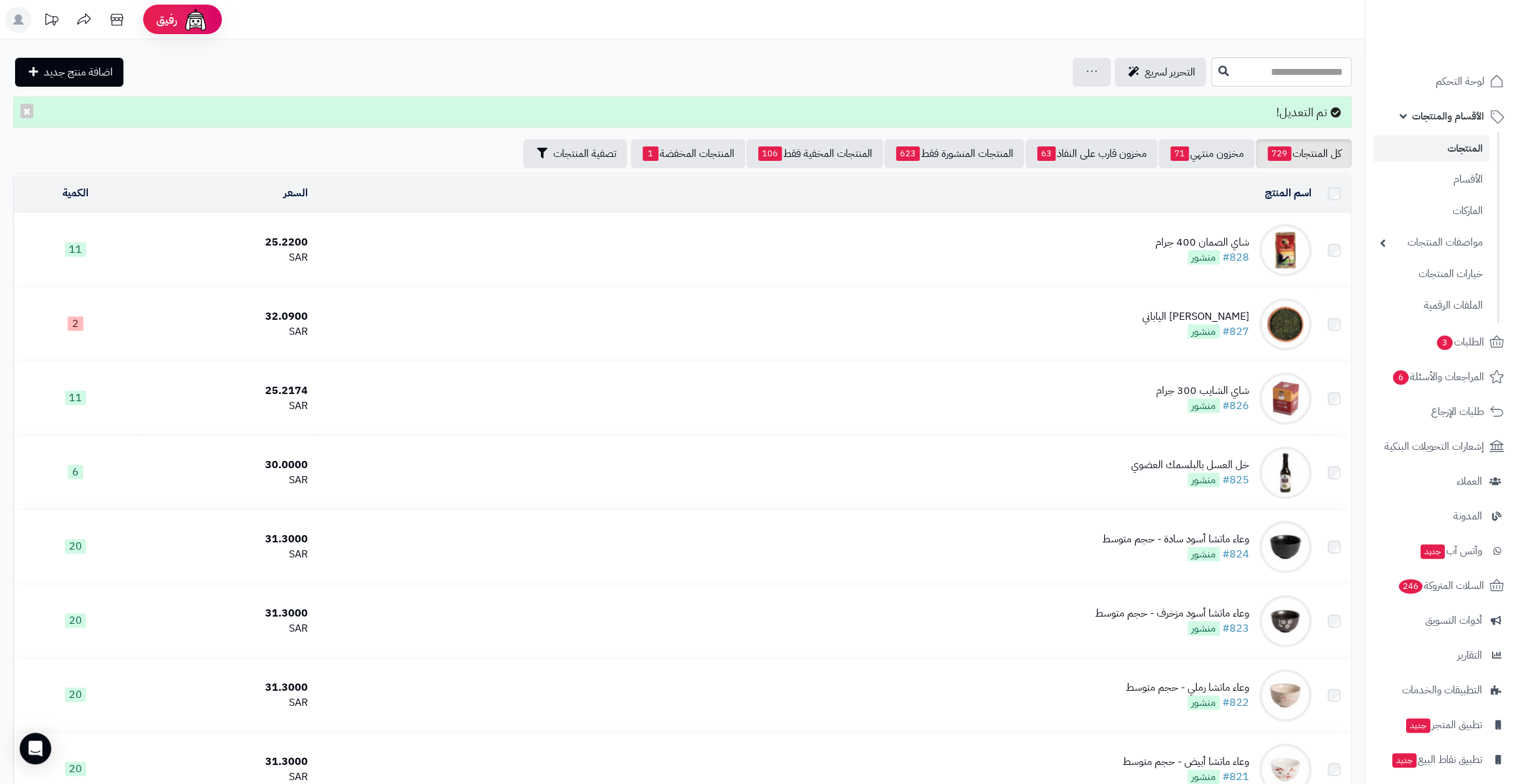
click at [1283, 81] on input "text" at bounding box center [1281, 72] width 140 height 30
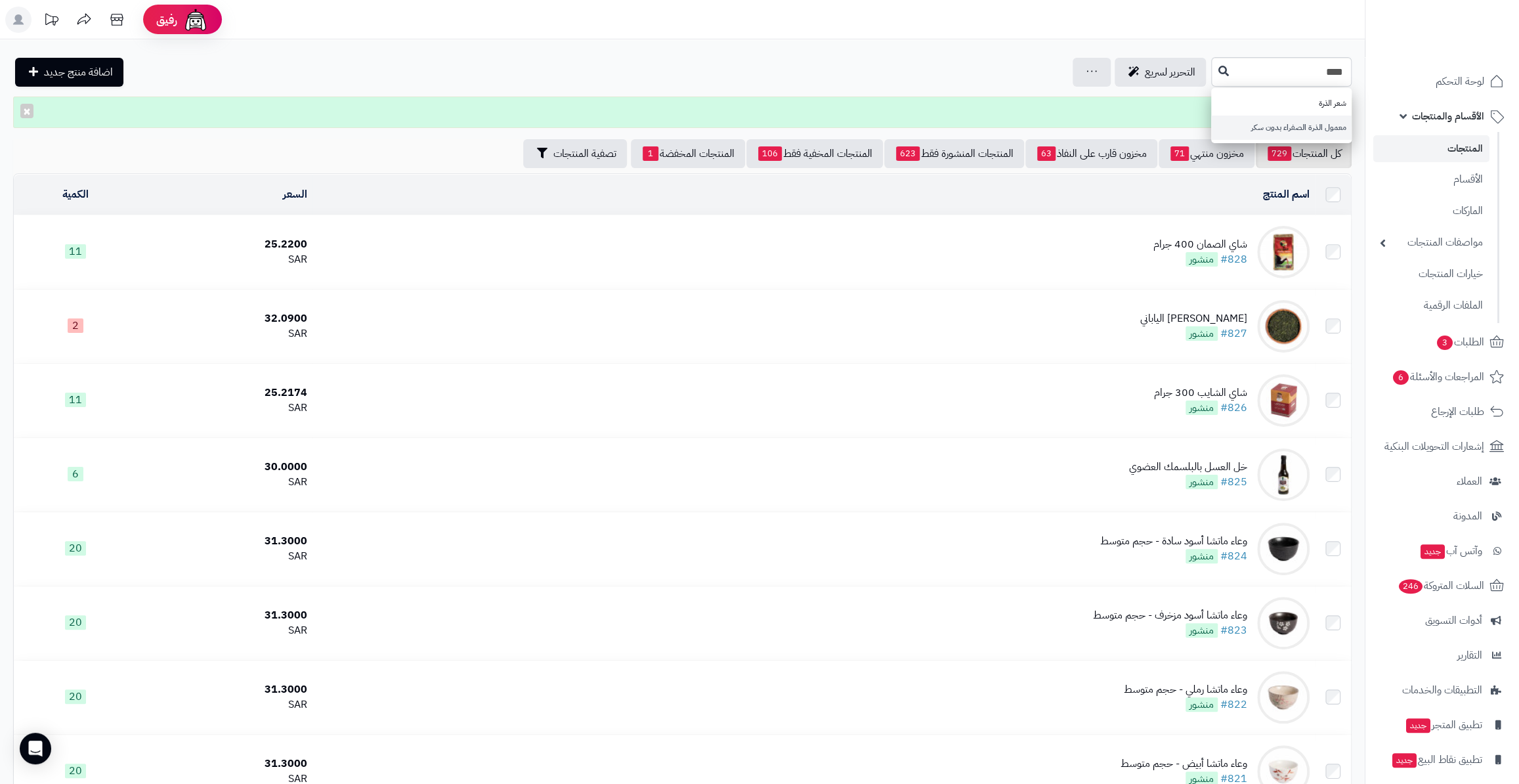
type input "****"
click at [1300, 118] on link "معمول الذرة الصفراء بدون سكر" at bounding box center [1281, 127] width 140 height 24
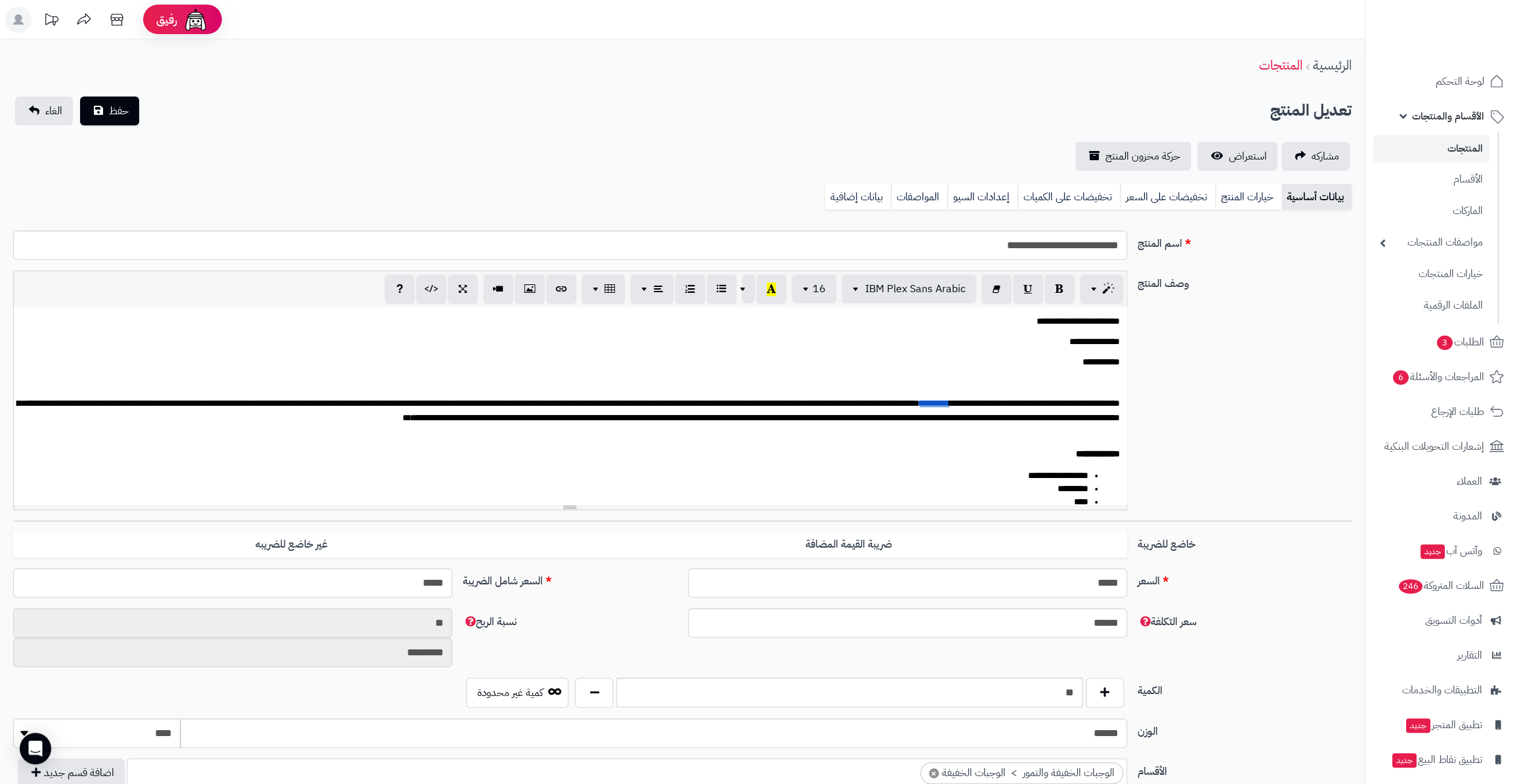
scroll to position [461, 0]
click at [1028, 331] on div "**********" at bounding box center [570, 405] width 1113 height 197
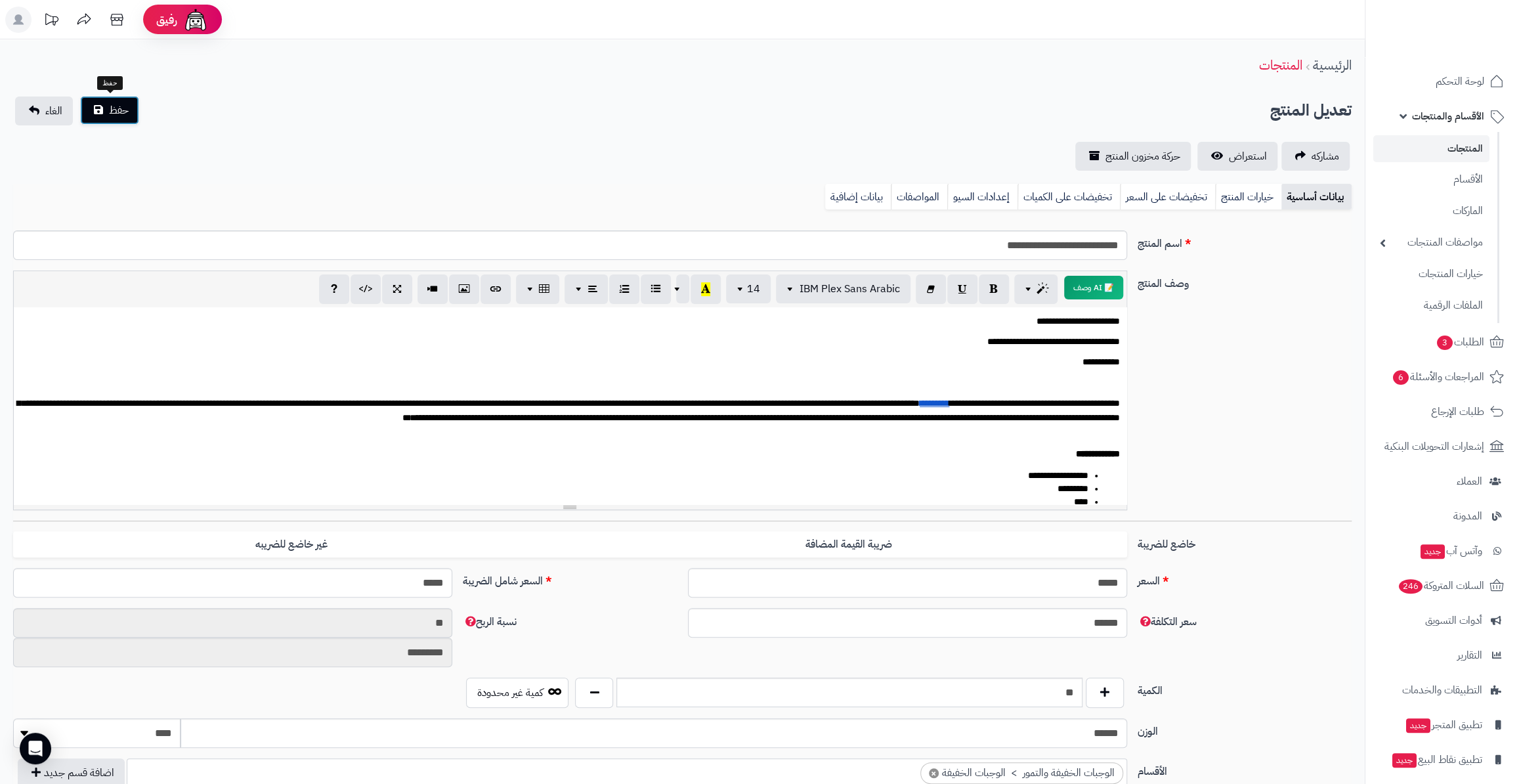
click at [110, 113] on span "حفظ" at bounding box center [118, 110] width 20 height 16
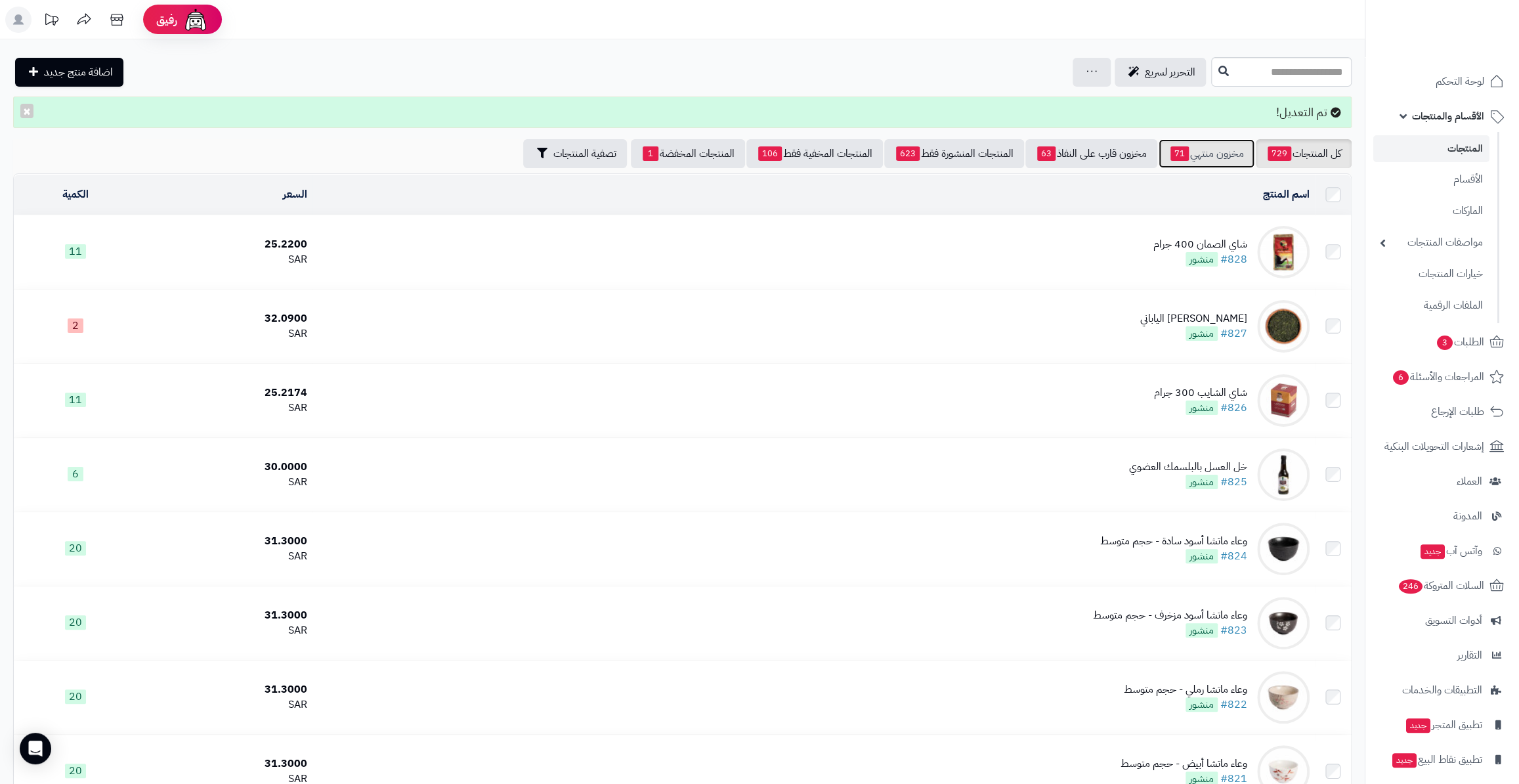
click at [1192, 157] on link "مخزون منتهي 71" at bounding box center [1206, 153] width 96 height 29
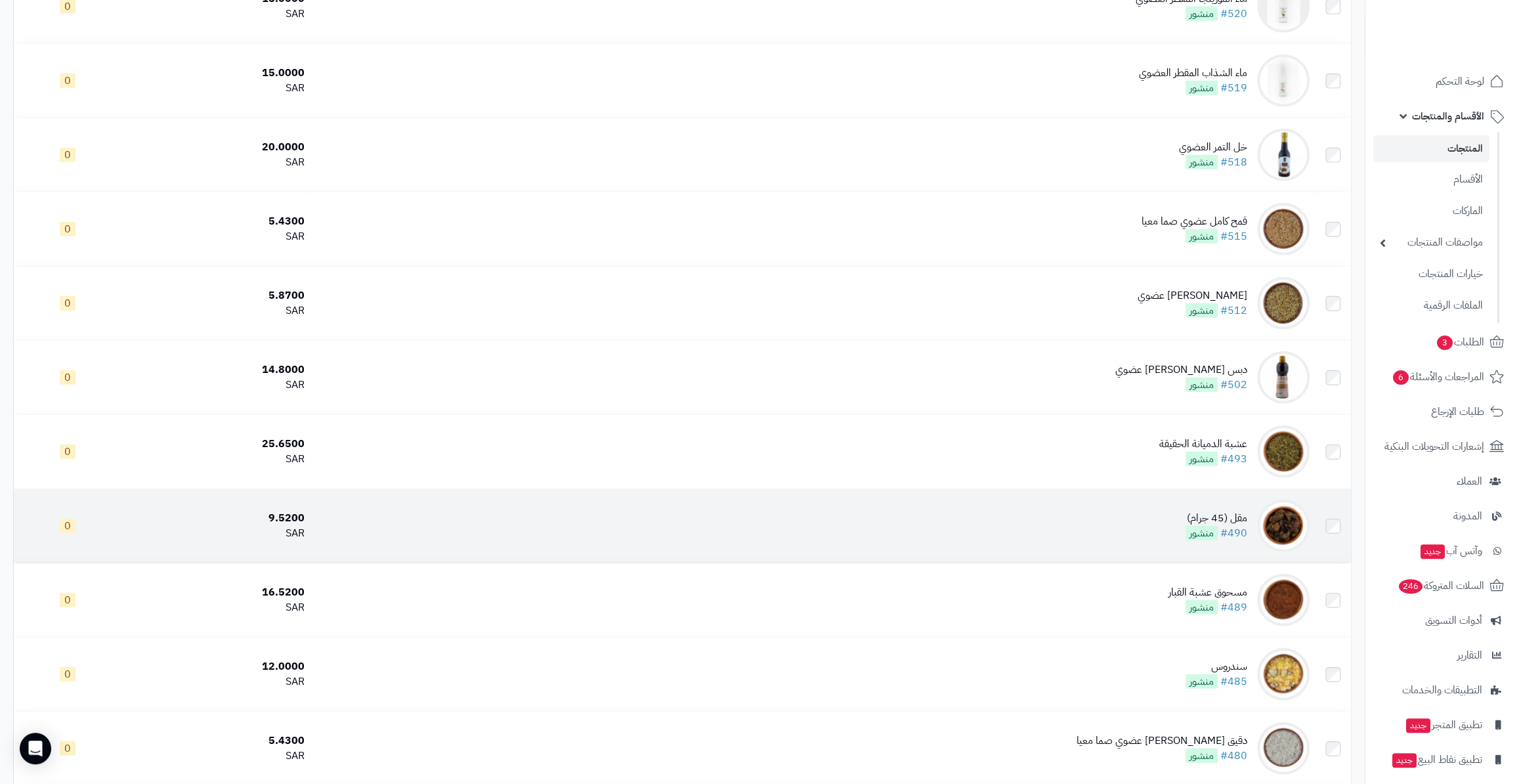
scroll to position [2805, 0]
